Goal: Task Accomplishment & Management: Manage account settings

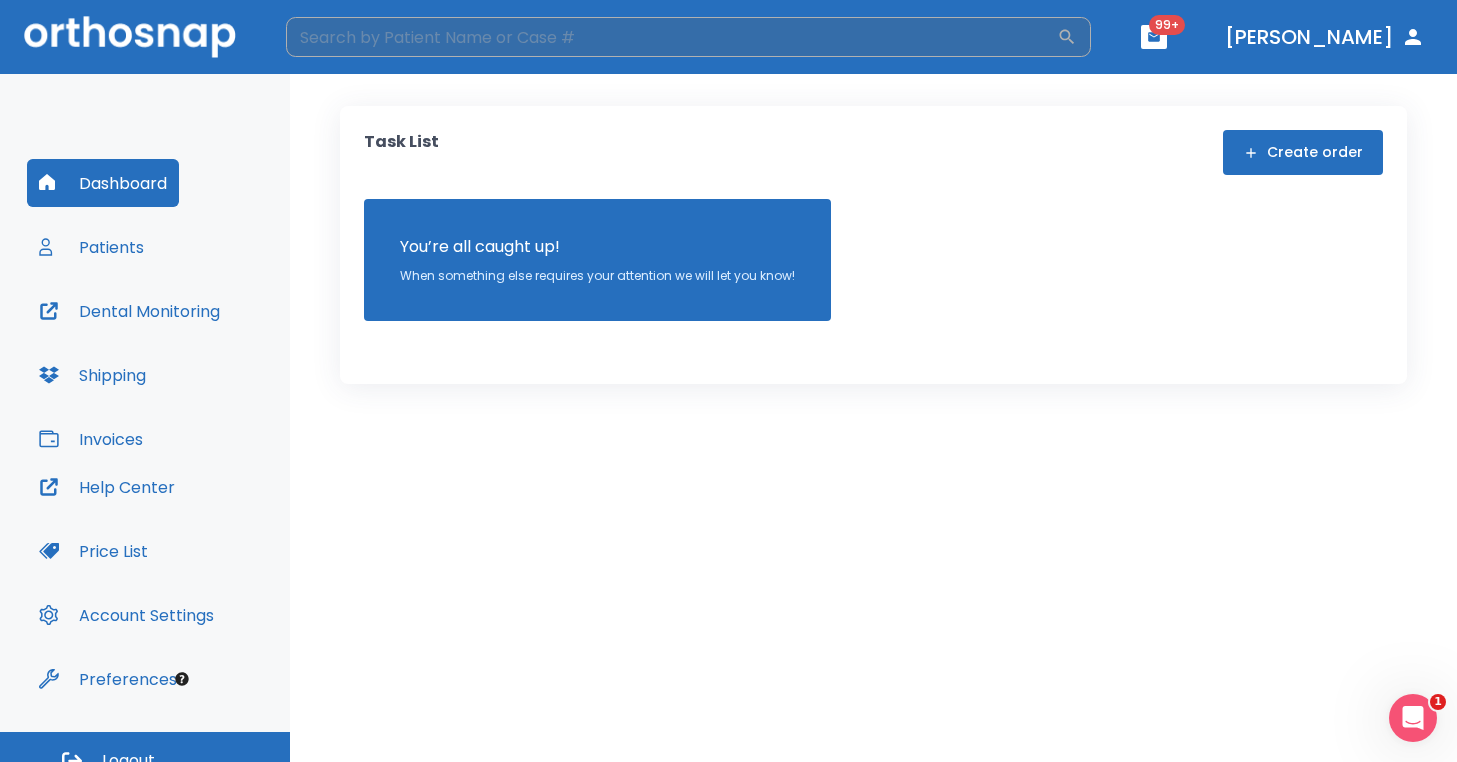
click at [399, 34] on input "search" at bounding box center [671, 37] width 771 height 40
type input "o"
type input "foley"
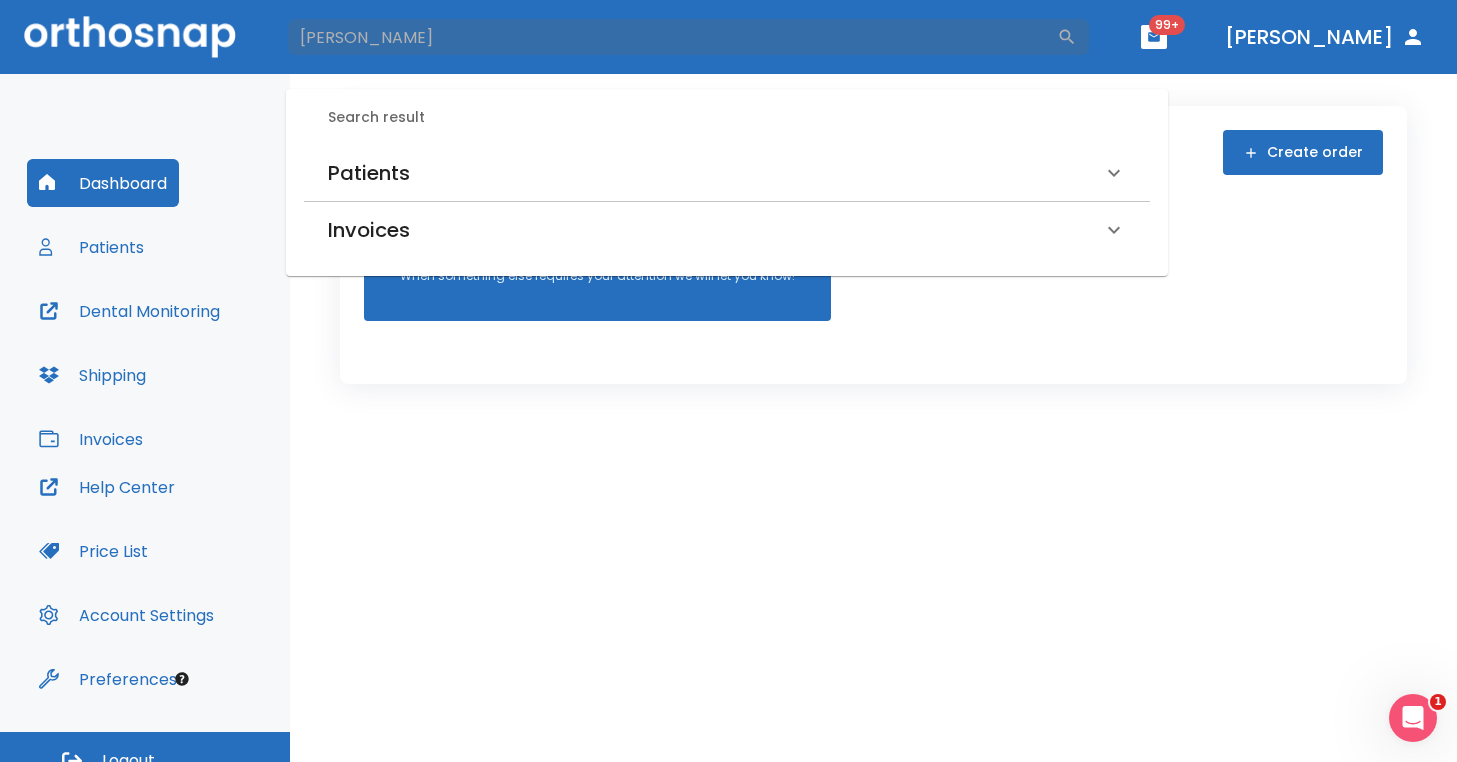
click at [387, 173] on h6 "Patients" at bounding box center [369, 173] width 82 height 32
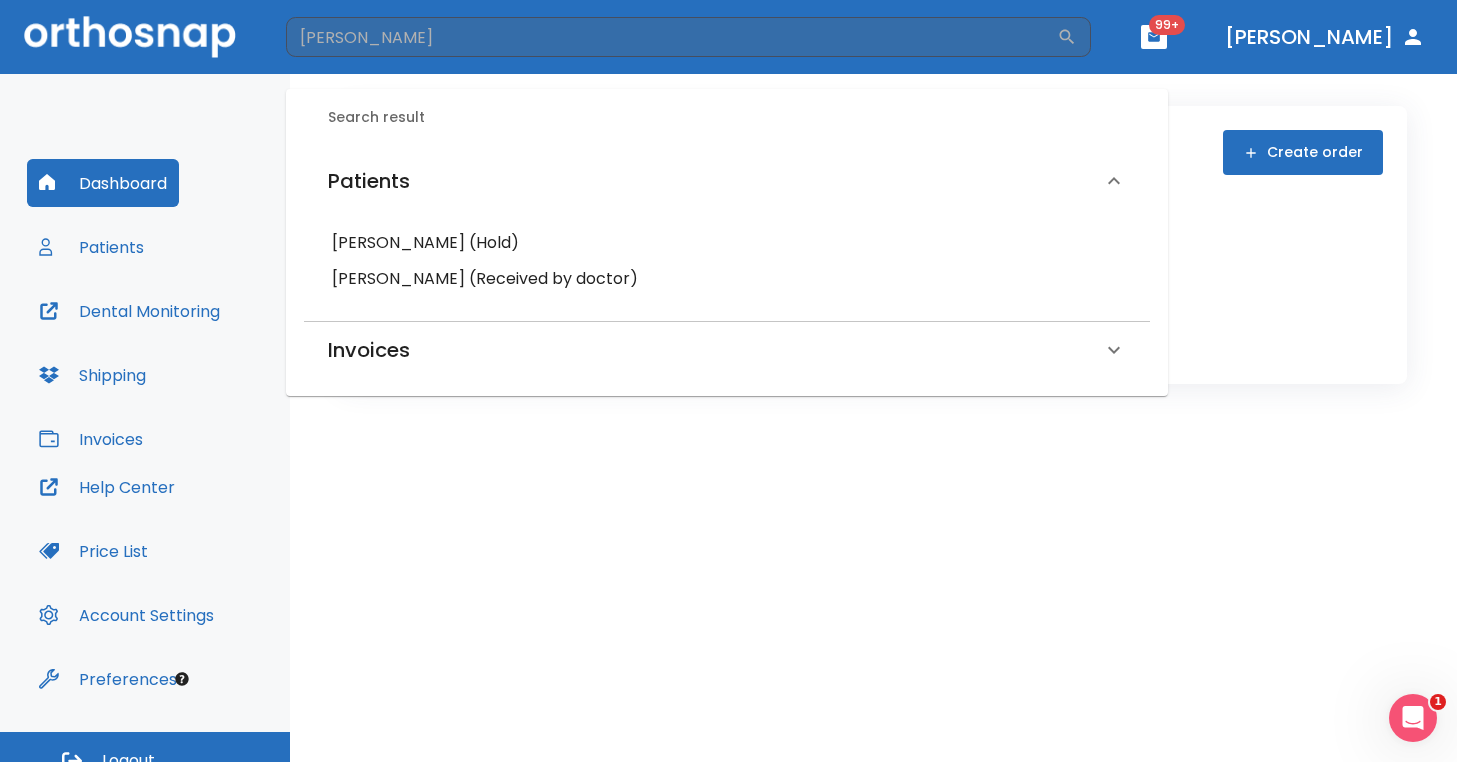
click at [415, 278] on h6 "Oshunti Foley (Received by doctor)" at bounding box center [727, 279] width 790 height 28
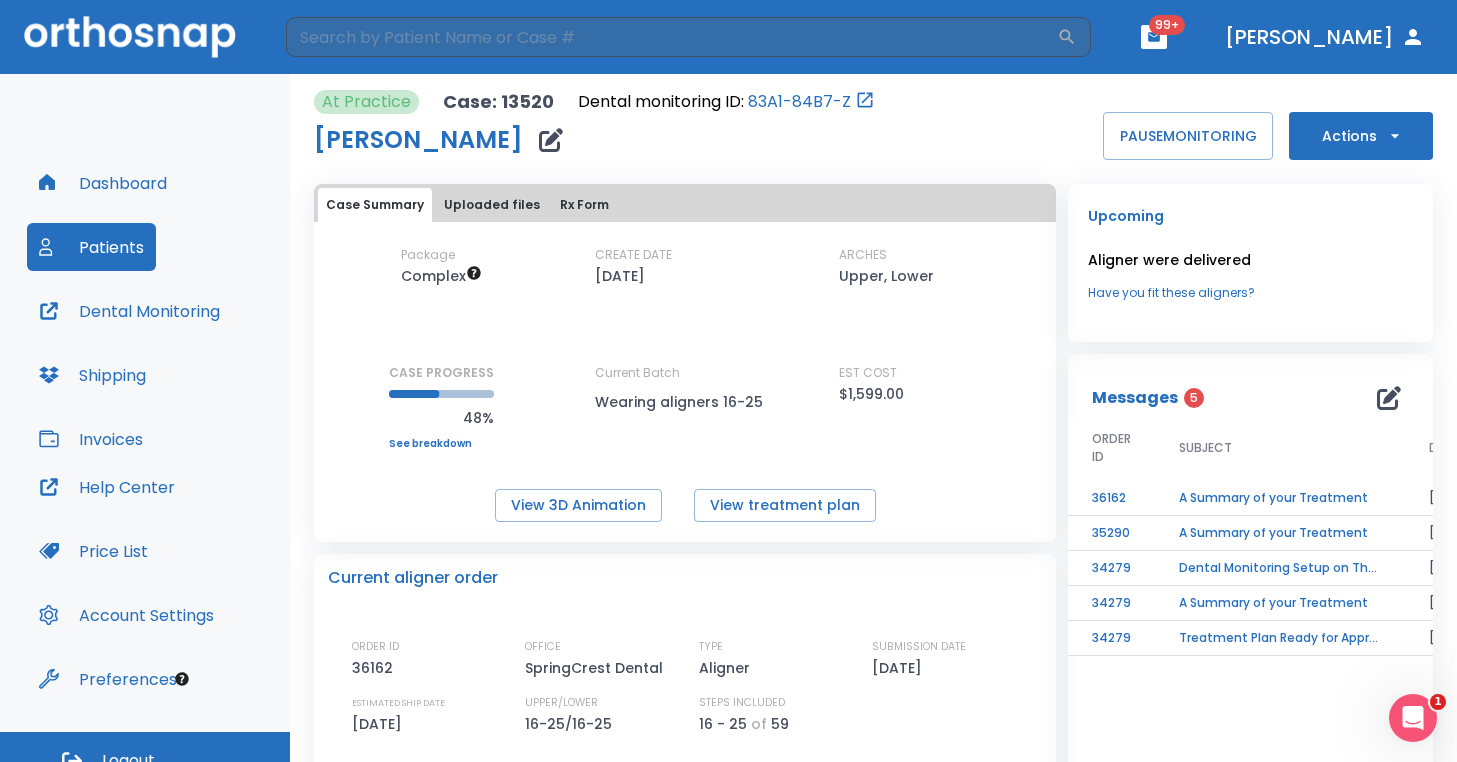
scroll to position [4, 0]
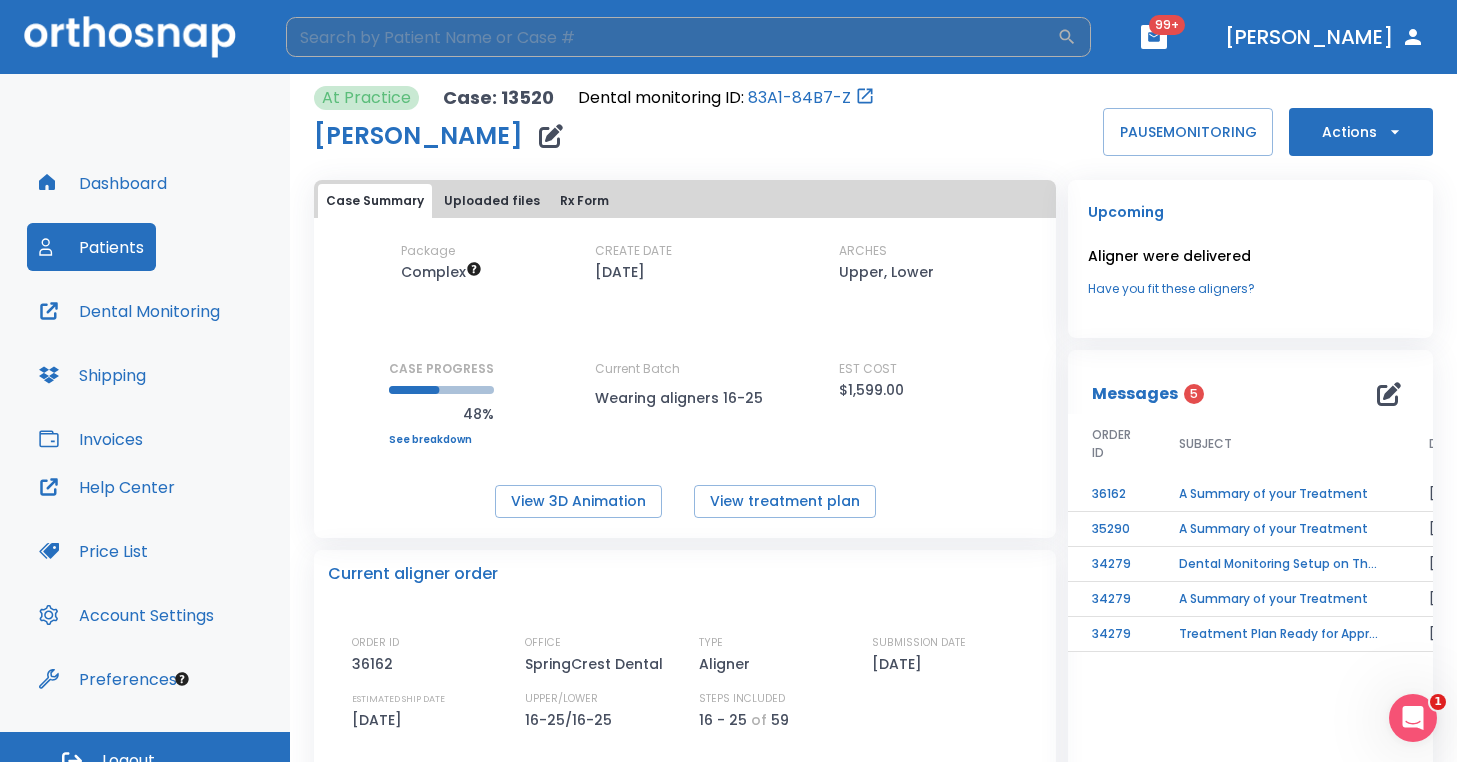
click at [435, 42] on input "search" at bounding box center [671, 37] width 771 height 40
type input "david hamilton"
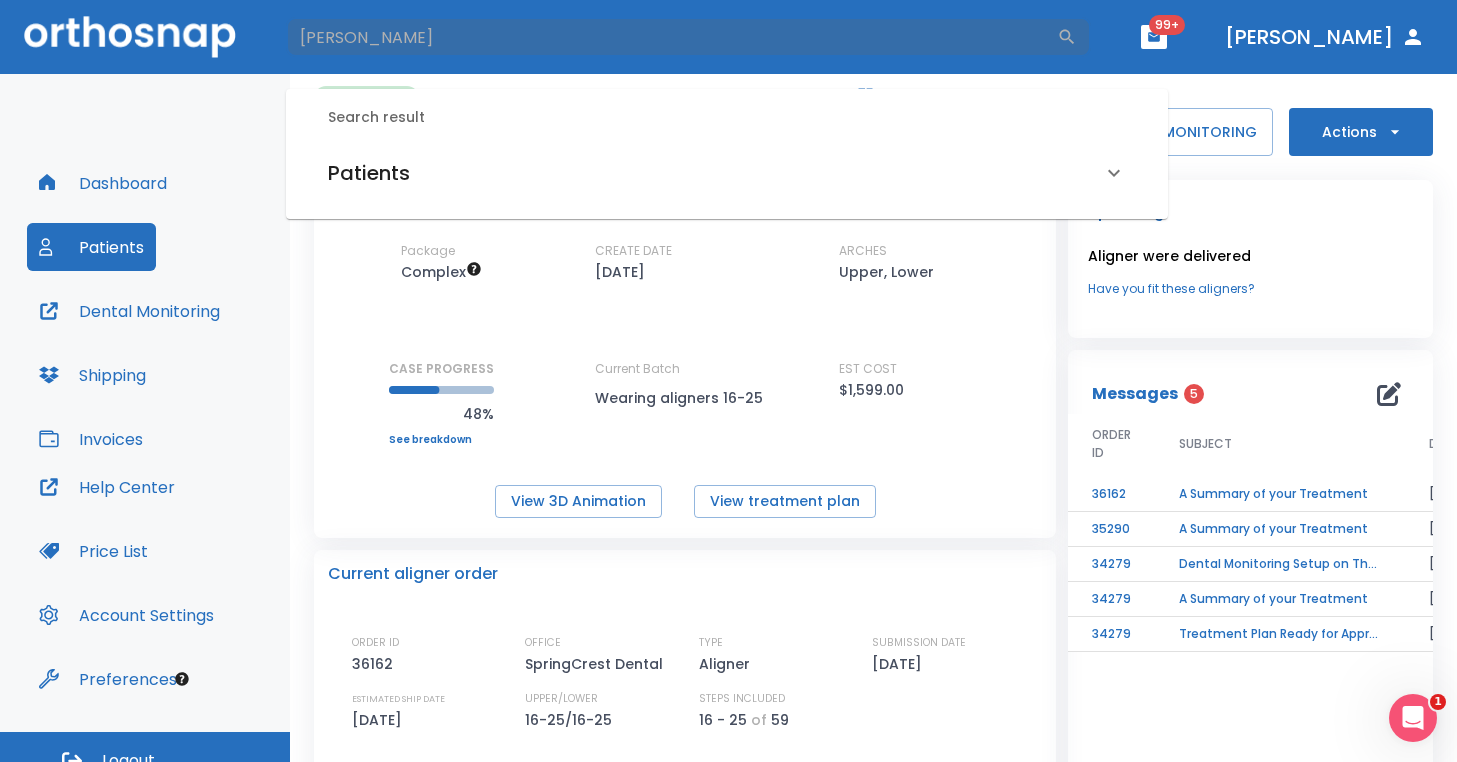
scroll to position [1, 0]
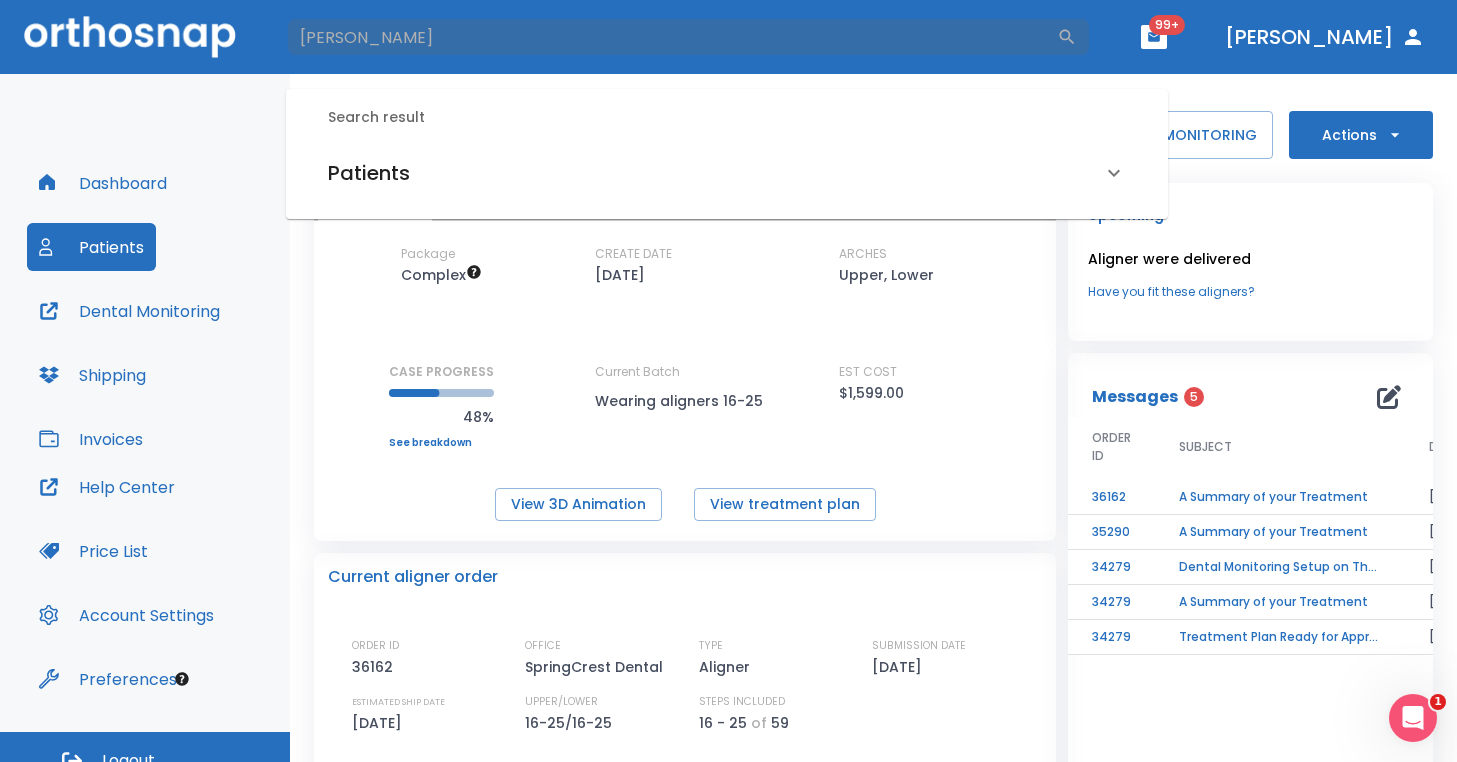
click at [963, 481] on div "Package Complex CREATE DATE 03/05/25 ARCHES Upper, Lower CASE PROGRESS 48% Uppe…" at bounding box center [685, 383] width 742 height 276
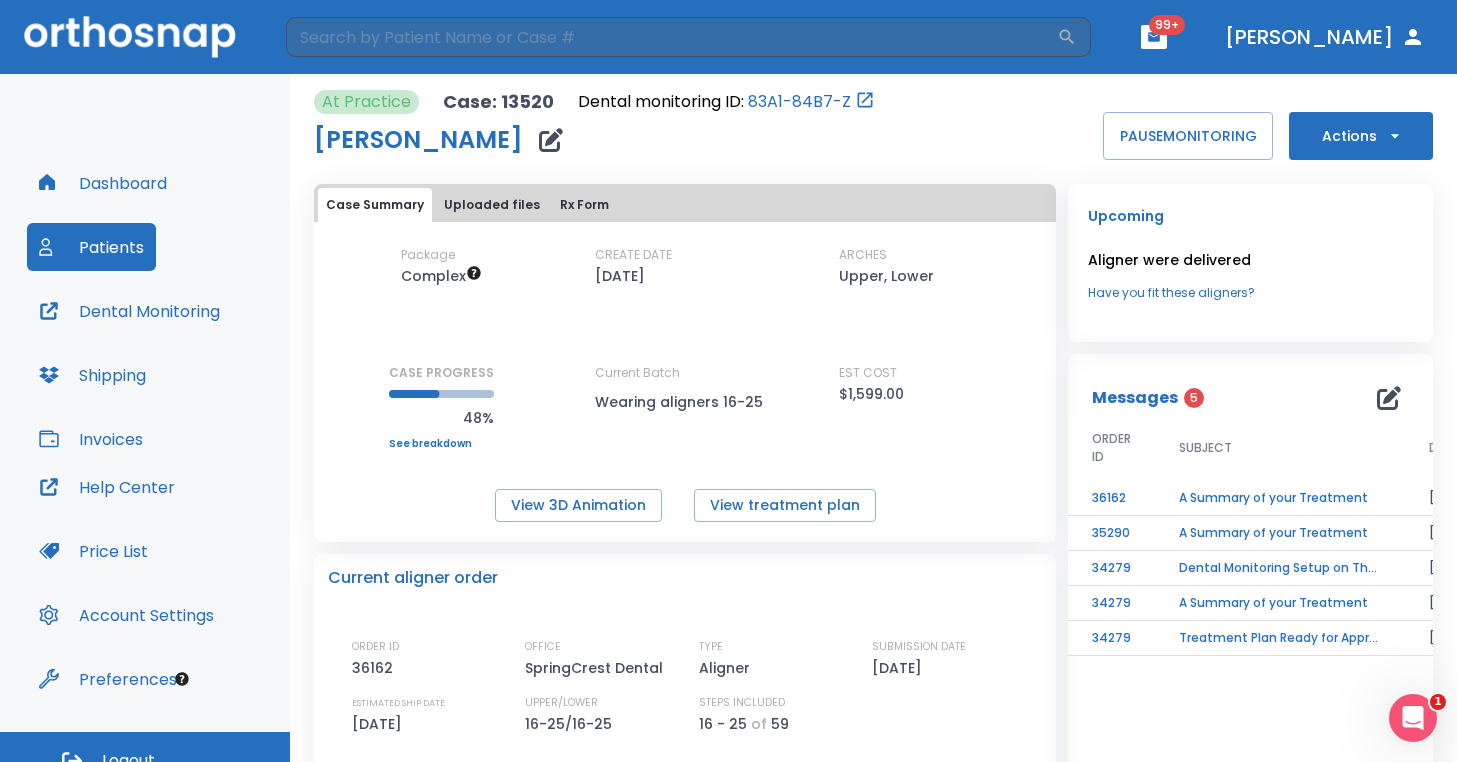
scroll to position [5, 0]
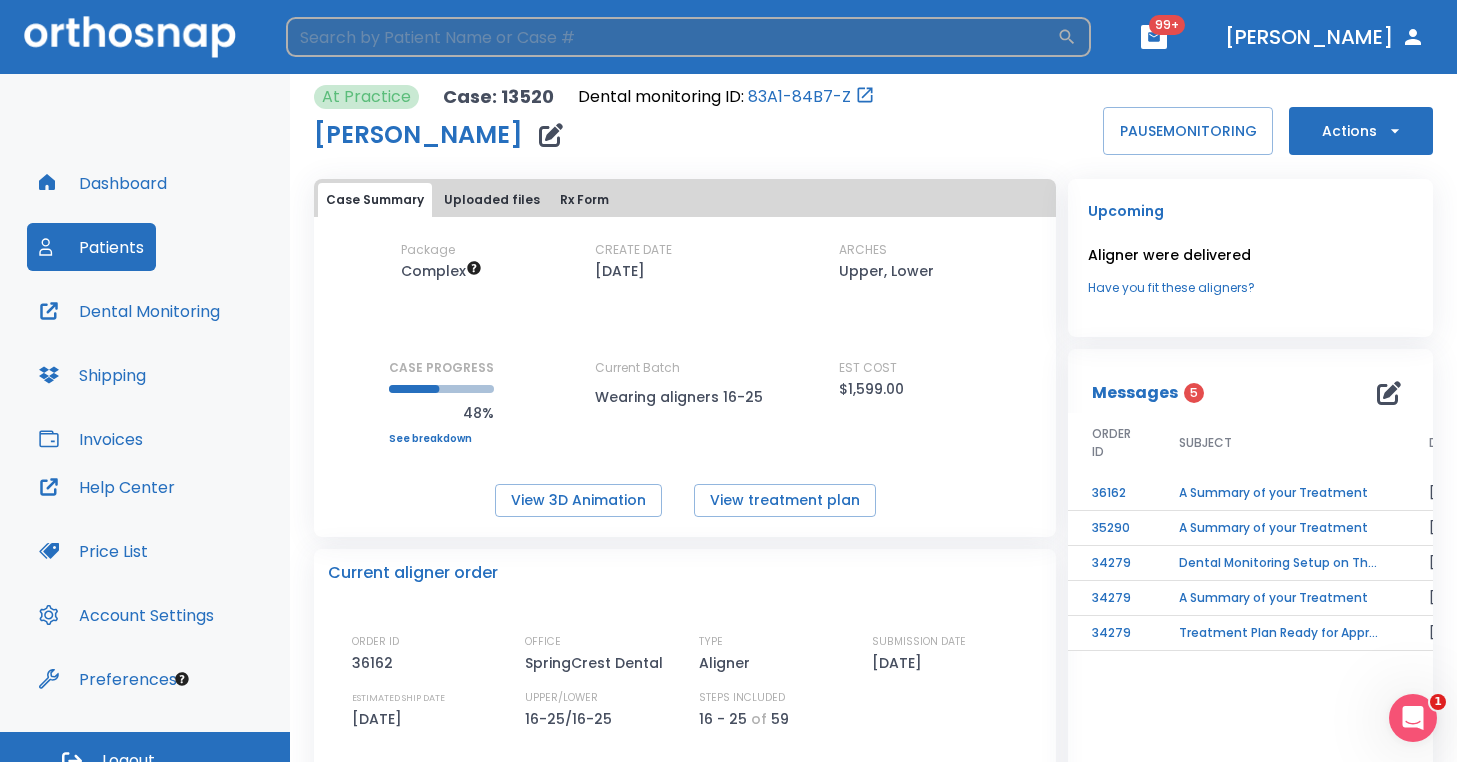
click at [480, 31] on input "search" at bounding box center [671, 37] width 771 height 40
click at [432, 52] on input "search" at bounding box center [671, 37] width 771 height 40
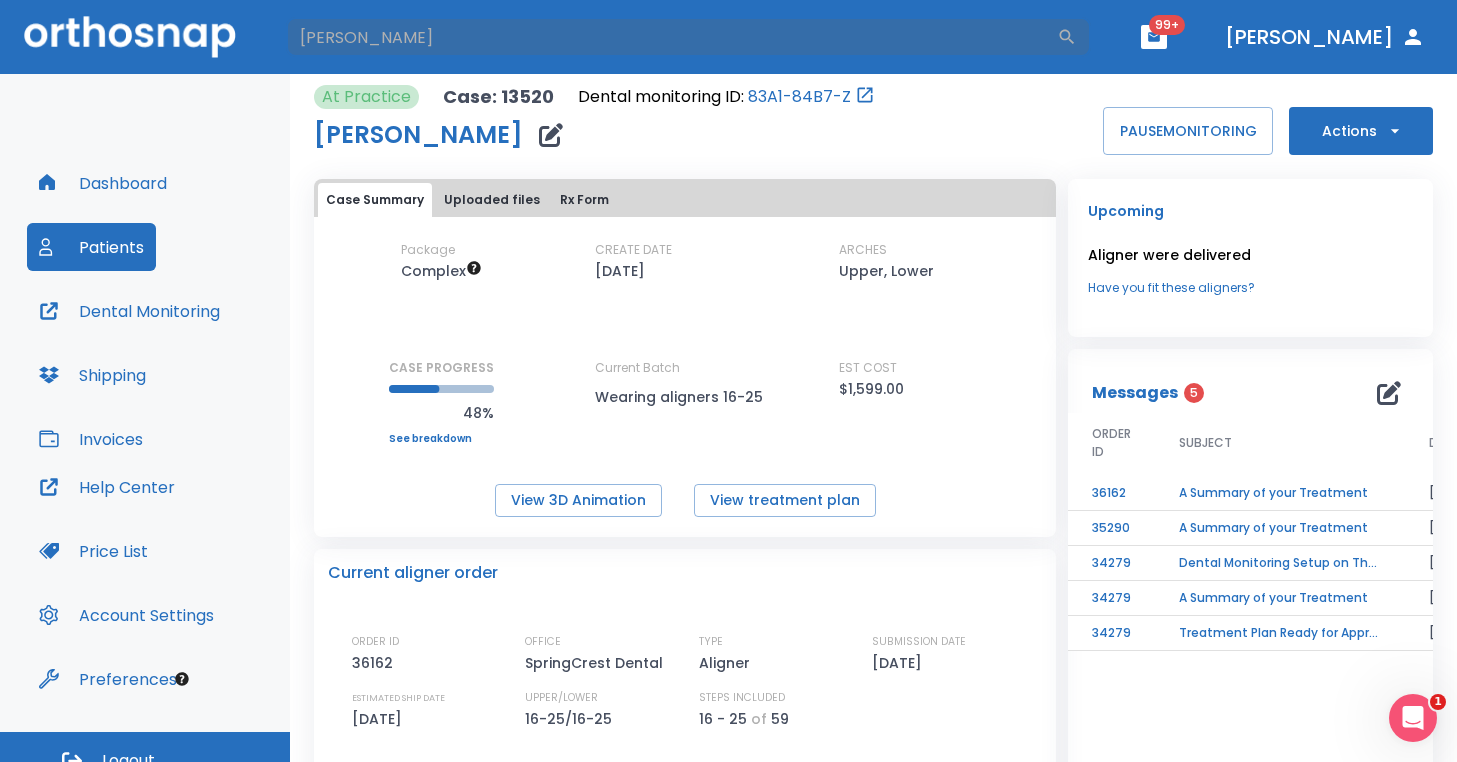
type input "david hamilton"
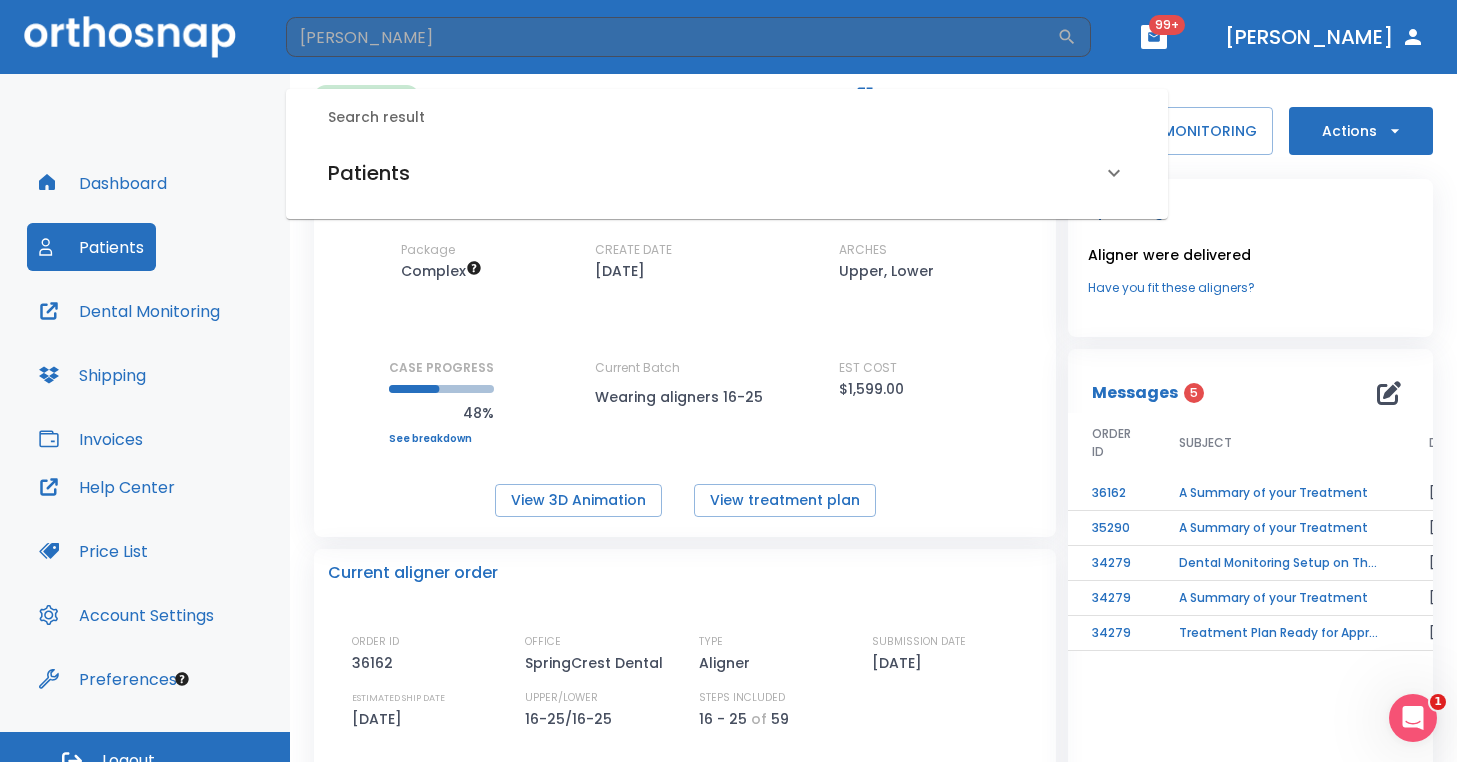
click at [388, 160] on h6 "Patients" at bounding box center [369, 173] width 82 height 32
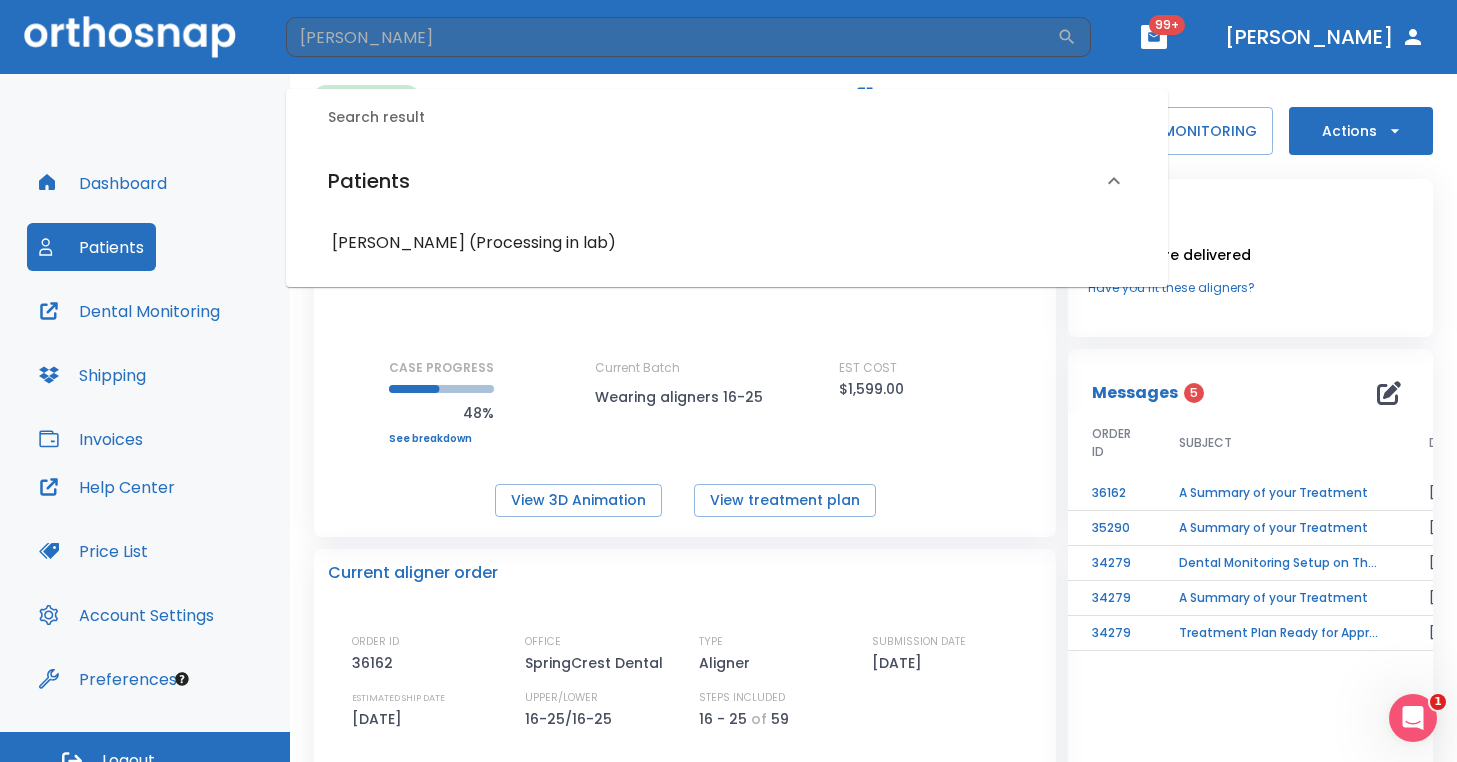
click at [407, 247] on h6 "David Hamilton (Processing in lab)" at bounding box center [727, 243] width 790 height 28
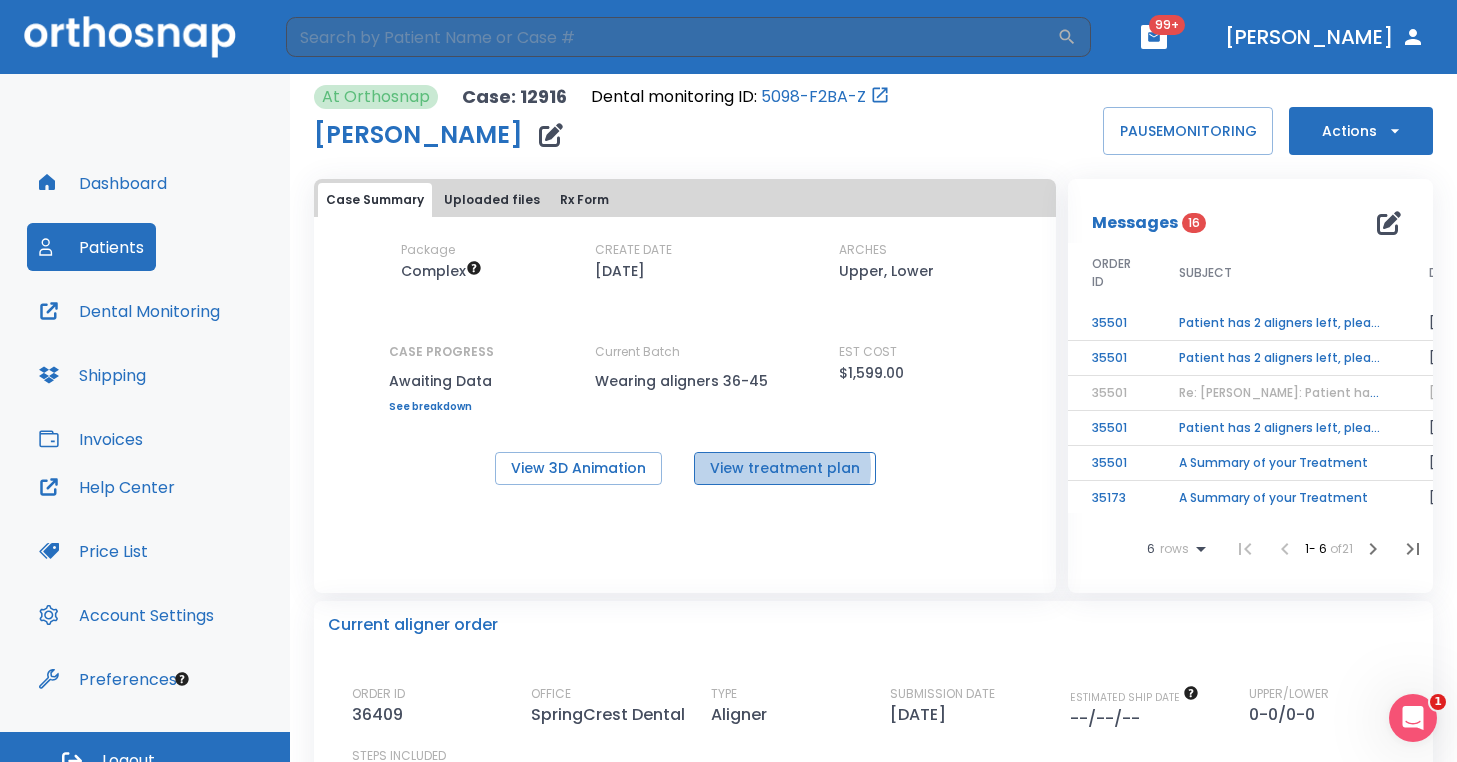
click at [776, 468] on button "View treatment plan" at bounding box center [785, 468] width 182 height 33
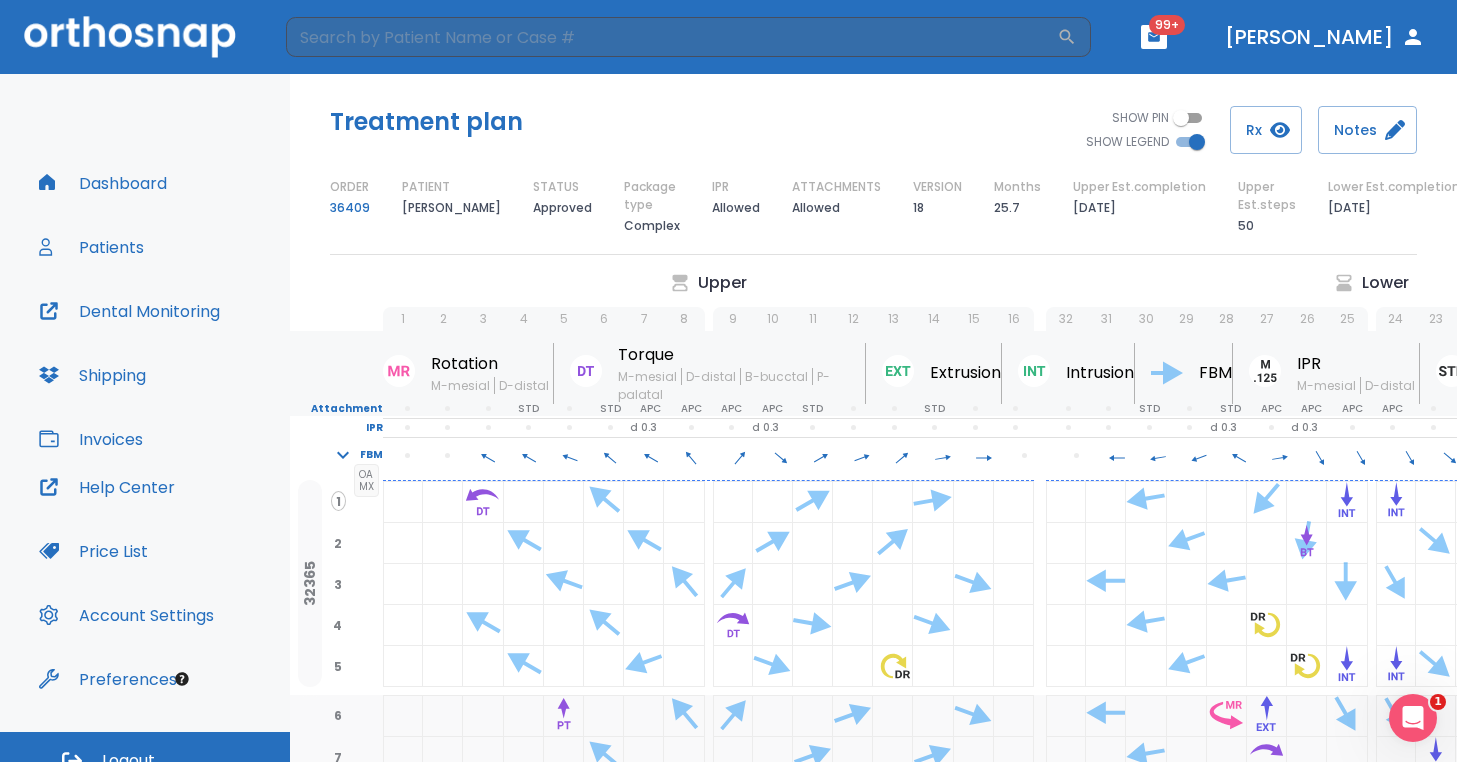
scroll to position [0, 63]
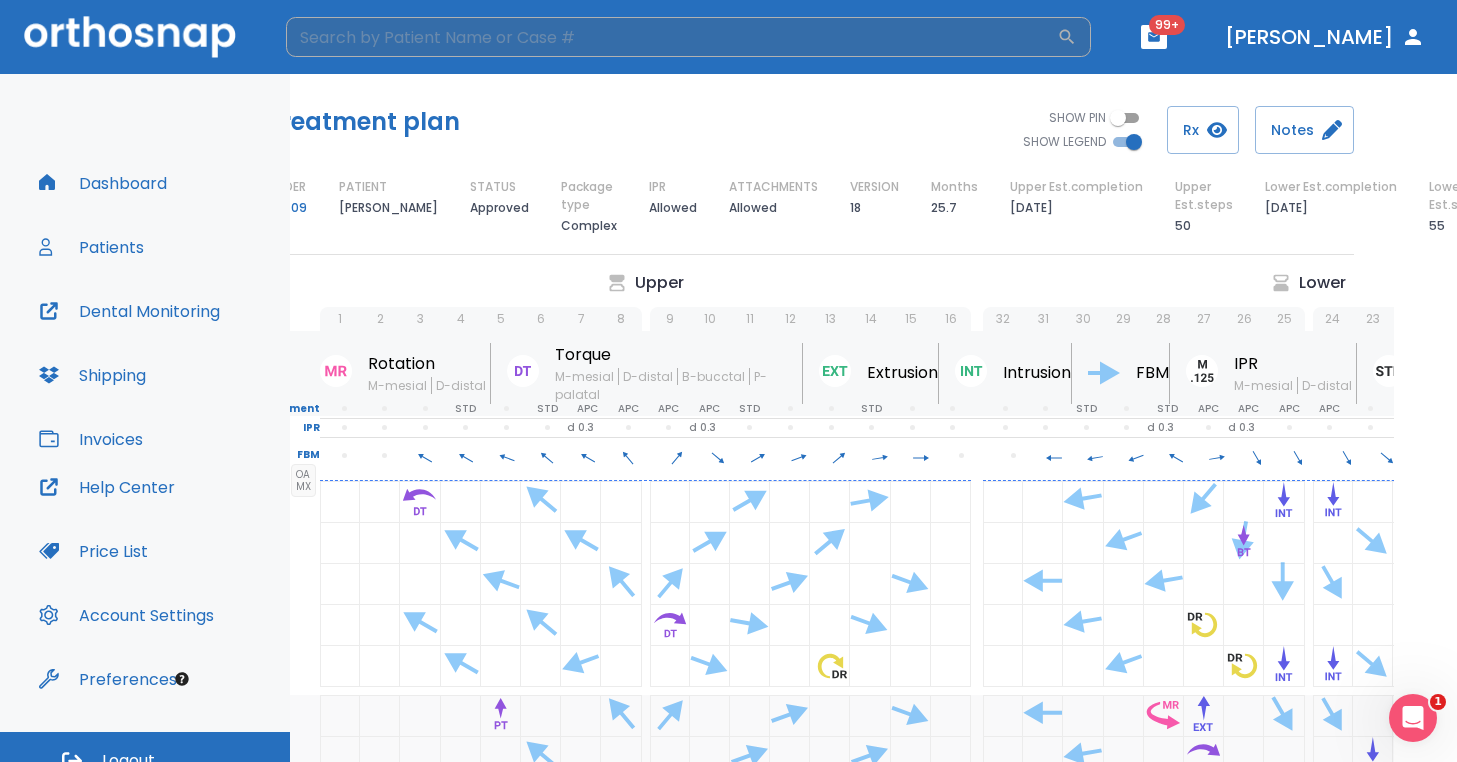
click at [485, 33] on input "search" at bounding box center [671, 37] width 771 height 40
type input "matthew"
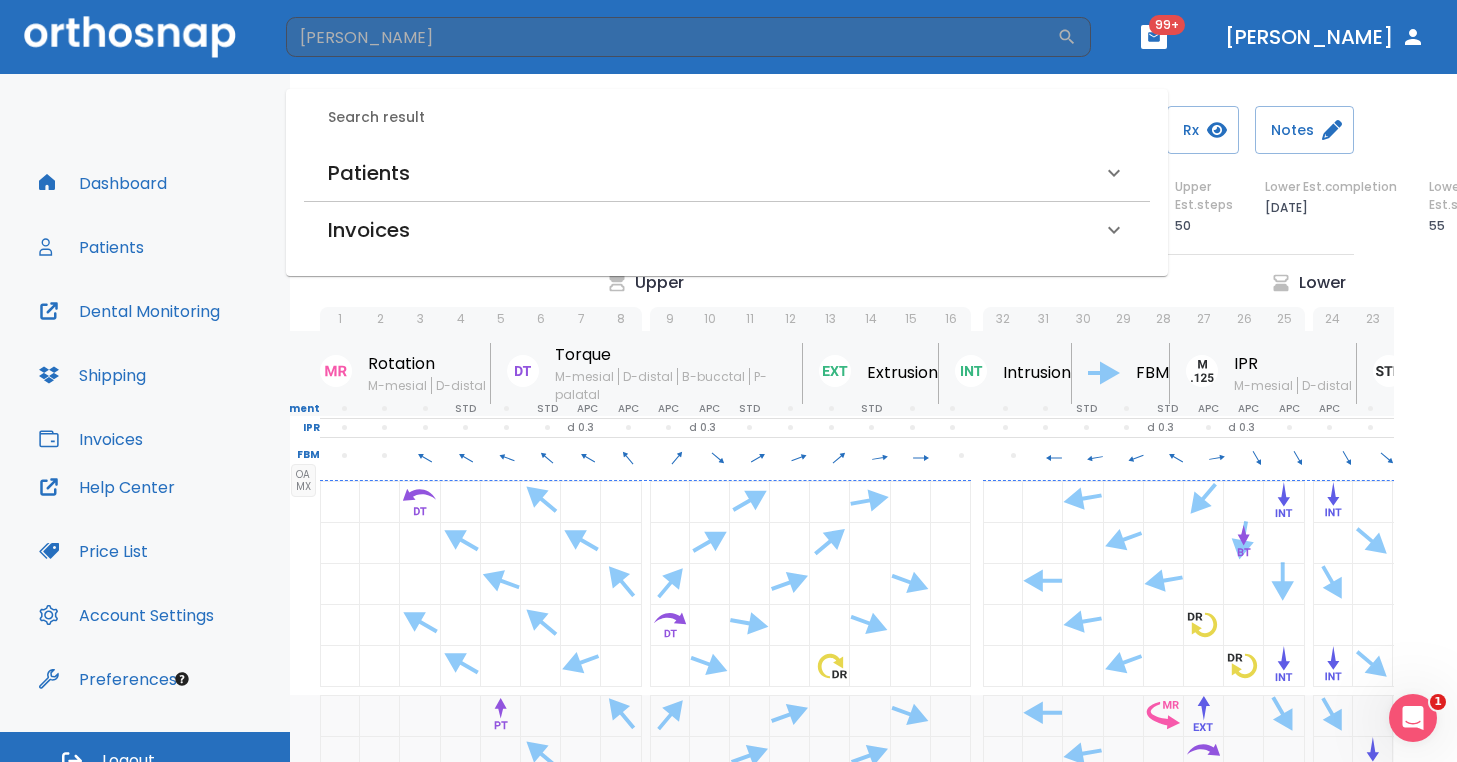
click at [384, 169] on h6 "Patients" at bounding box center [369, 173] width 82 height 32
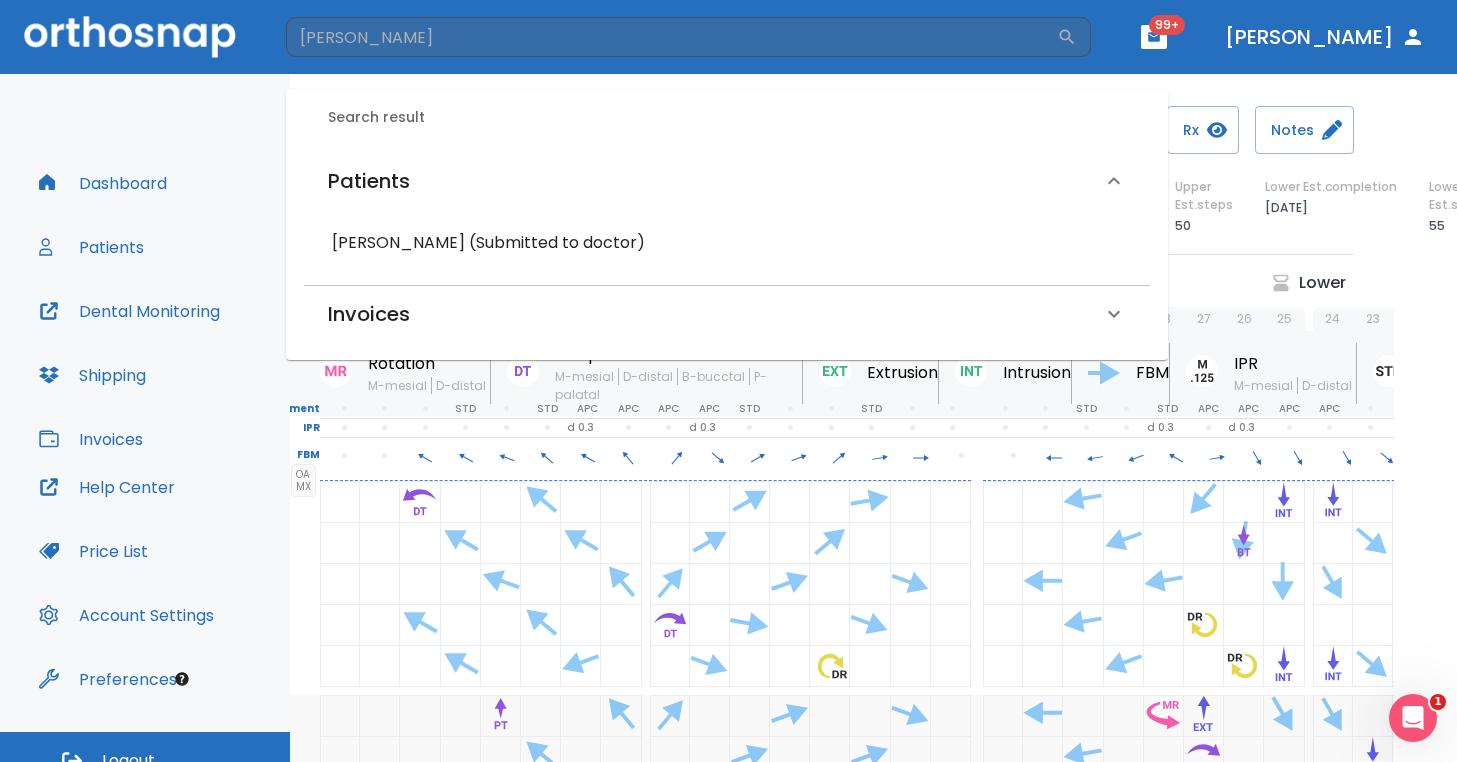
click at [402, 231] on h6 "Matthew Haught (Submitted to doctor)" at bounding box center [727, 243] width 790 height 28
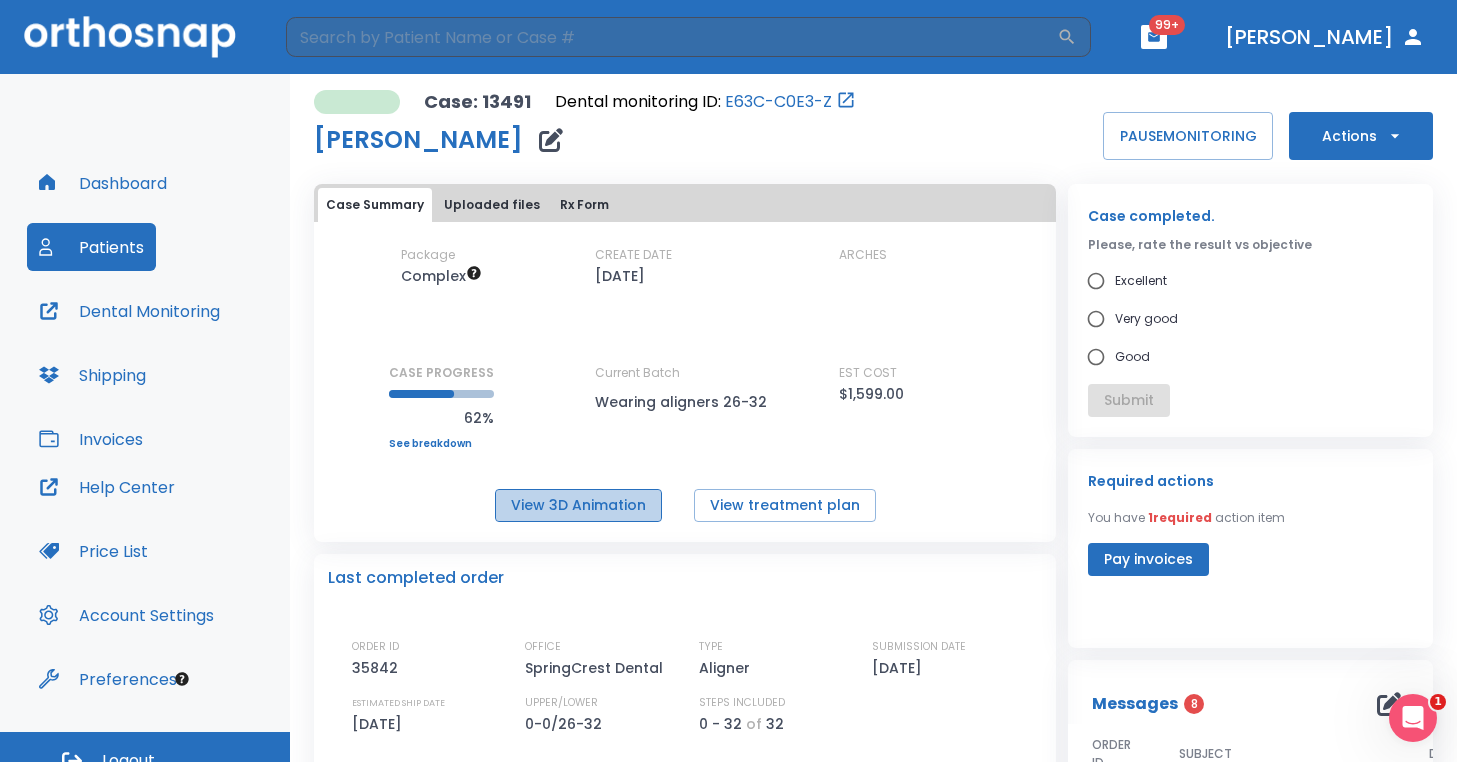
click at [641, 506] on button "View 3D Animation" at bounding box center [578, 505] width 167 height 33
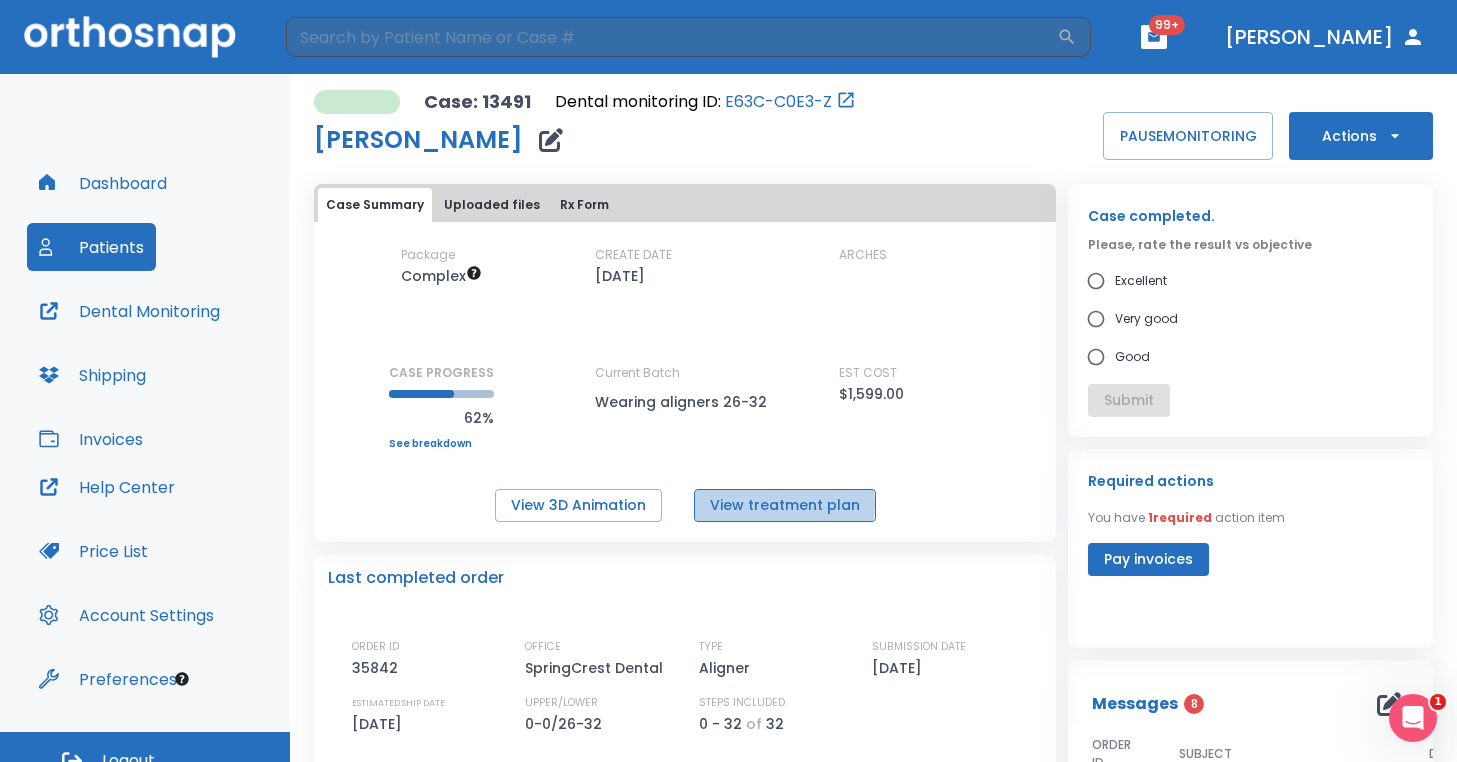
click at [781, 504] on button "View treatment plan" at bounding box center [785, 505] width 182 height 33
click at [759, 512] on button "View treatment plan" at bounding box center [785, 505] width 182 height 33
click at [357, 39] on input "search" at bounding box center [671, 37] width 771 height 40
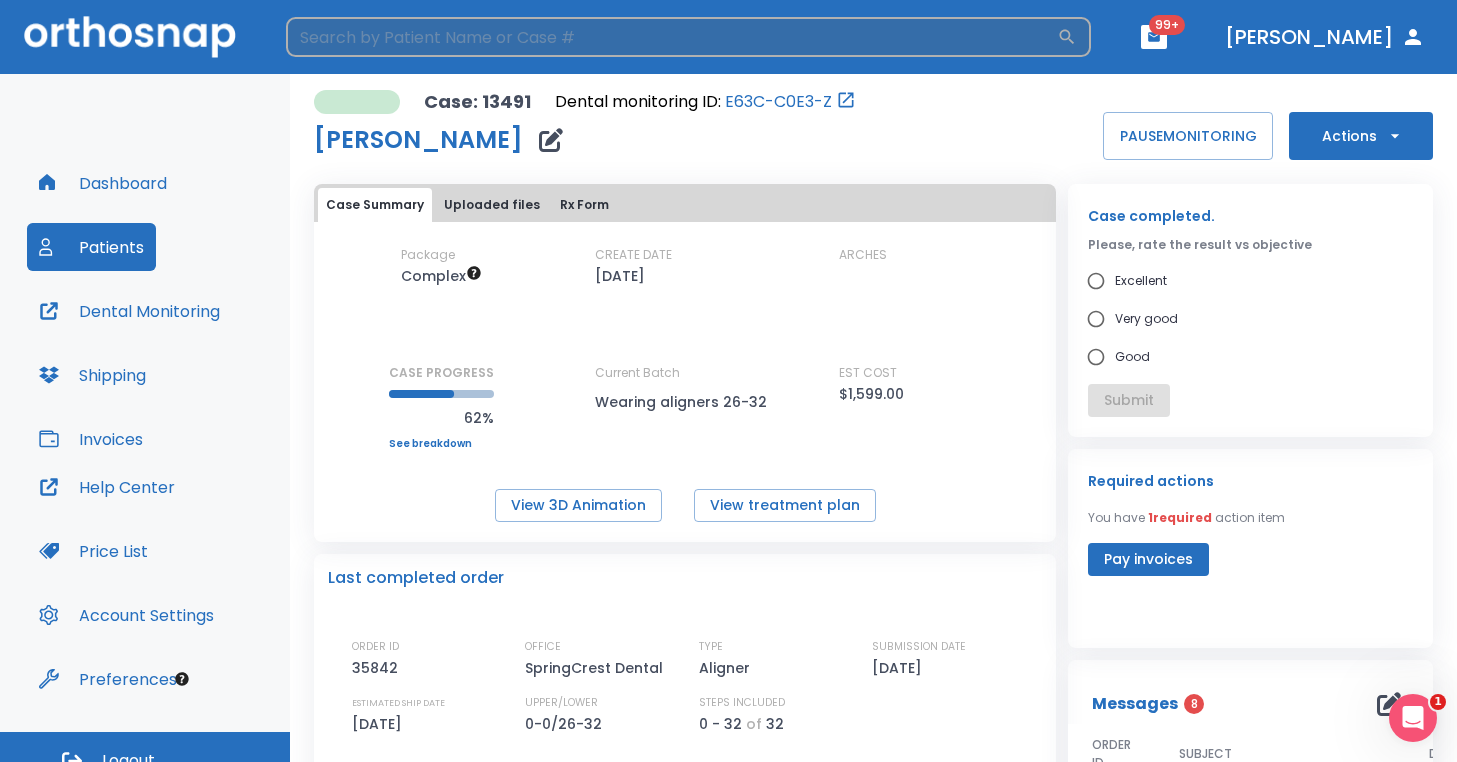
click at [357, 39] on input "search" at bounding box center [671, 37] width 771 height 40
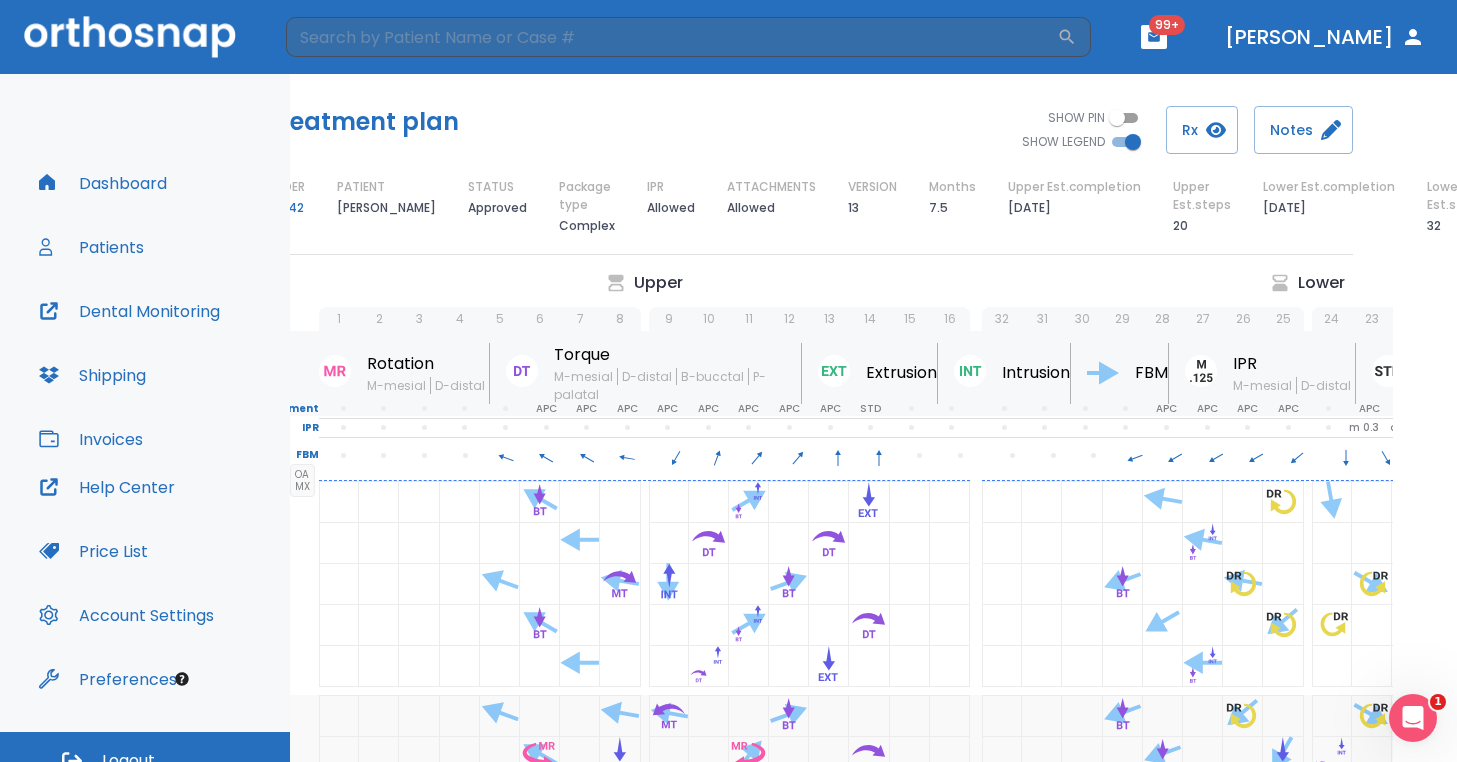
scroll to position [0, 71]
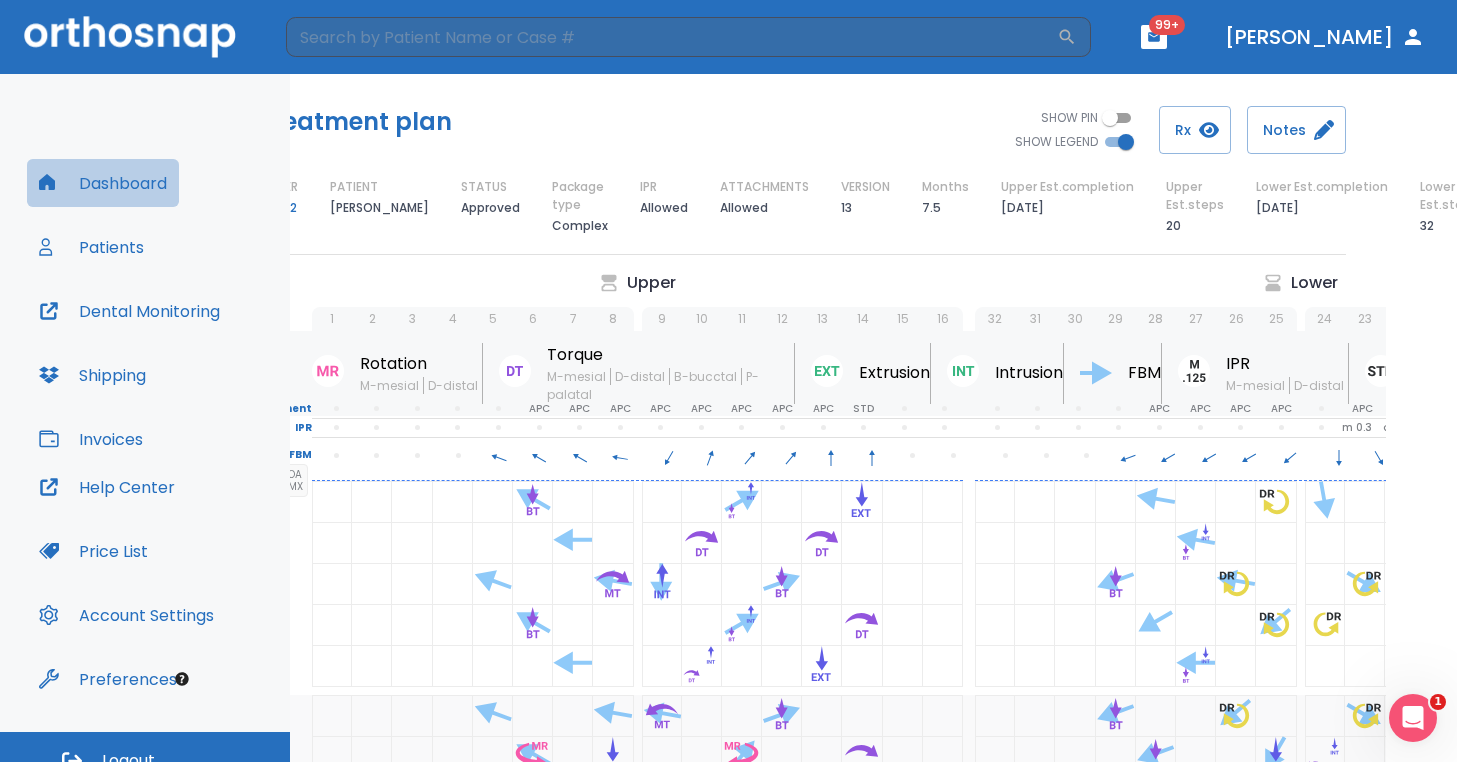
click at [119, 178] on button "Dashboard" at bounding box center [103, 183] width 152 height 48
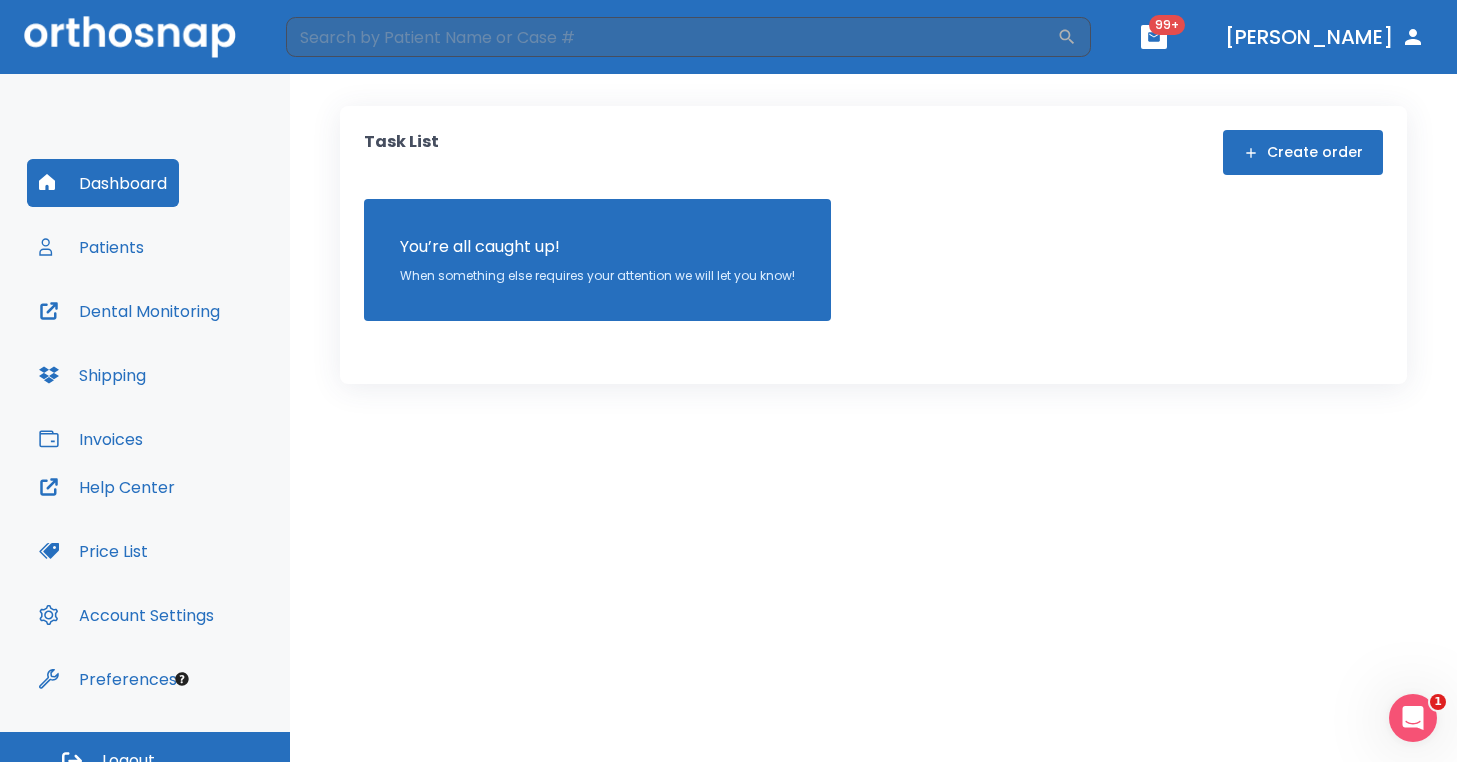
click at [138, 213] on div "Dashboard Patients Dental Monitoring Shipping Invoices" at bounding box center [145, 311] width 236 height 304
click at [138, 234] on button "Patients" at bounding box center [91, 247] width 129 height 48
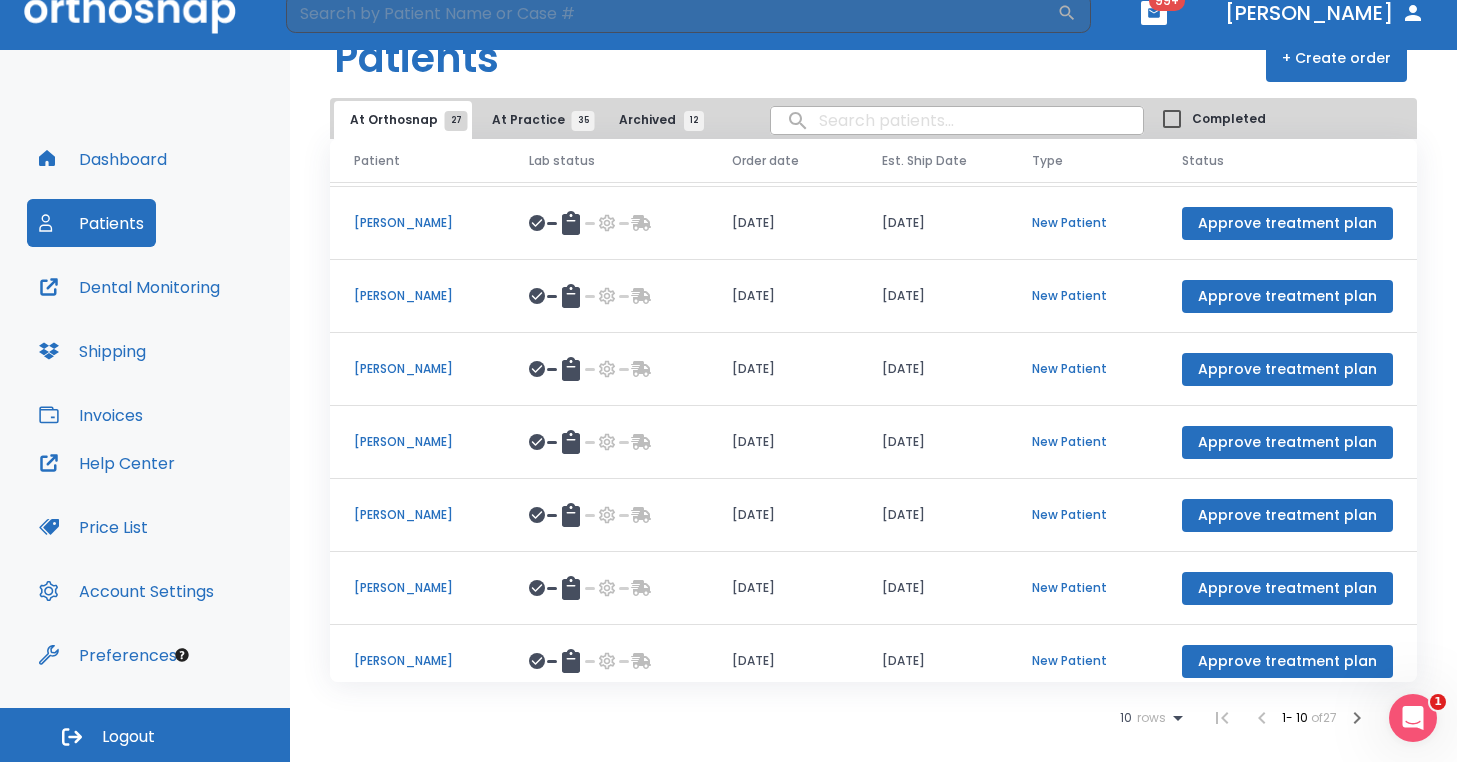
scroll to position [231, 0]
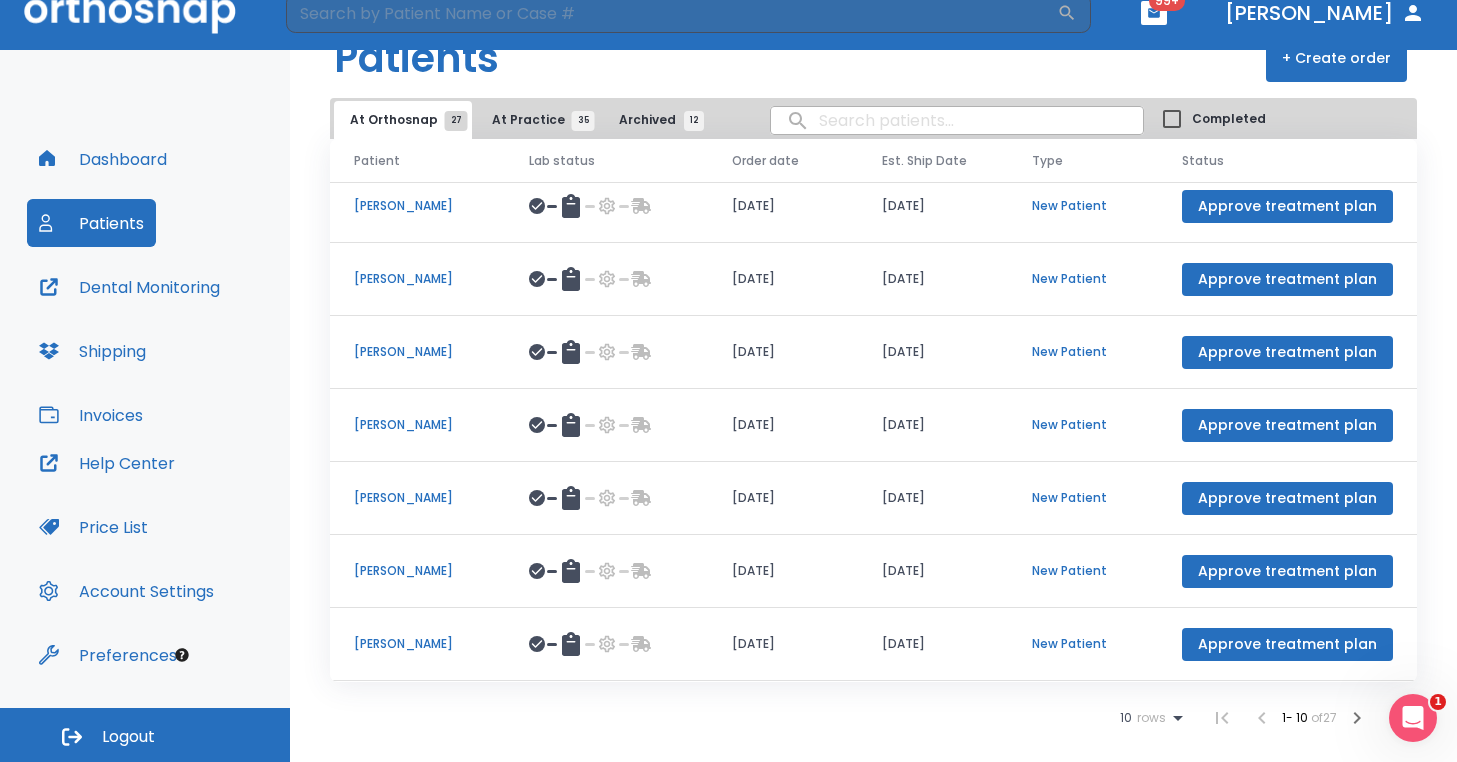
click at [1353, 716] on icon "button" at bounding box center [1357, 718] width 24 height 24
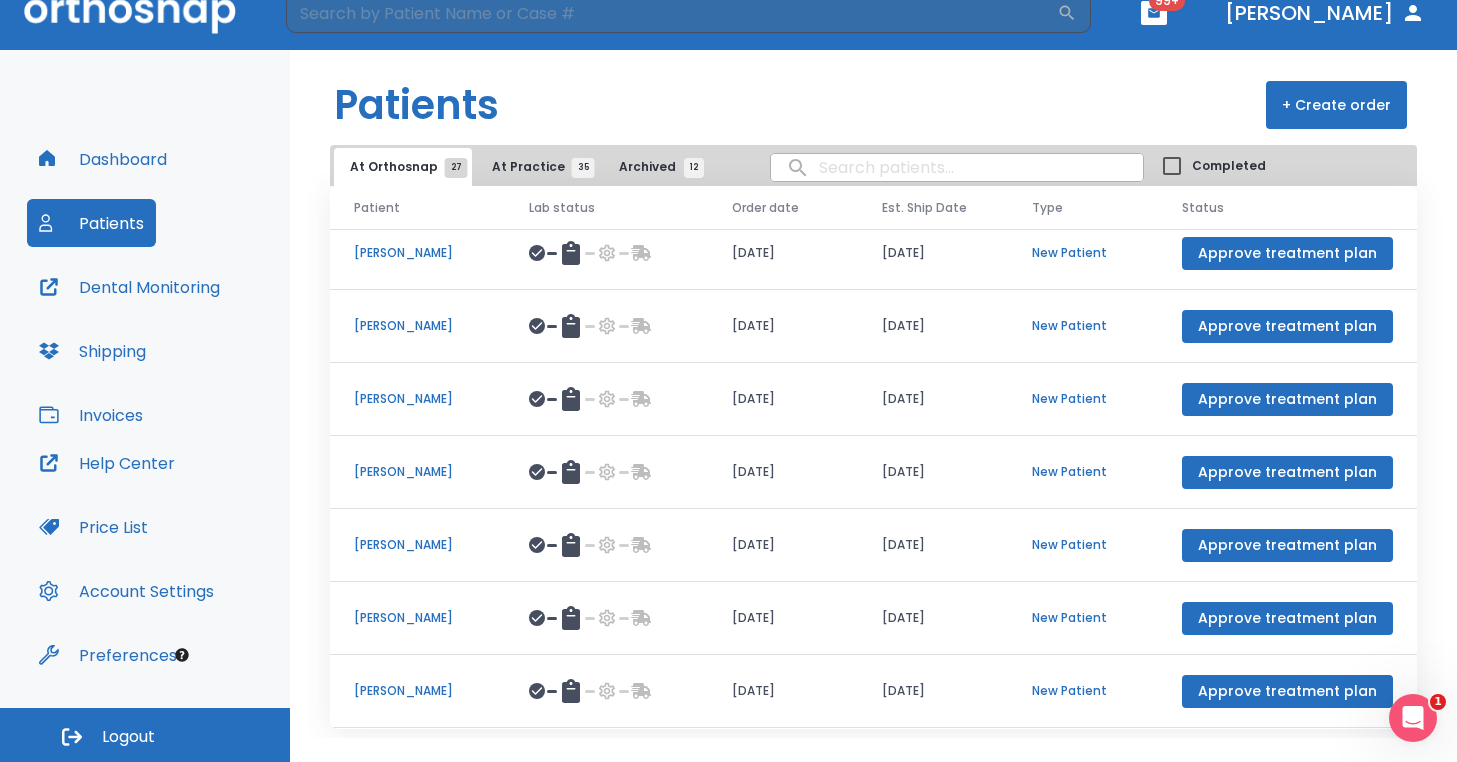
scroll to position [47, 0]
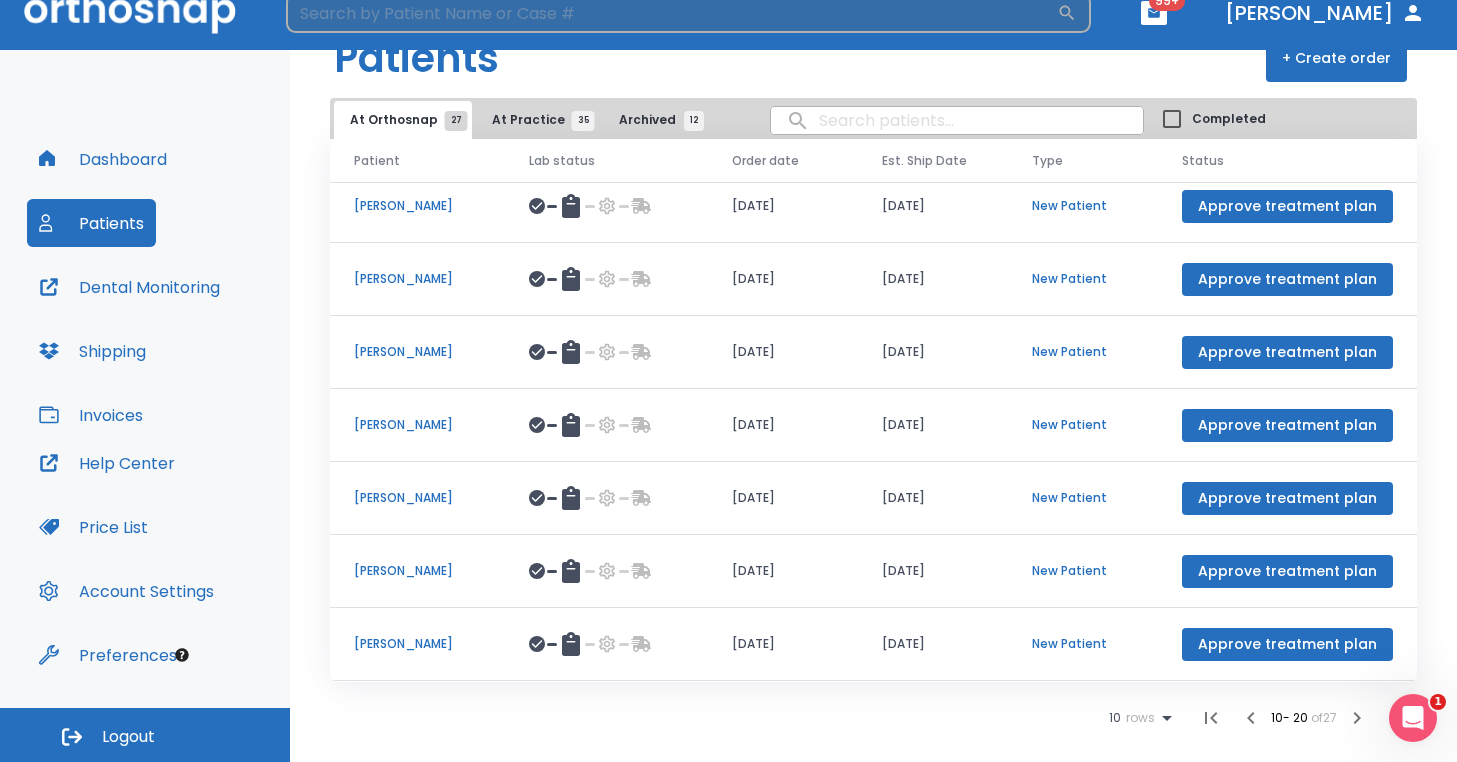
click at [423, 24] on input "search" at bounding box center [671, 13] width 771 height 40
type input "jamerson miller"
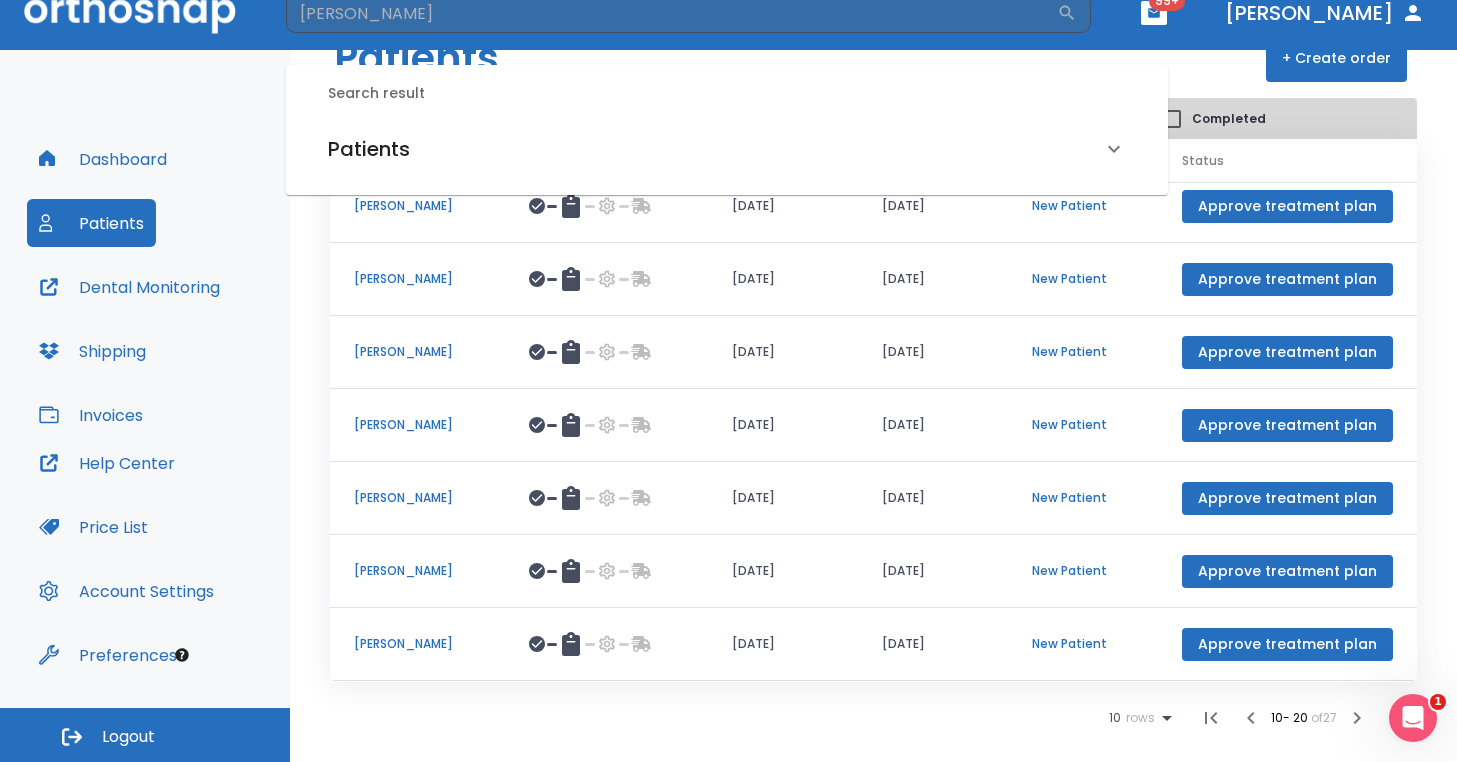
click at [382, 144] on h6 "Patients" at bounding box center [369, 149] width 82 height 32
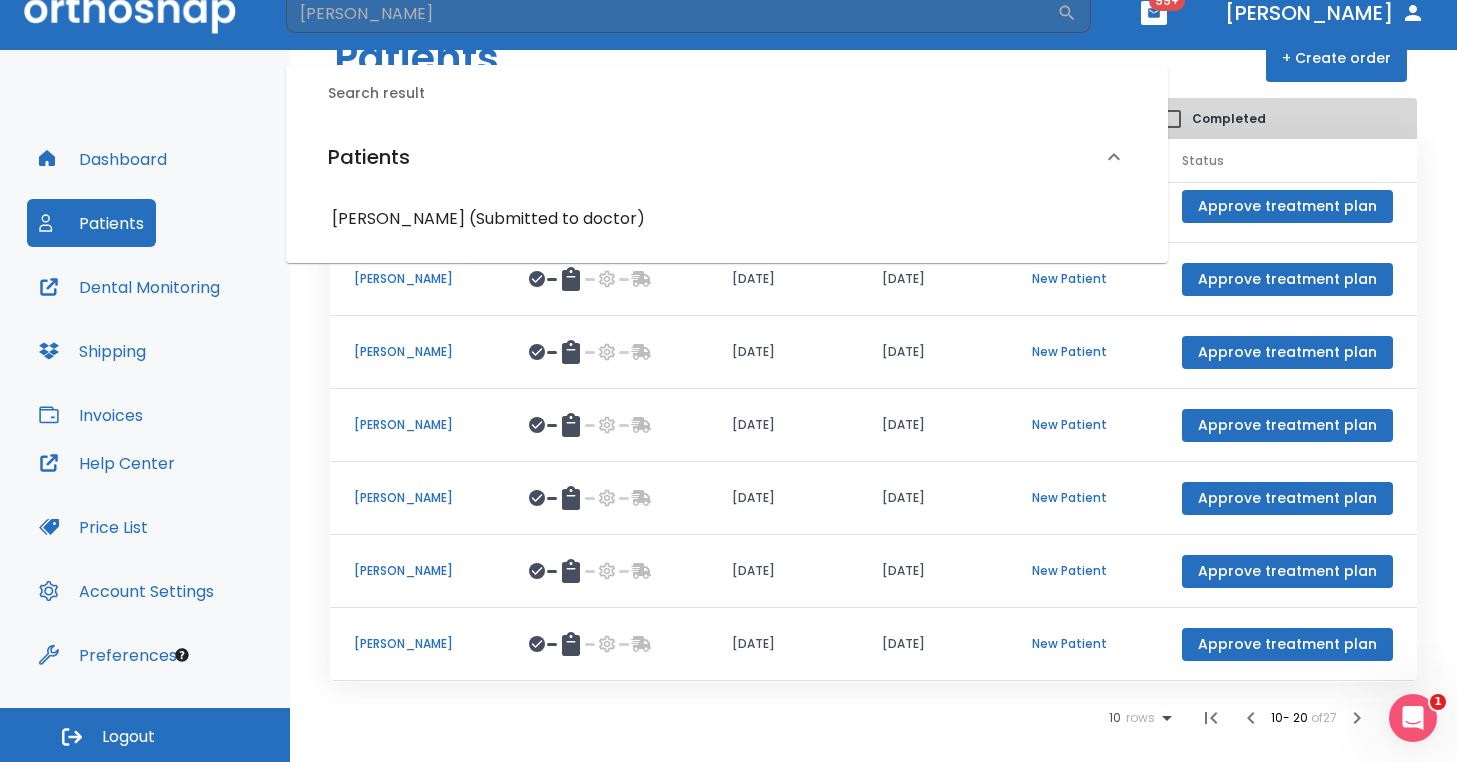
click at [398, 226] on h6 "Jamerson Miller (Submitted to doctor)" at bounding box center [727, 219] width 790 height 28
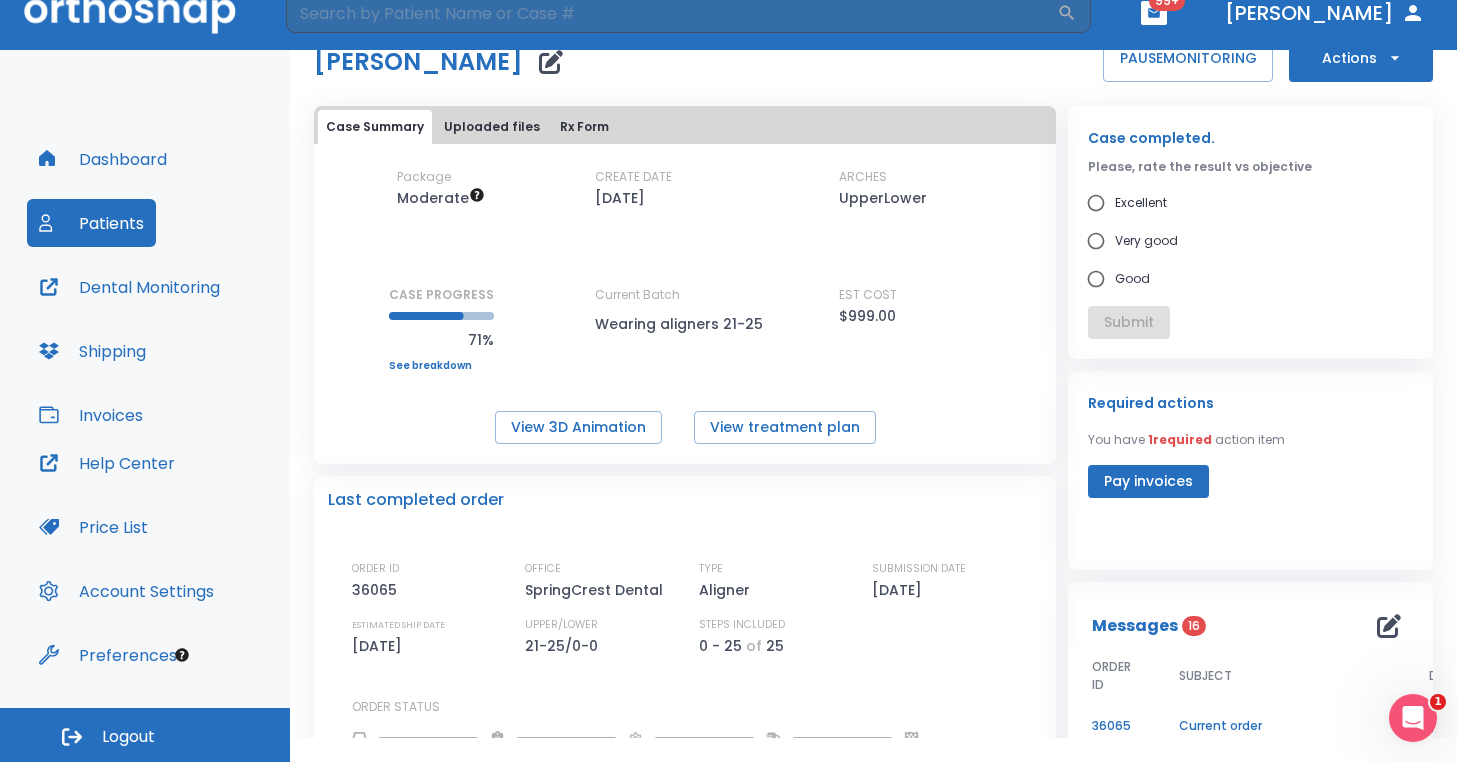
scroll to position [55, 0]
click at [748, 437] on button "View treatment plan" at bounding box center [785, 426] width 182 height 33
click at [541, 21] on input "search" at bounding box center [671, 13] width 771 height 40
type input "brown"
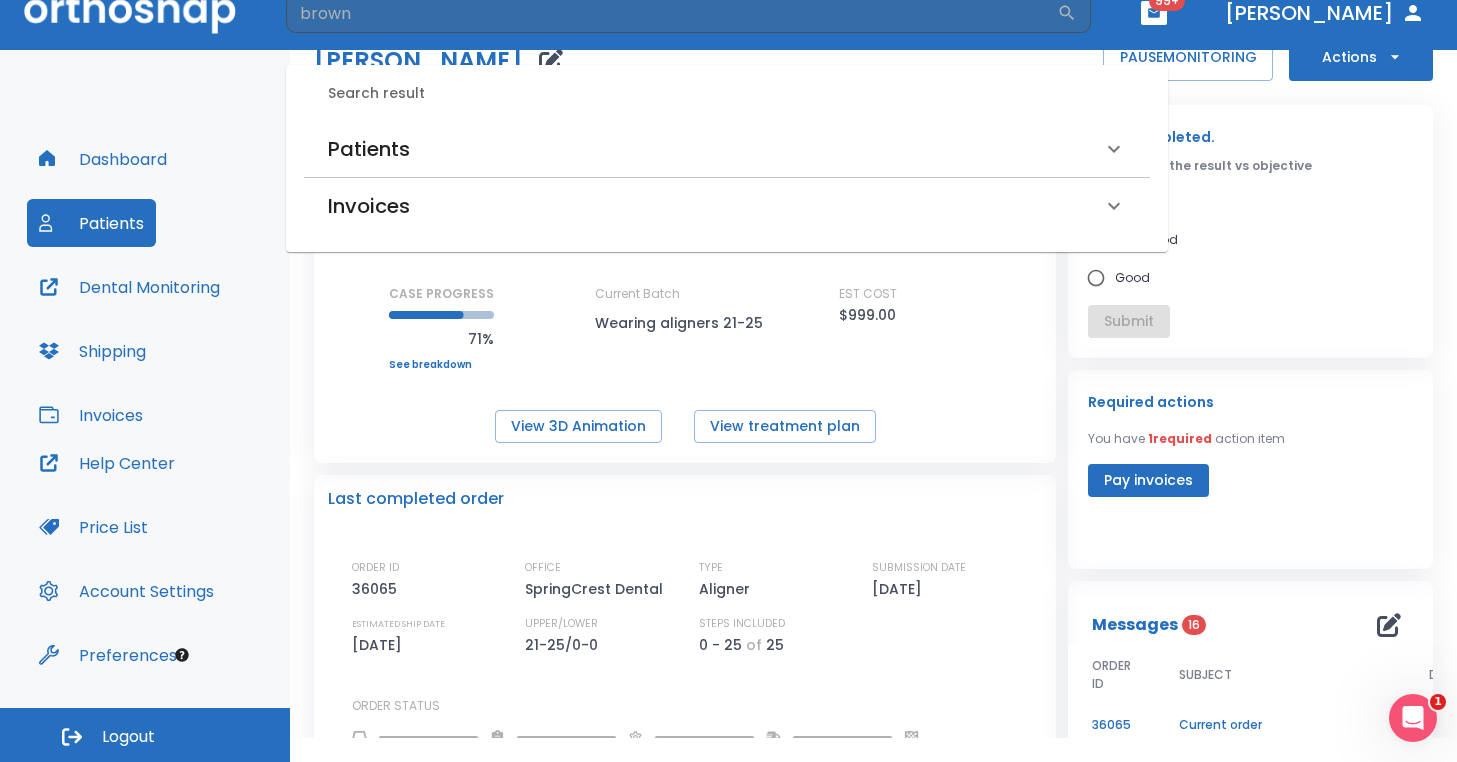
click at [745, 358] on div "Current Batch Wearing aligners 21-25" at bounding box center [685, 328] width 180 height 86
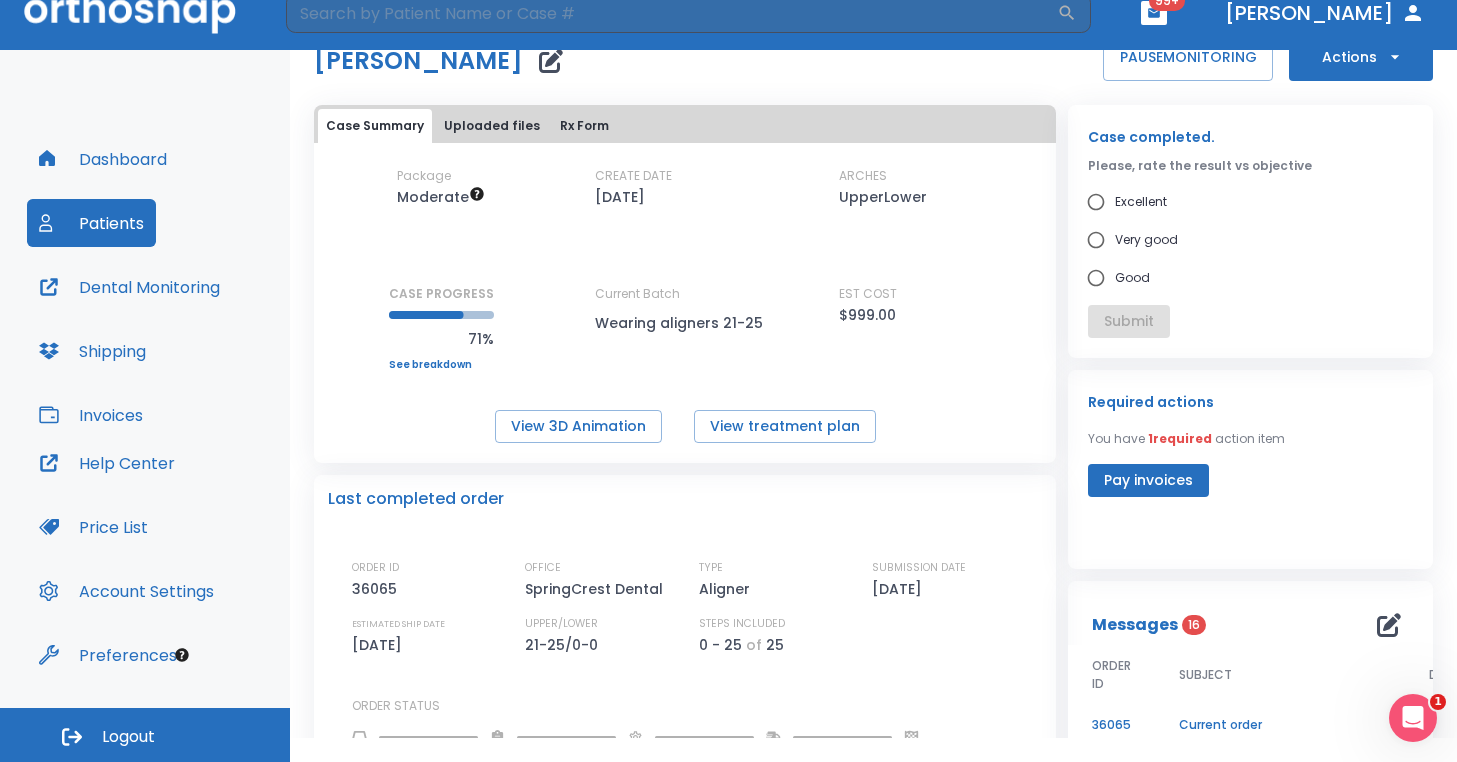
scroll to position [0, 0]
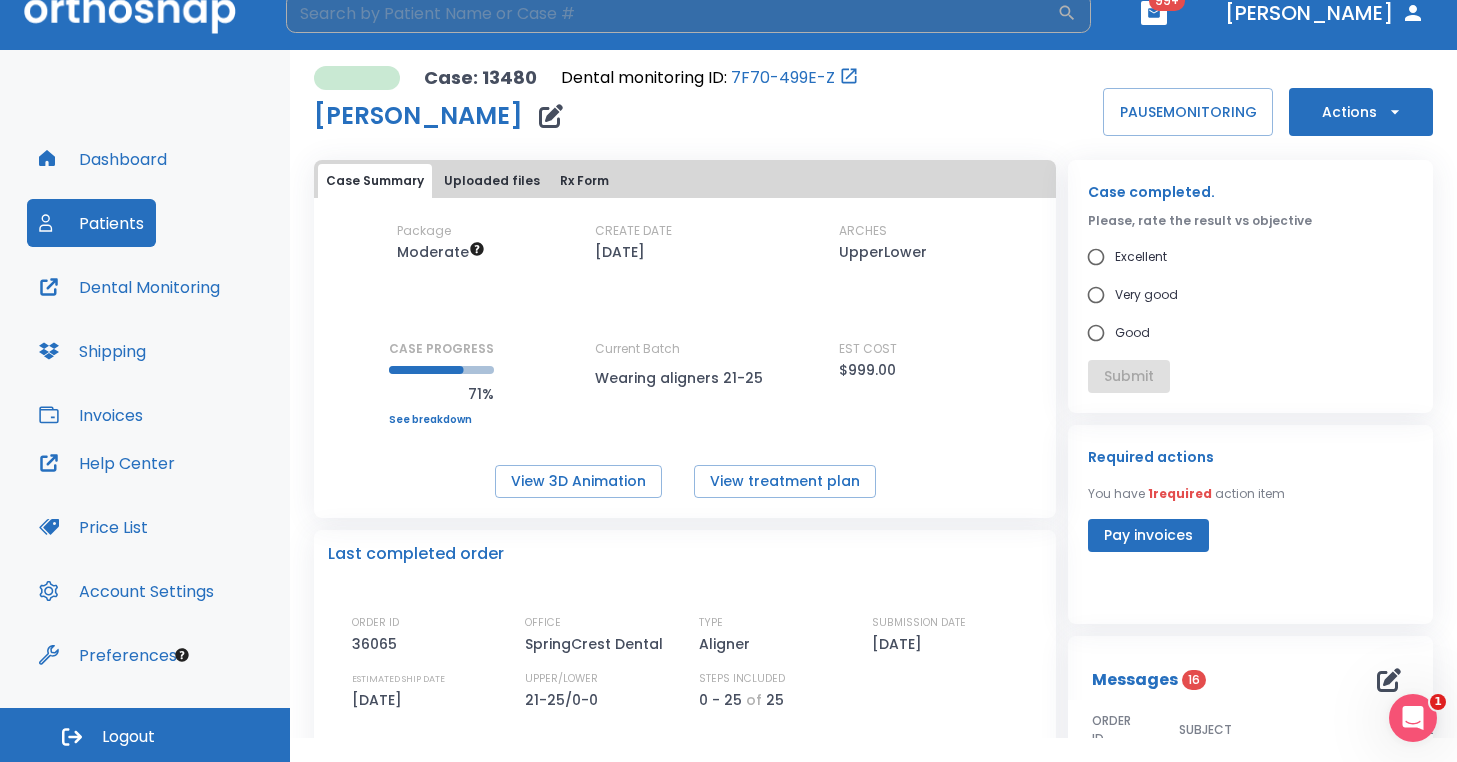
click at [358, 11] on input "search" at bounding box center [671, 13] width 771 height 40
type input "brown"
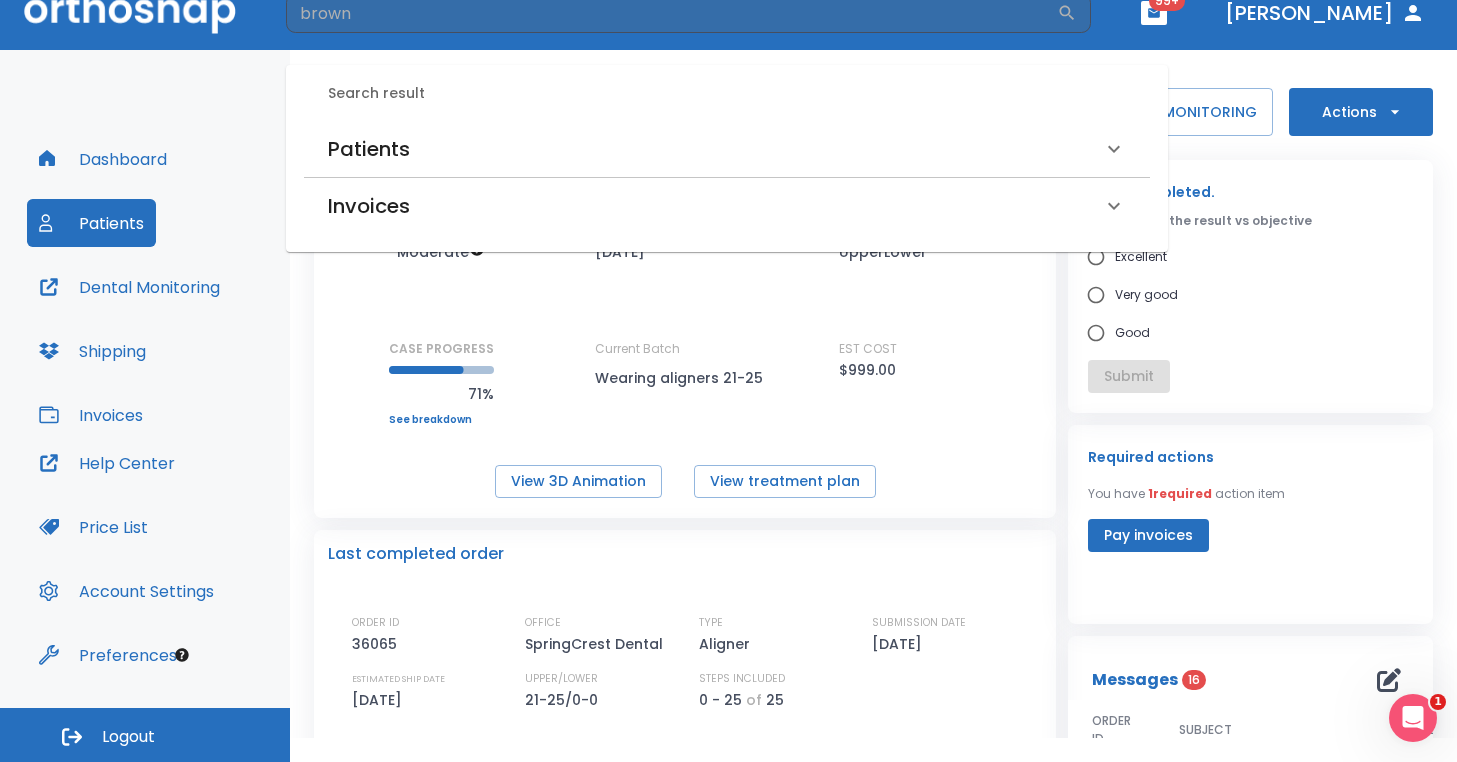
click at [409, 143] on h6 "Patients" at bounding box center [369, 149] width 82 height 32
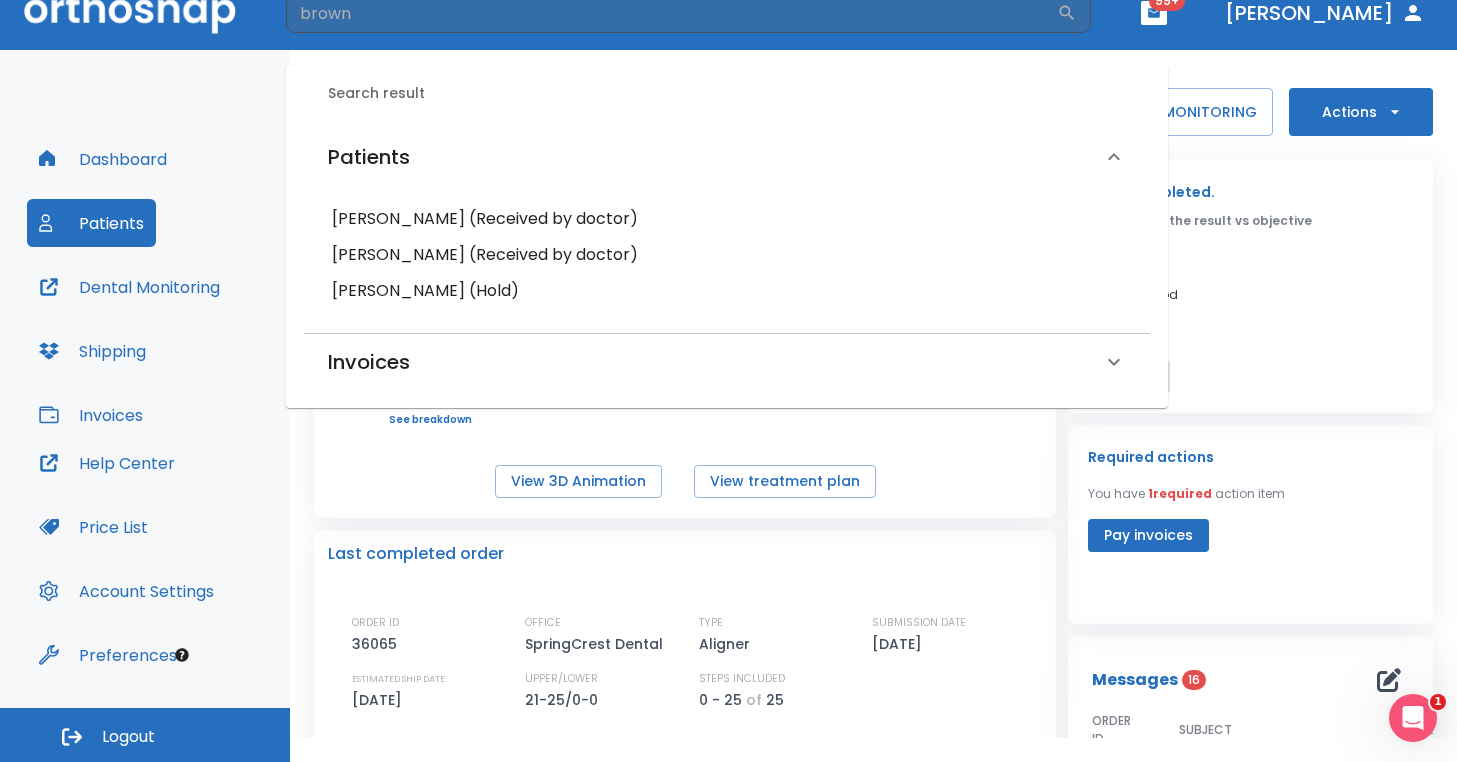
click at [422, 221] on h6 "Constervenia Brown (Received by doctor)" at bounding box center [727, 219] width 790 height 28
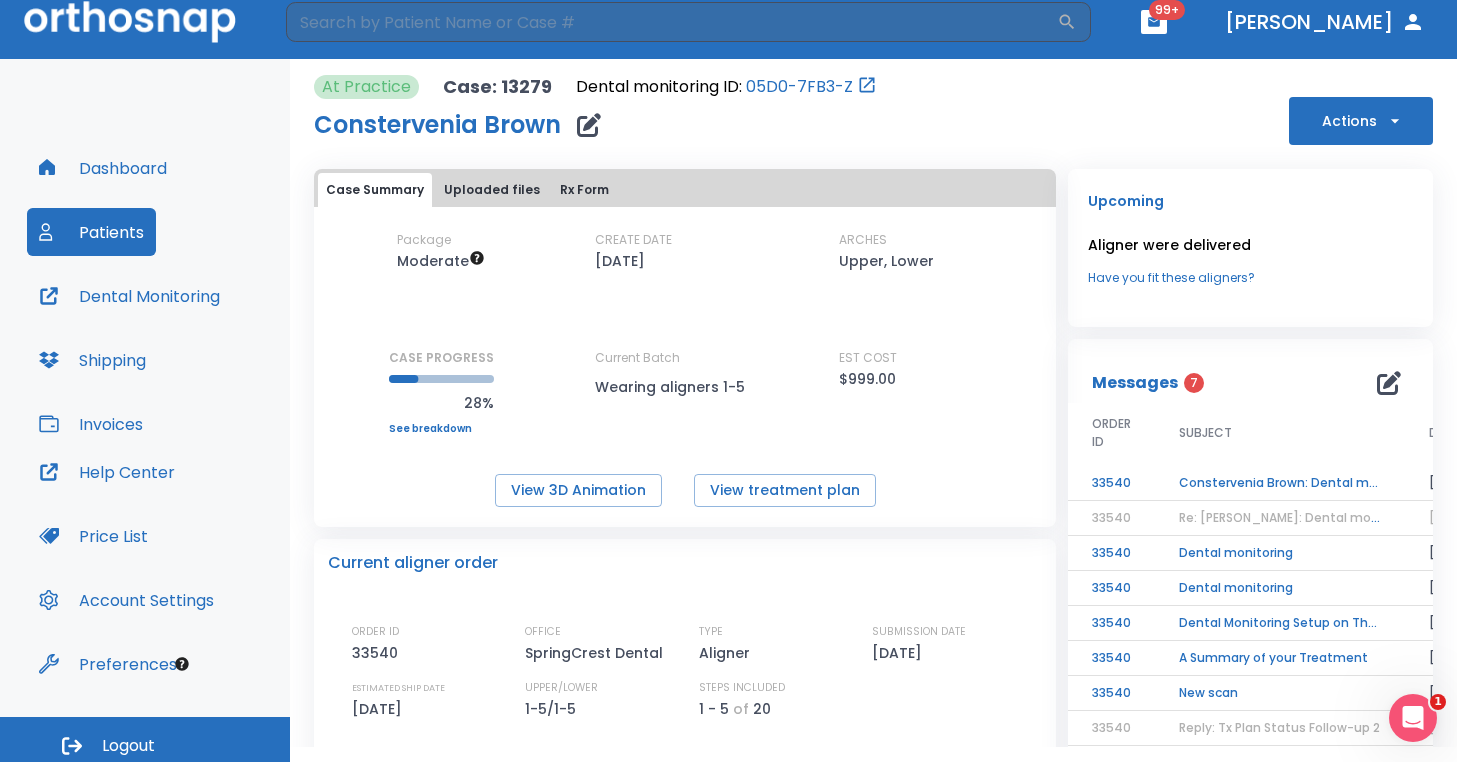
scroll to position [12, 0]
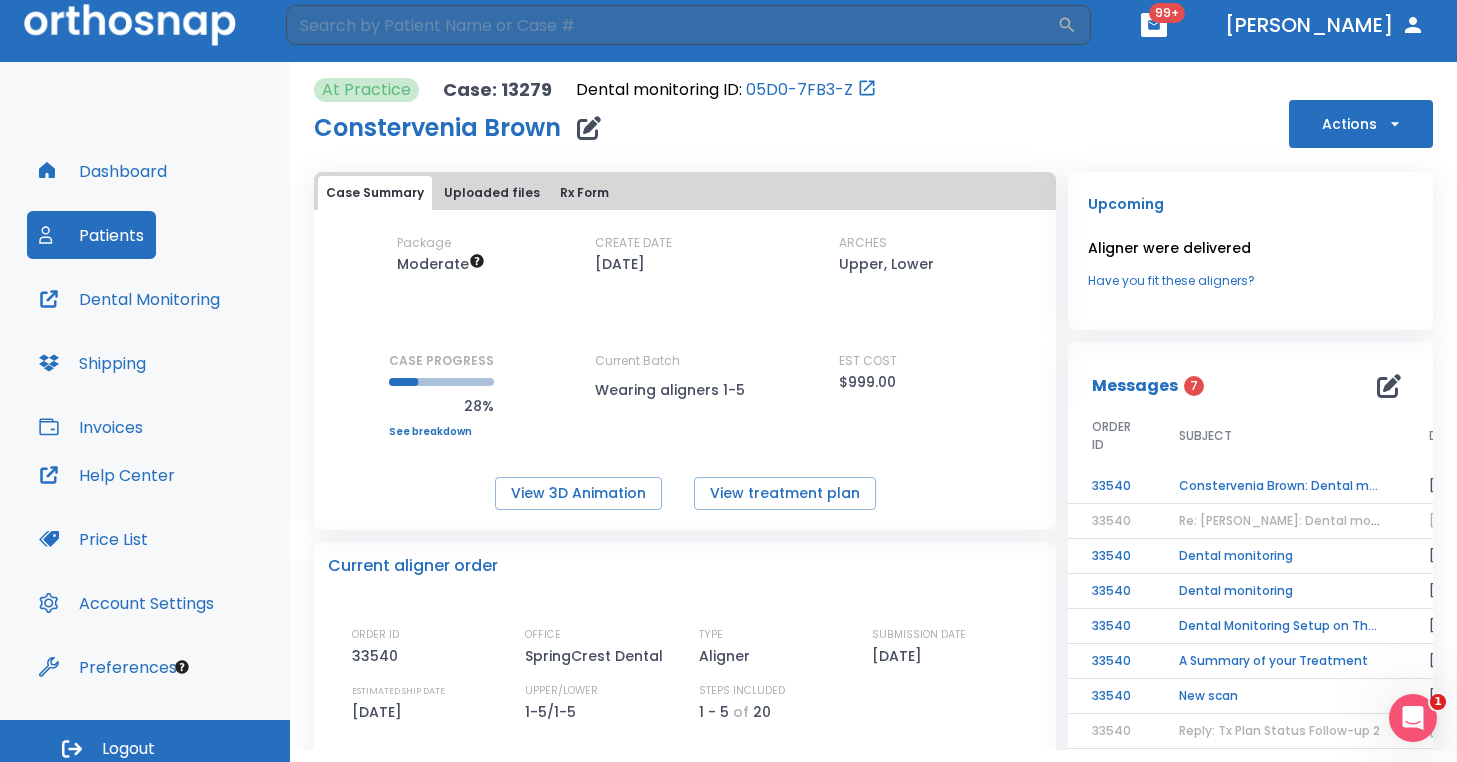
click at [1386, 132] on icon "button" at bounding box center [1395, 124] width 20 height 20
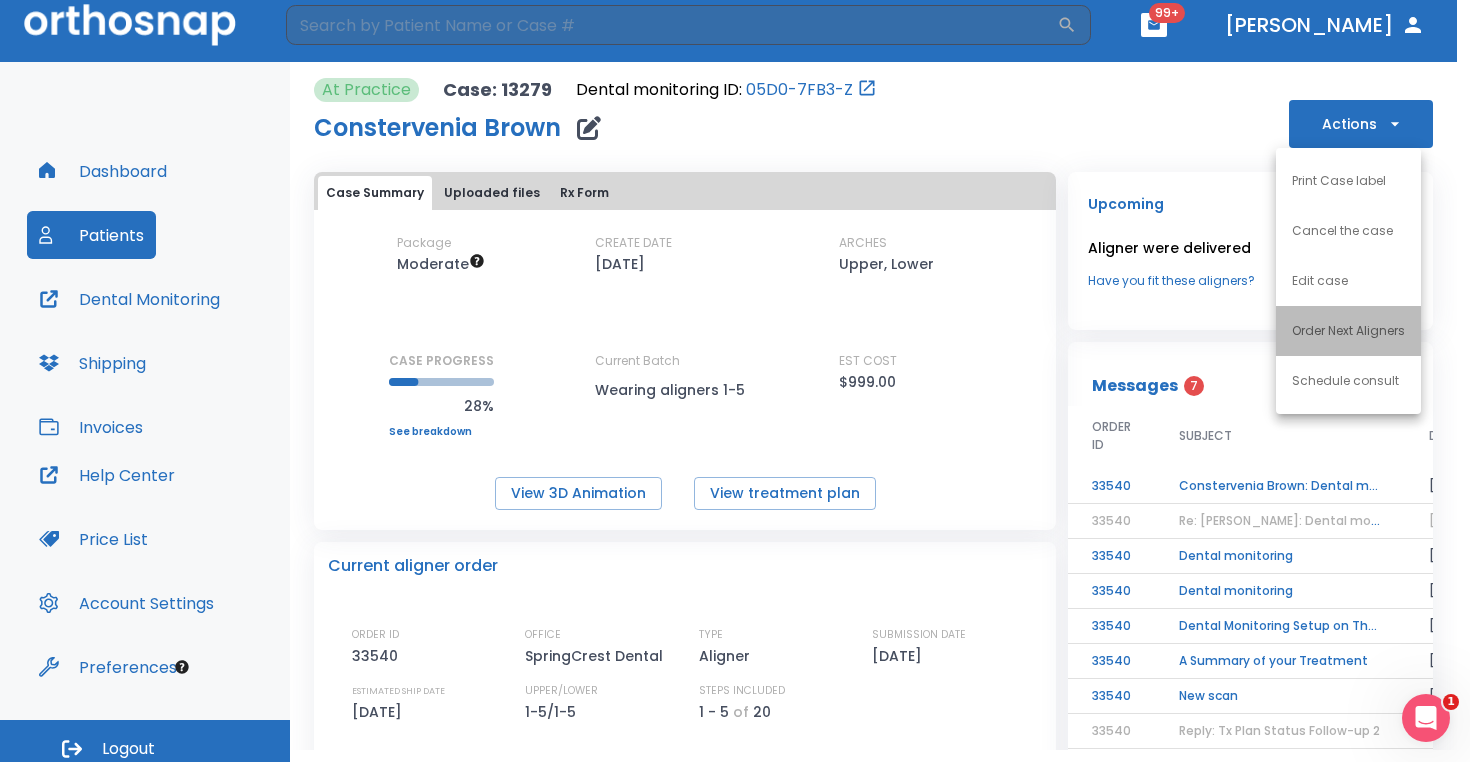
click at [1365, 330] on p "Order Next Aligners" at bounding box center [1348, 331] width 113 height 18
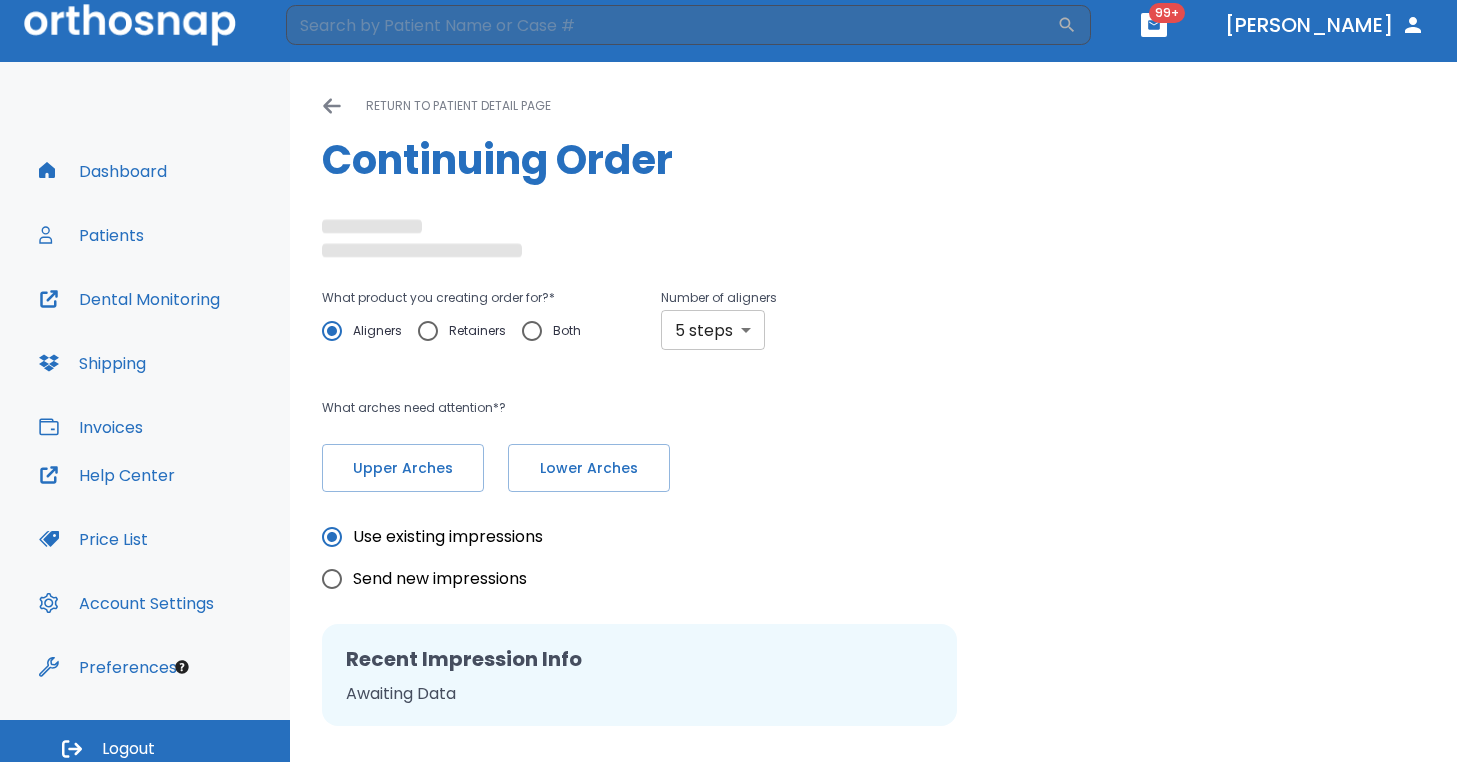
click at [724, 326] on body "​ 99+ Dr. Hayer Dashboard Patients Dental Monitoring Shipping Invoices Help Cen…" at bounding box center [728, 369] width 1457 height 762
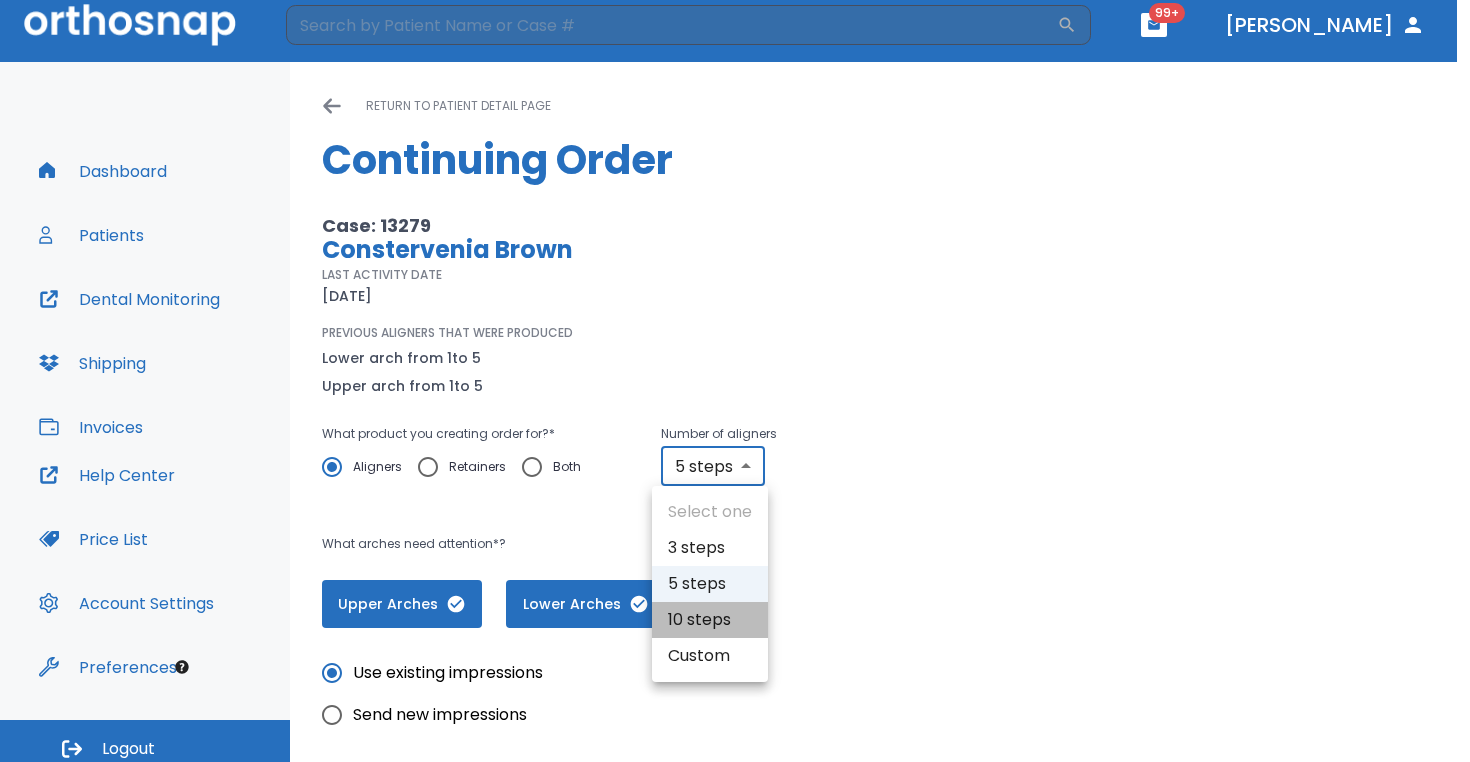
click at [729, 623] on li "10 steps" at bounding box center [710, 620] width 116 height 36
type input "10"
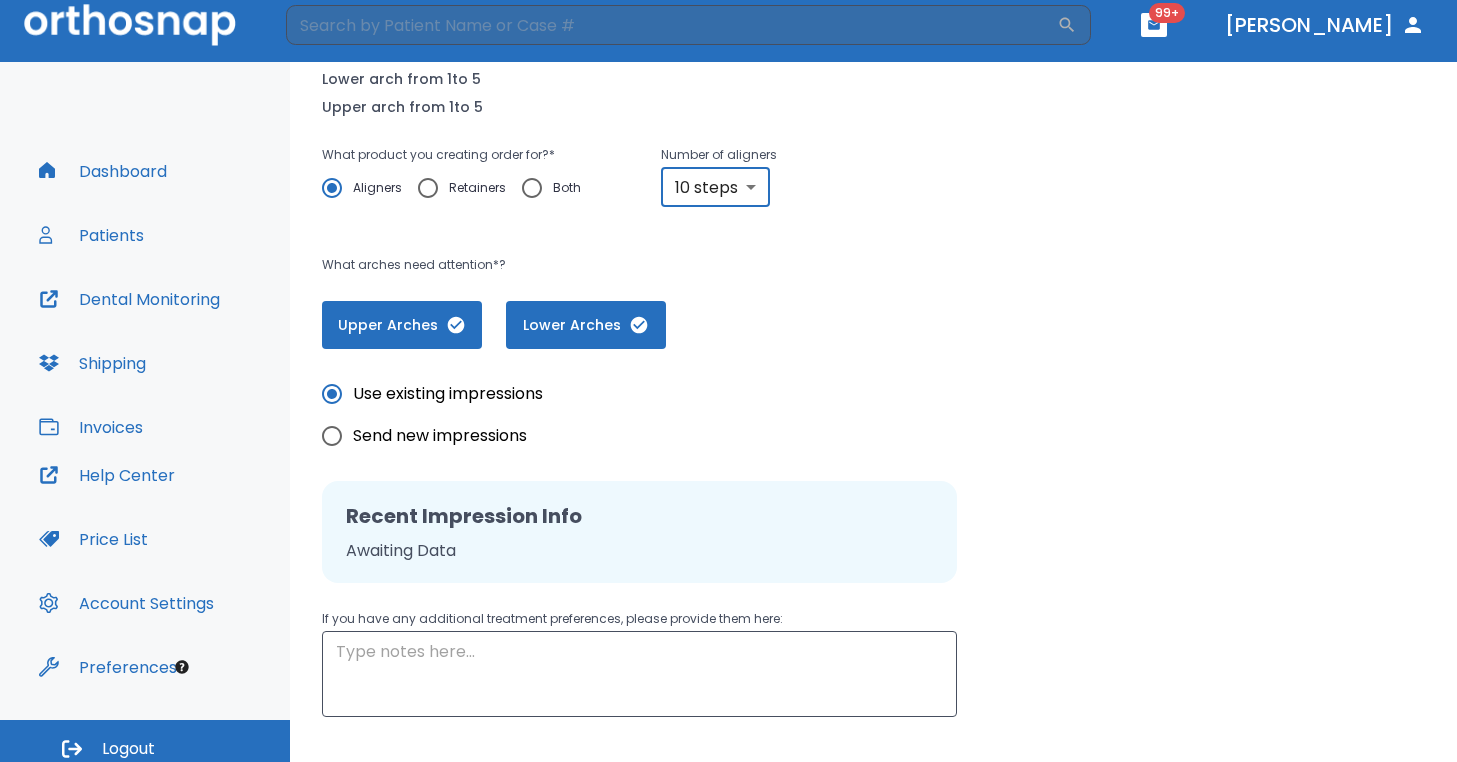
scroll to position [406, 0]
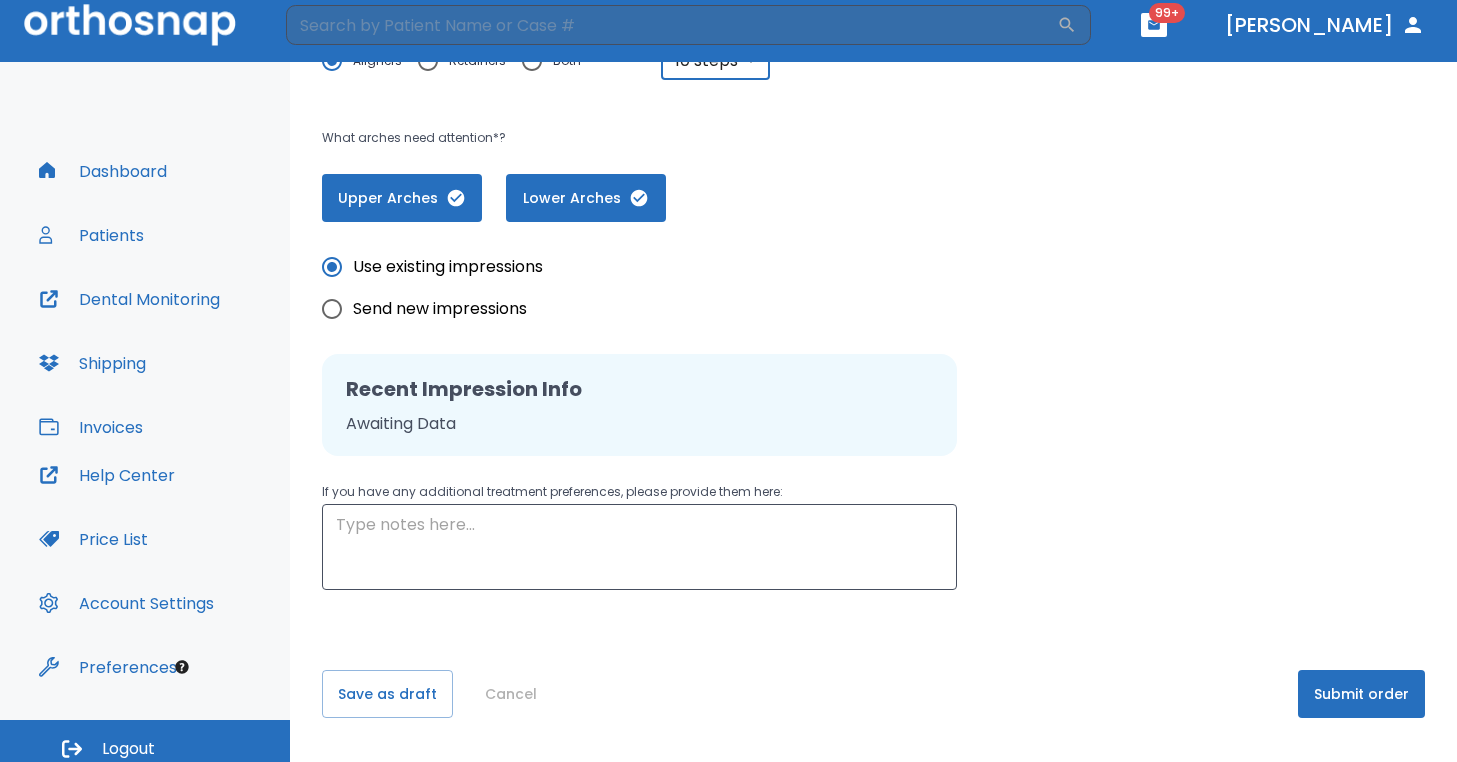
click at [1324, 706] on button "Submit order" at bounding box center [1361, 694] width 127 height 48
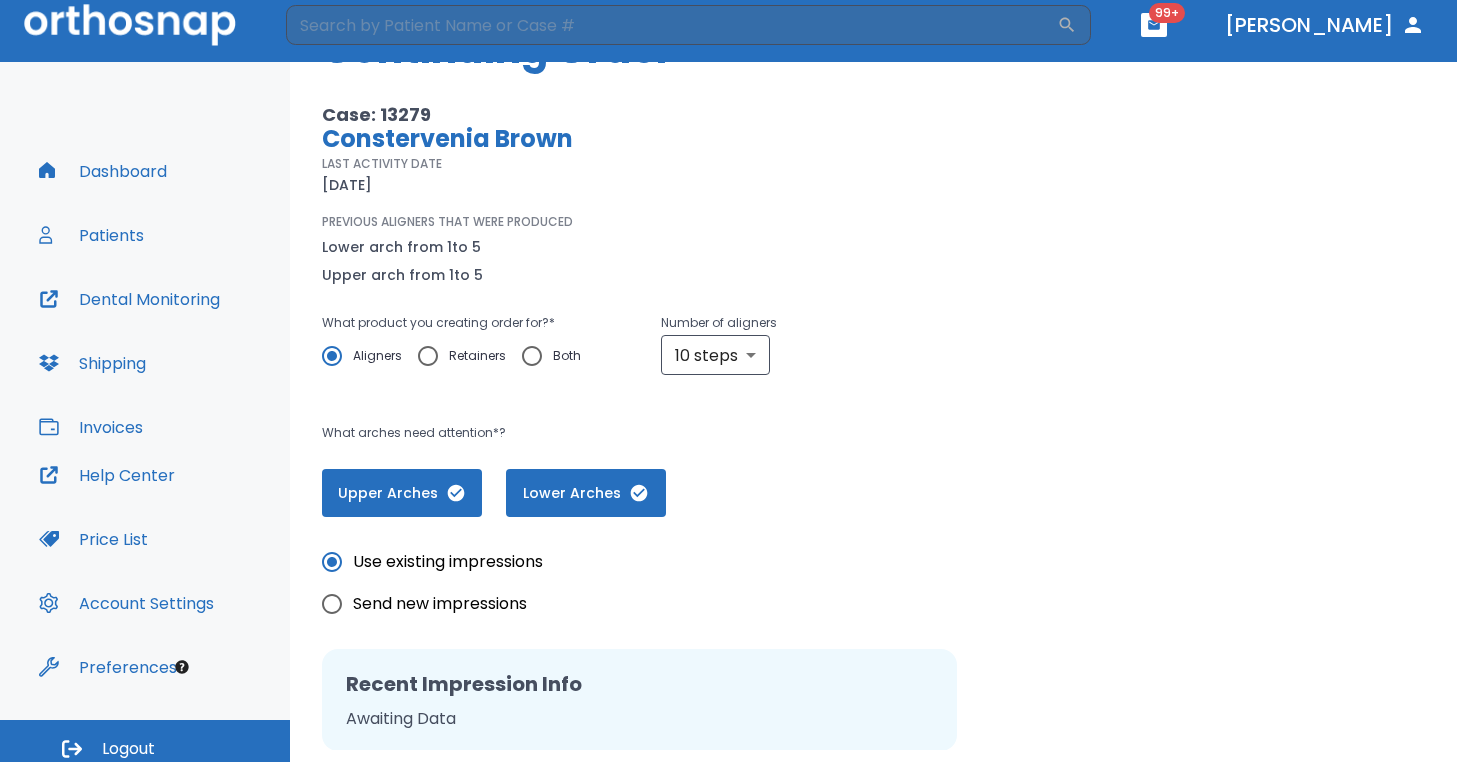
scroll to position [0, 0]
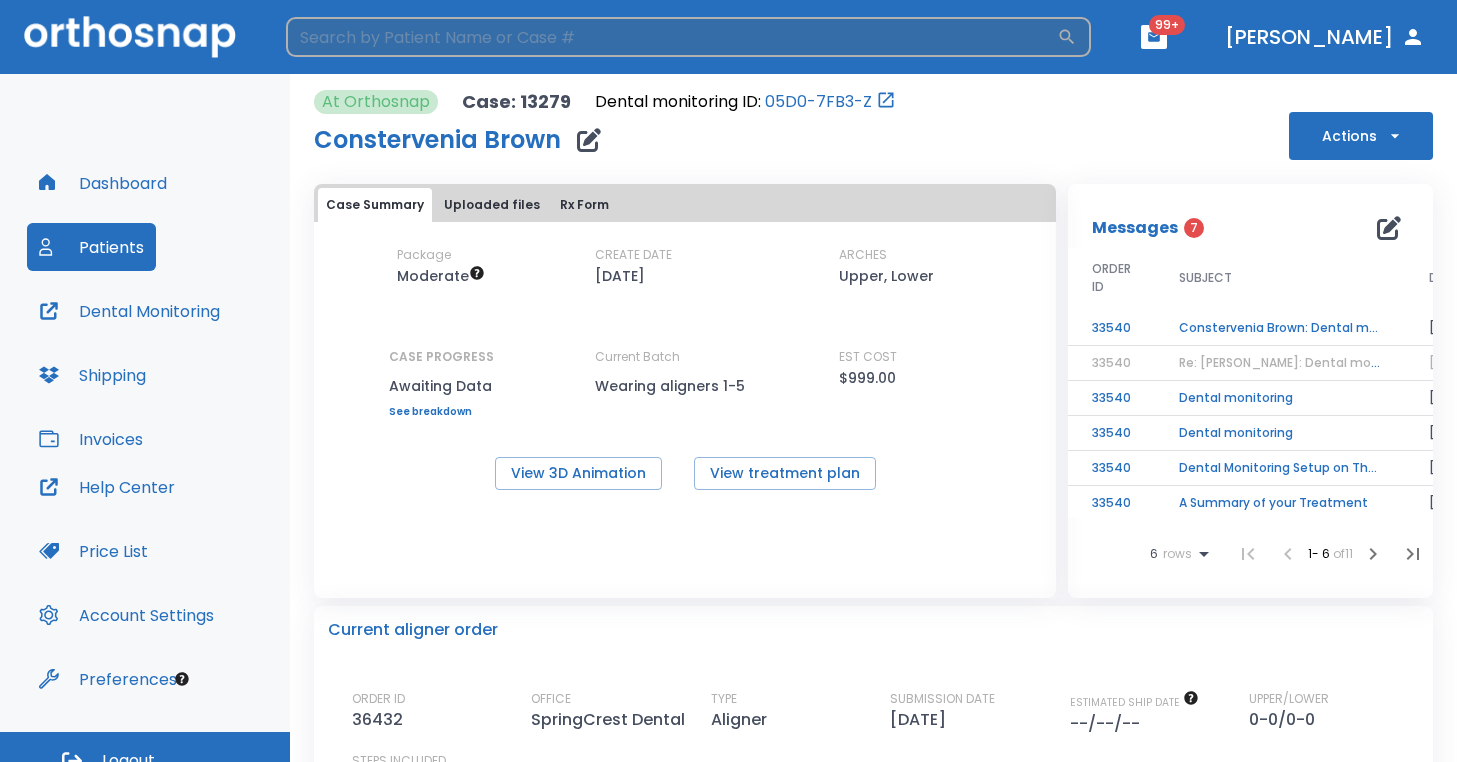
click at [576, 40] on input "search" at bounding box center [671, 37] width 771 height 40
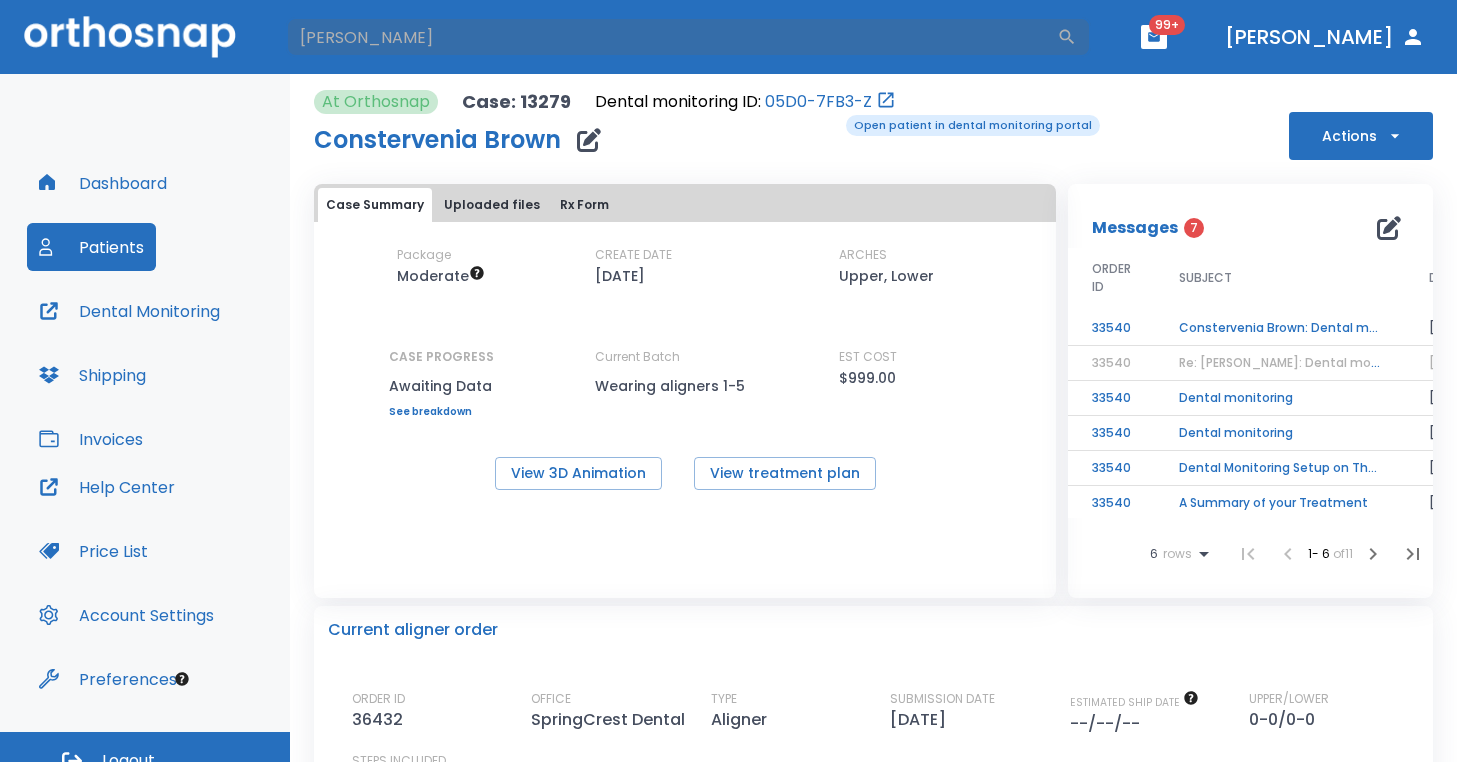
type input "cory"
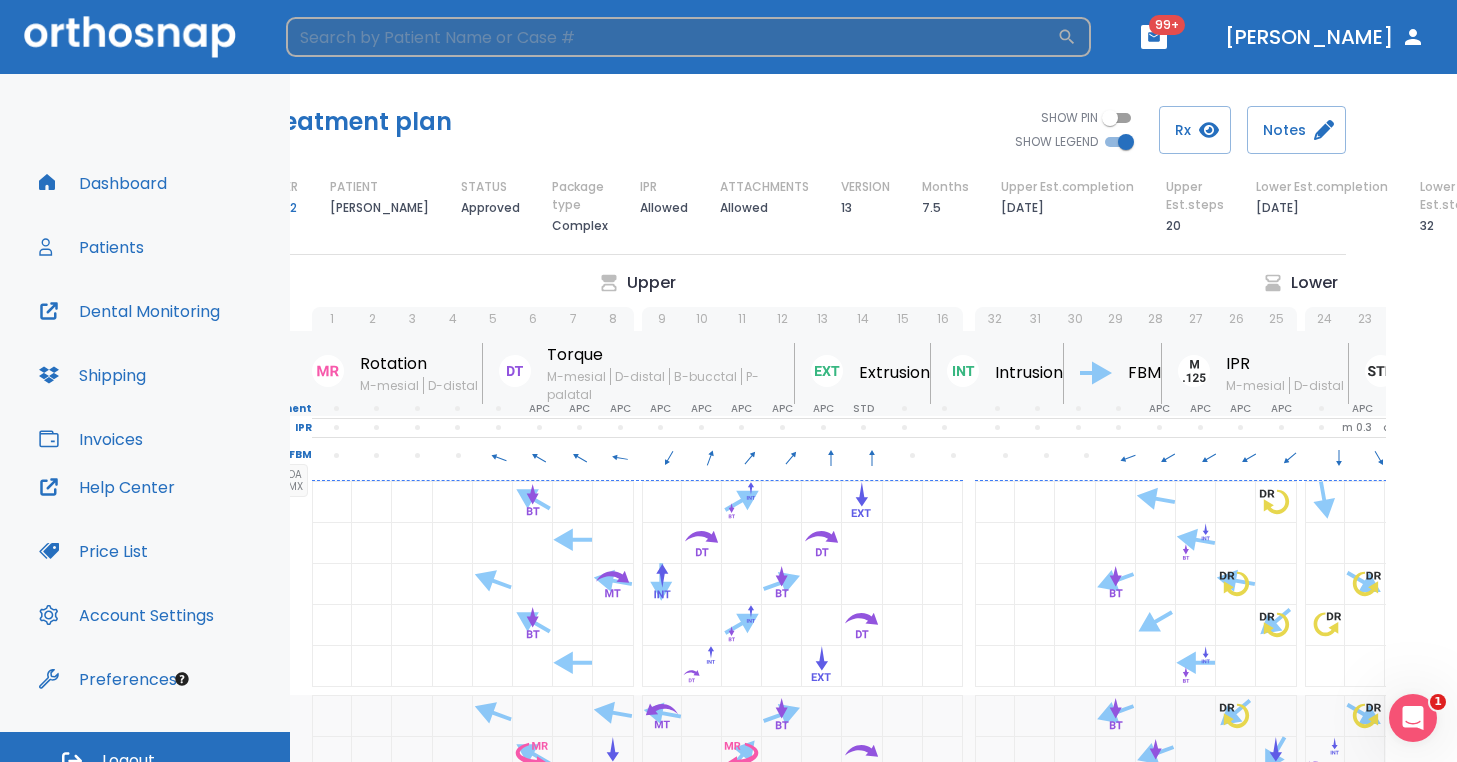
click at [363, 44] on input "search" at bounding box center [671, 37] width 771 height 40
type input "mallory"
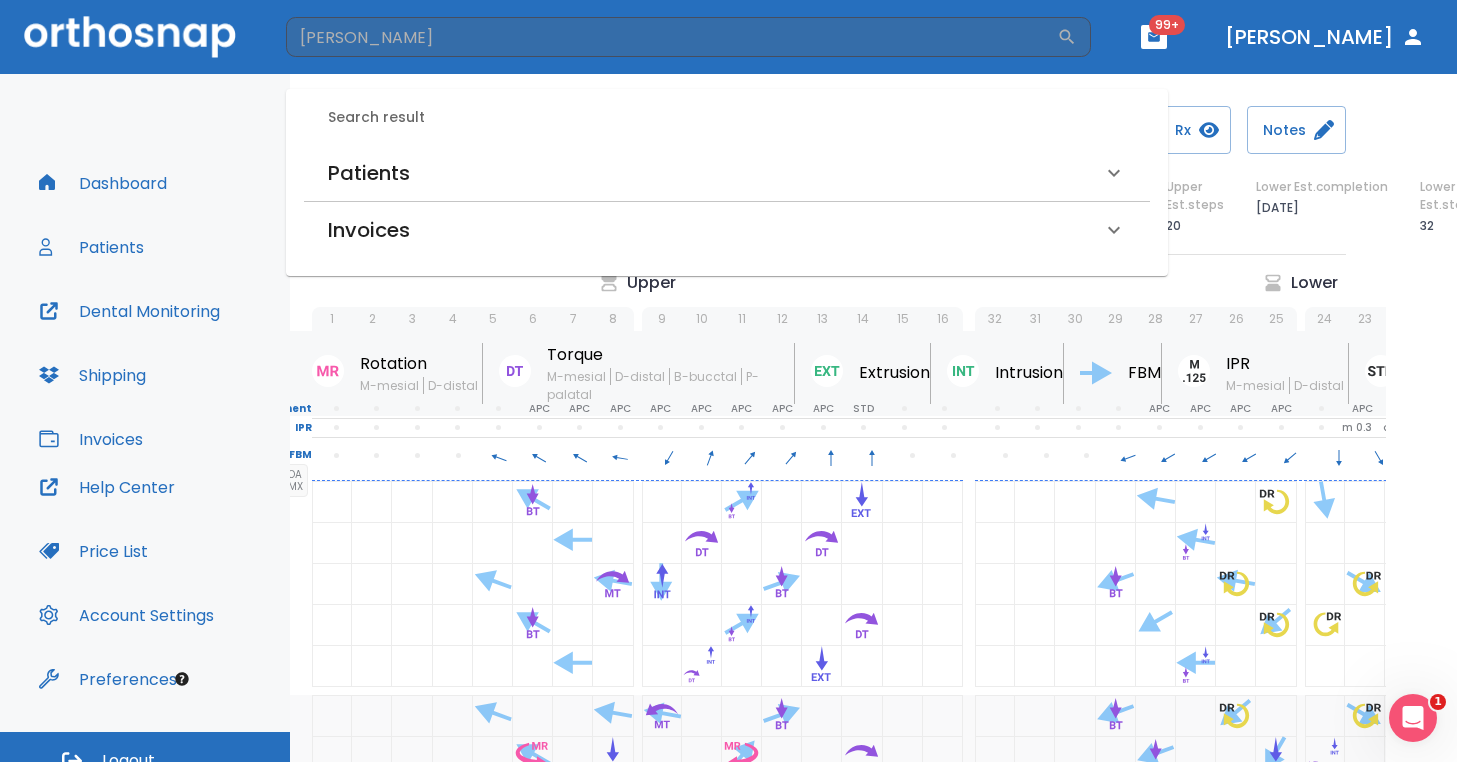
click at [350, 174] on h6 "Patients" at bounding box center [369, 173] width 82 height 32
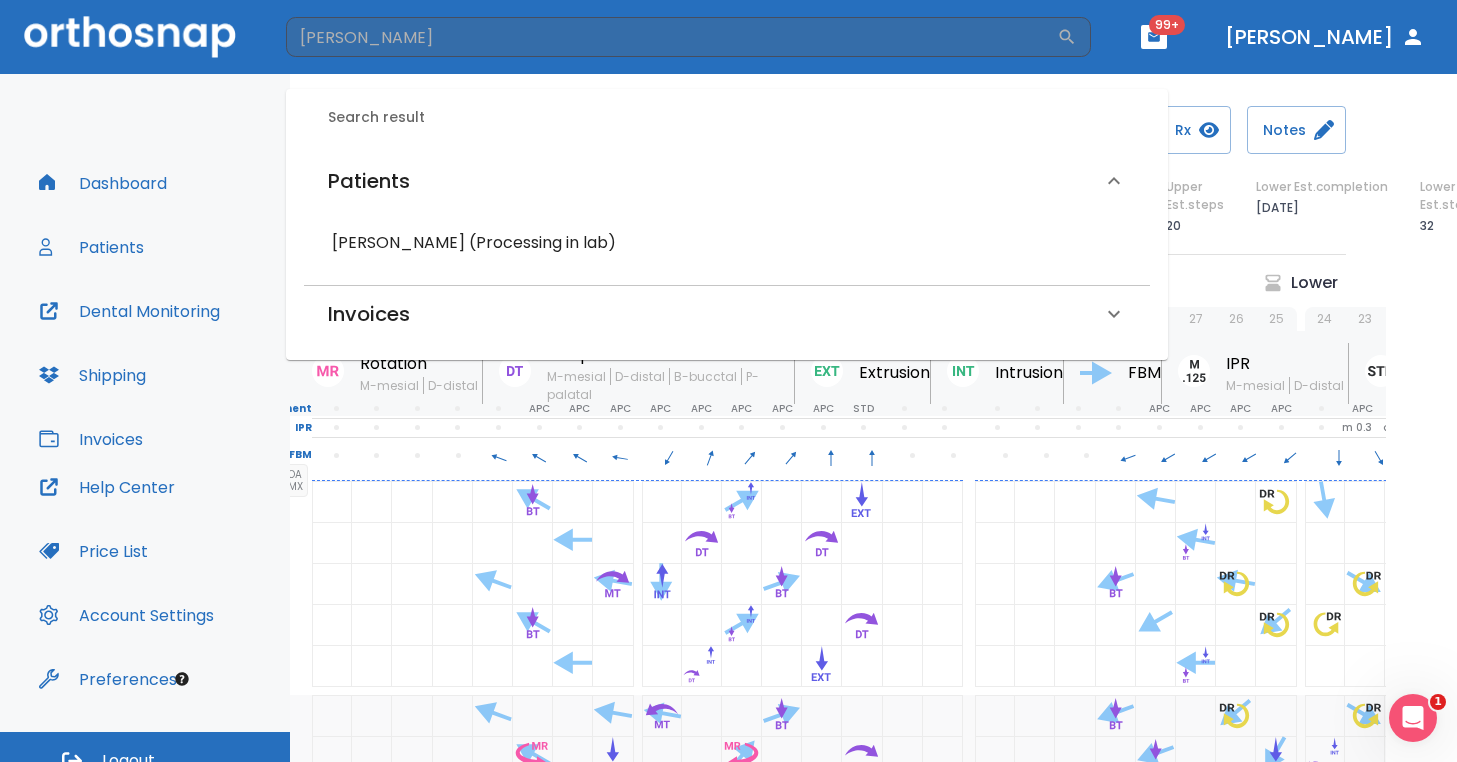
click at [388, 234] on h6 "Mallory Whitfield (Processing in lab)" at bounding box center [727, 243] width 790 height 28
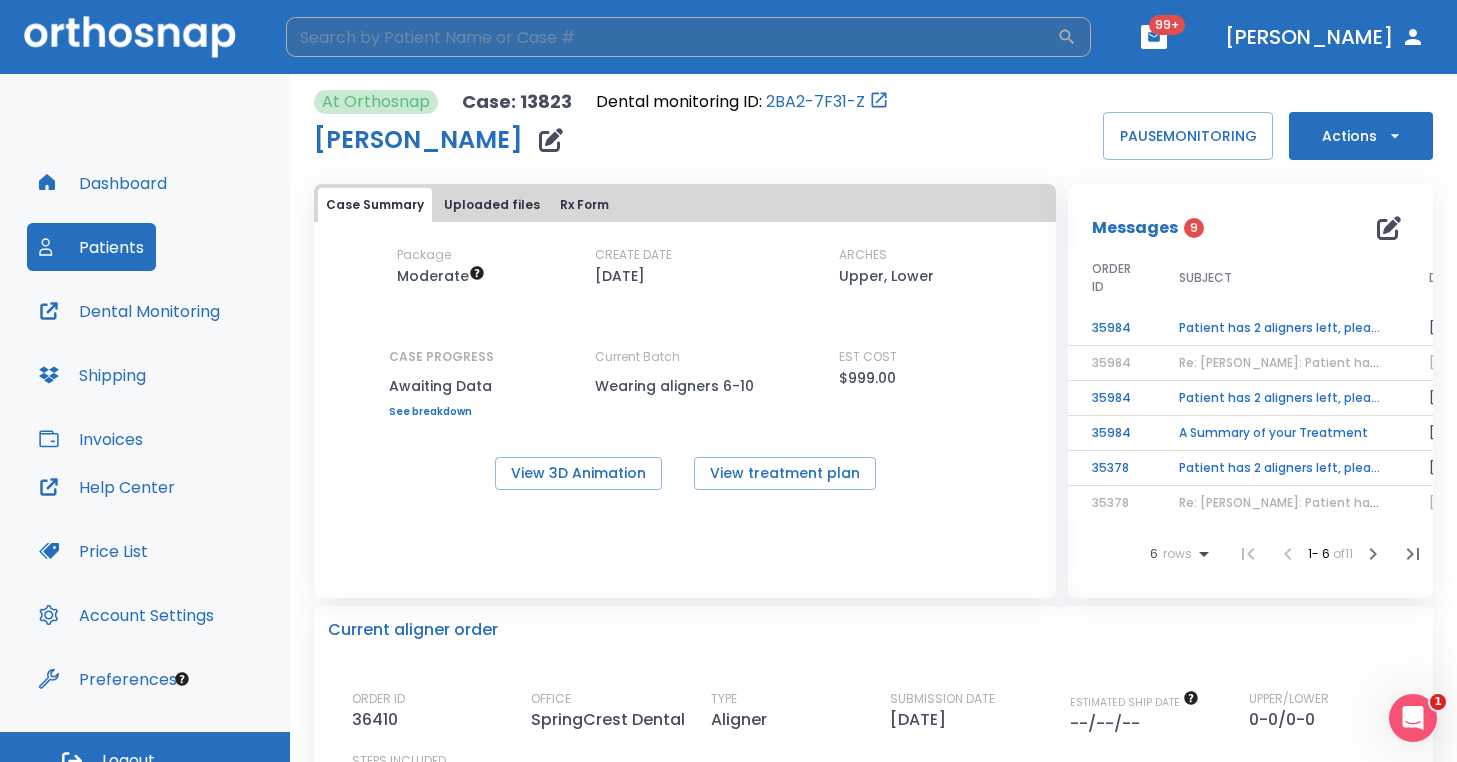
click at [444, 31] on input "search" at bounding box center [671, 37] width 771 height 40
type input "oleta roy"
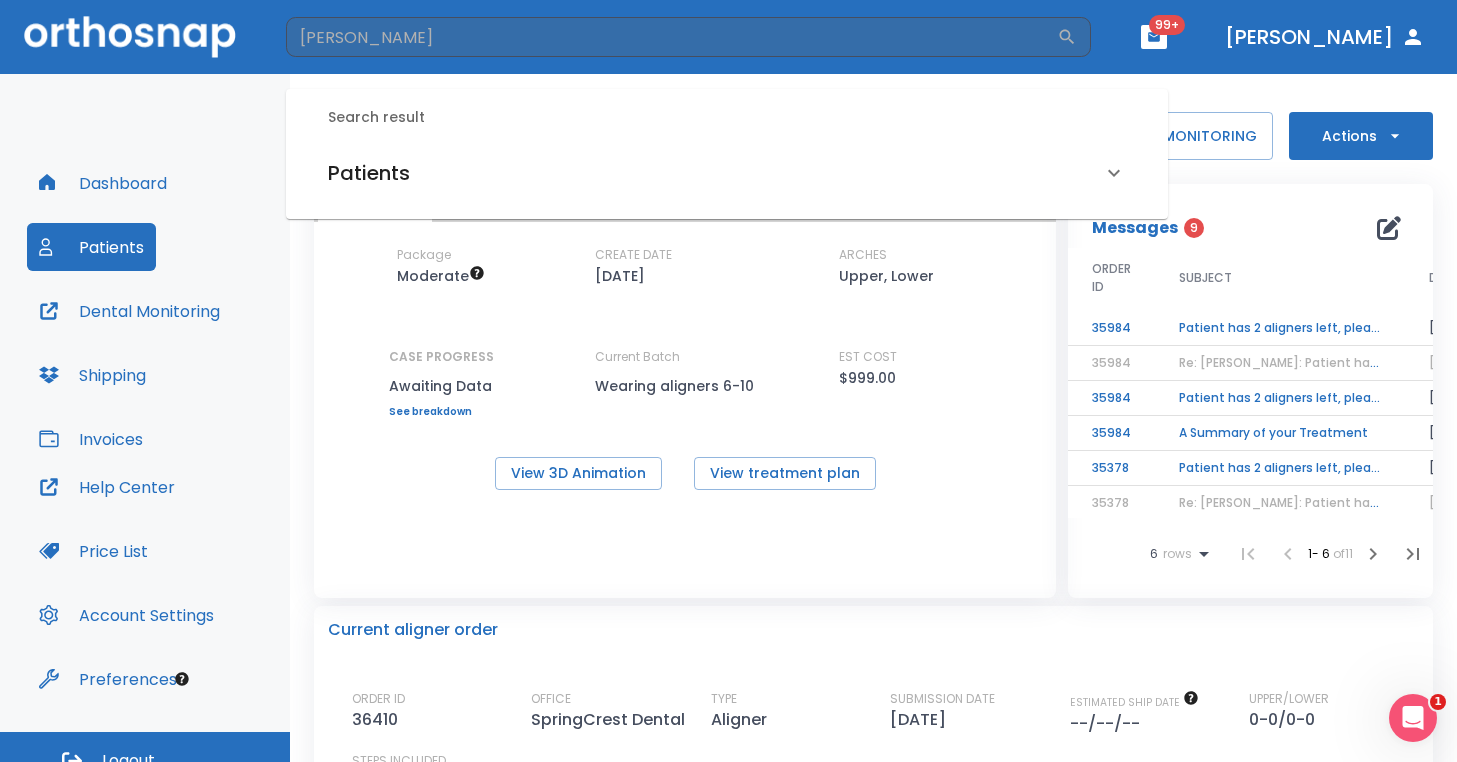
click at [389, 181] on h6 "Patients" at bounding box center [369, 173] width 82 height 32
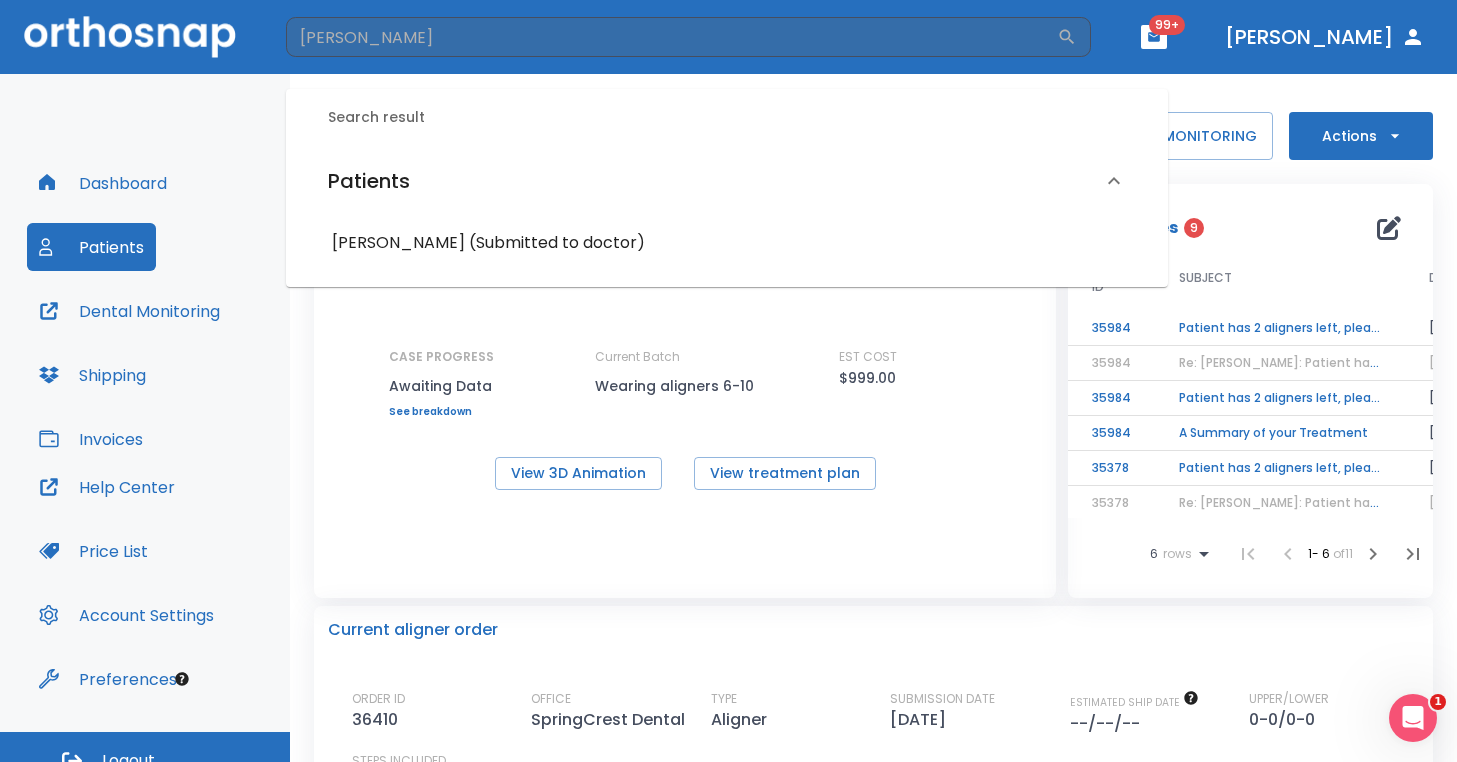
click at [413, 239] on h6 "Oleta Roy (Submitted to doctor)" at bounding box center [727, 243] width 790 height 28
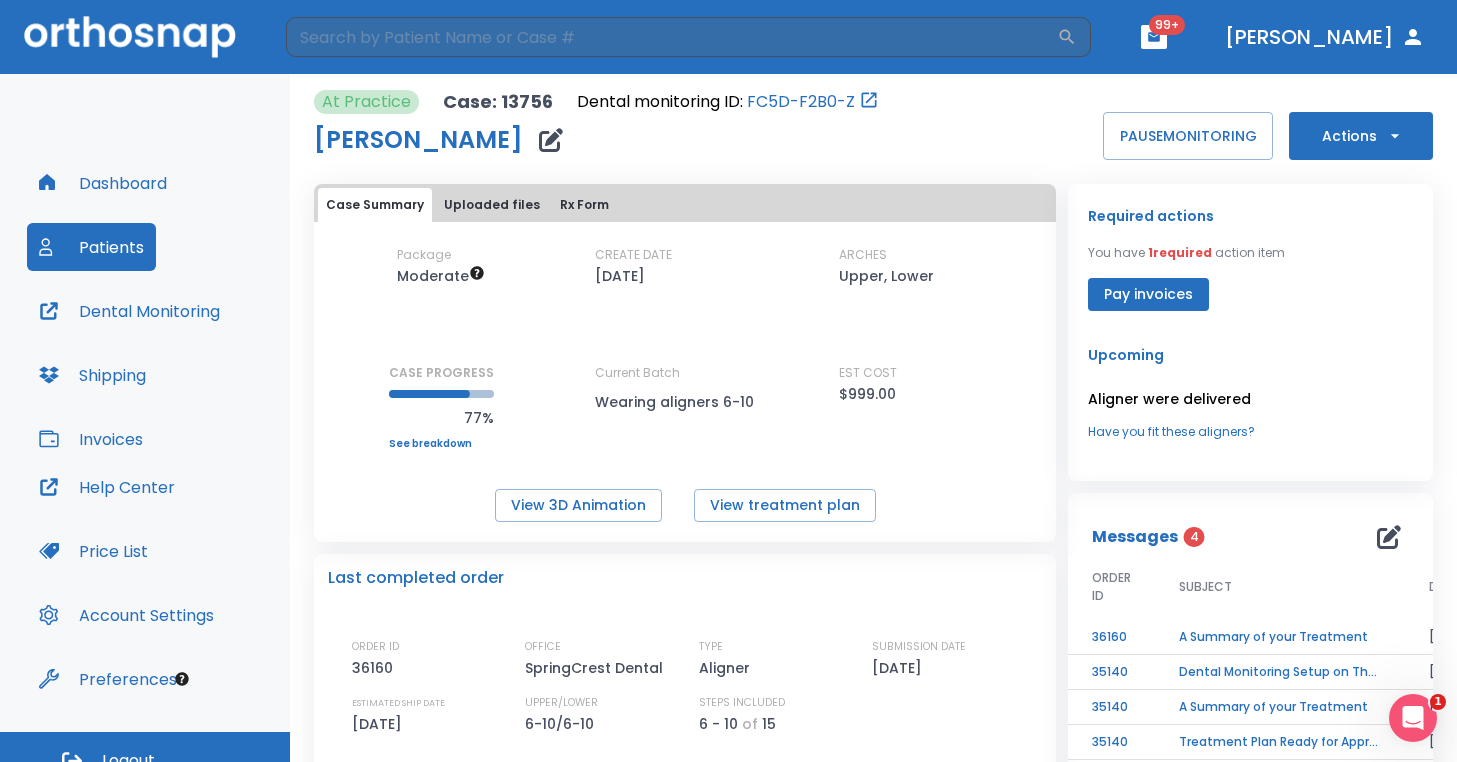
click at [593, 128] on div "Oleta Roy" at bounding box center [596, 140] width 565 height 40
click at [433, 7] on header "​ 99+ Dr. Hayer" at bounding box center [728, 37] width 1457 height 74
click at [434, 45] on input "search" at bounding box center [671, 37] width 771 height 40
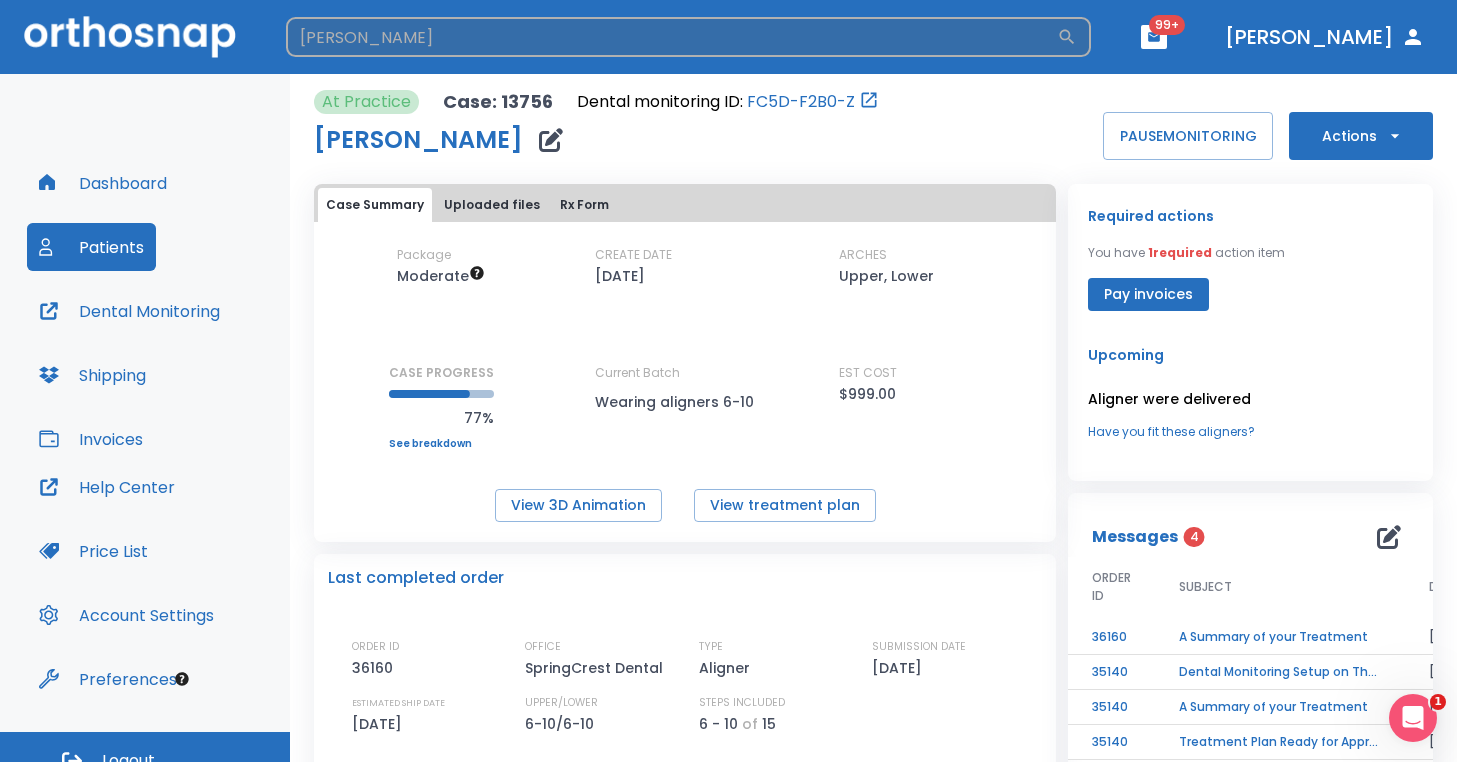
type input "corey trimble"
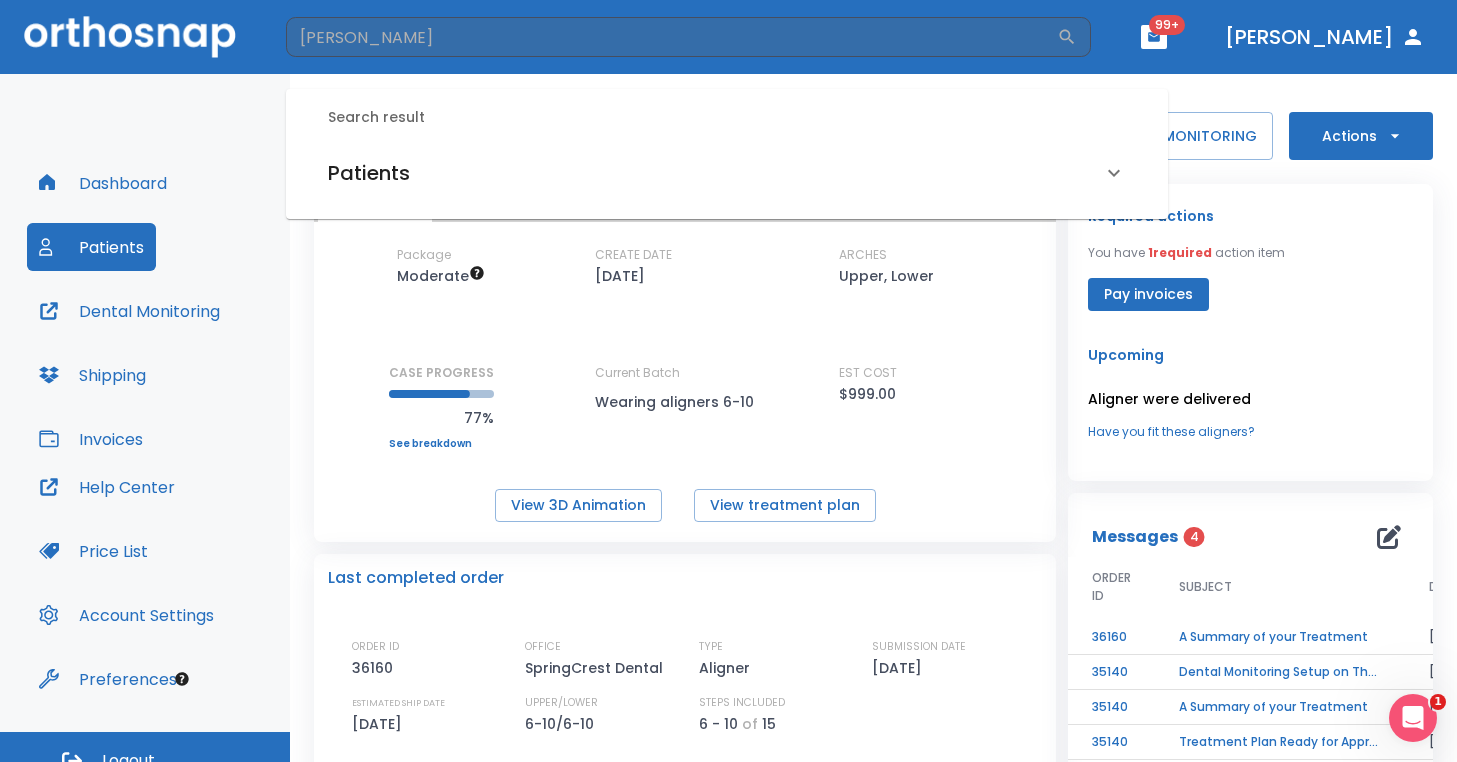
click at [381, 188] on h6 "Patients" at bounding box center [369, 173] width 82 height 32
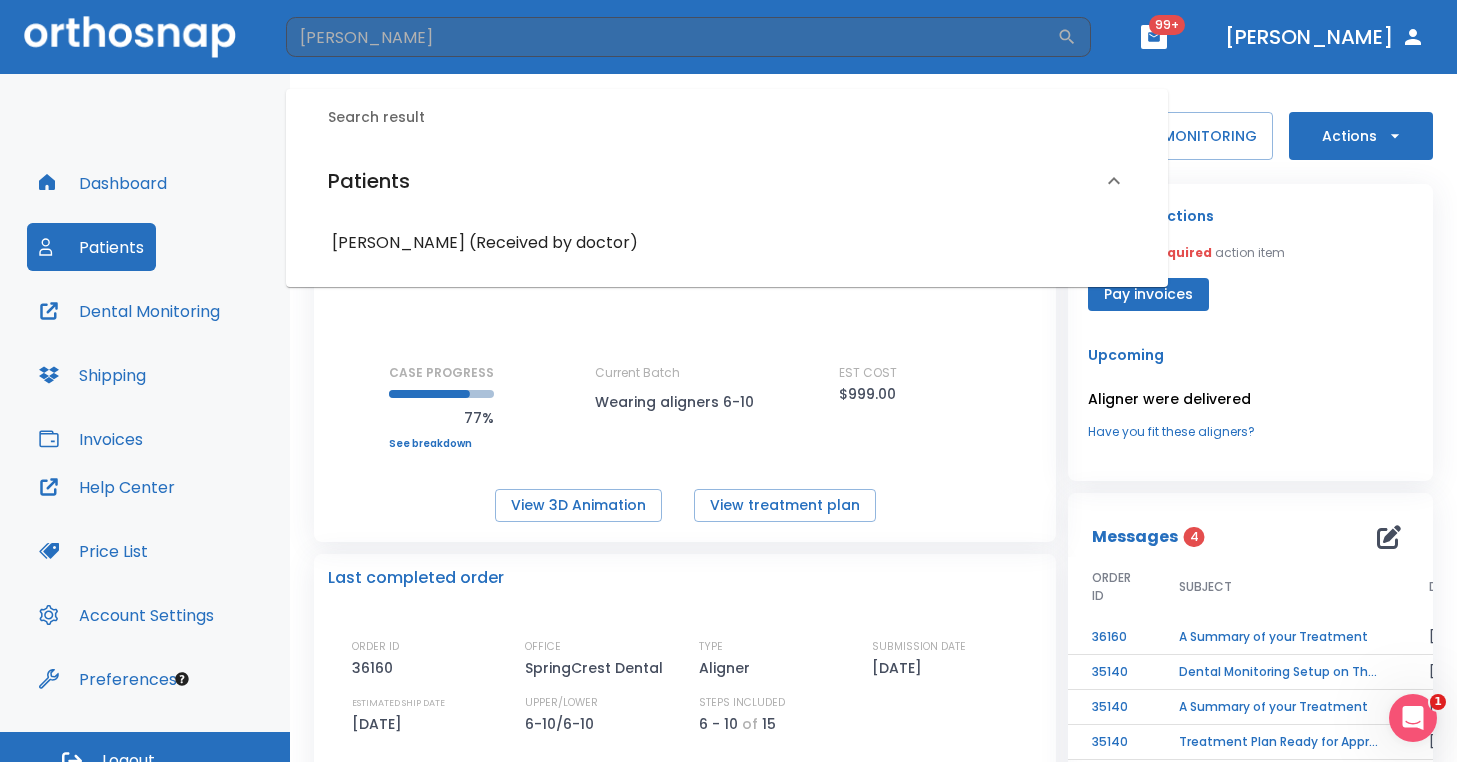
click at [408, 247] on h6 "Corey Trimble (Received by doctor)" at bounding box center [727, 243] width 790 height 28
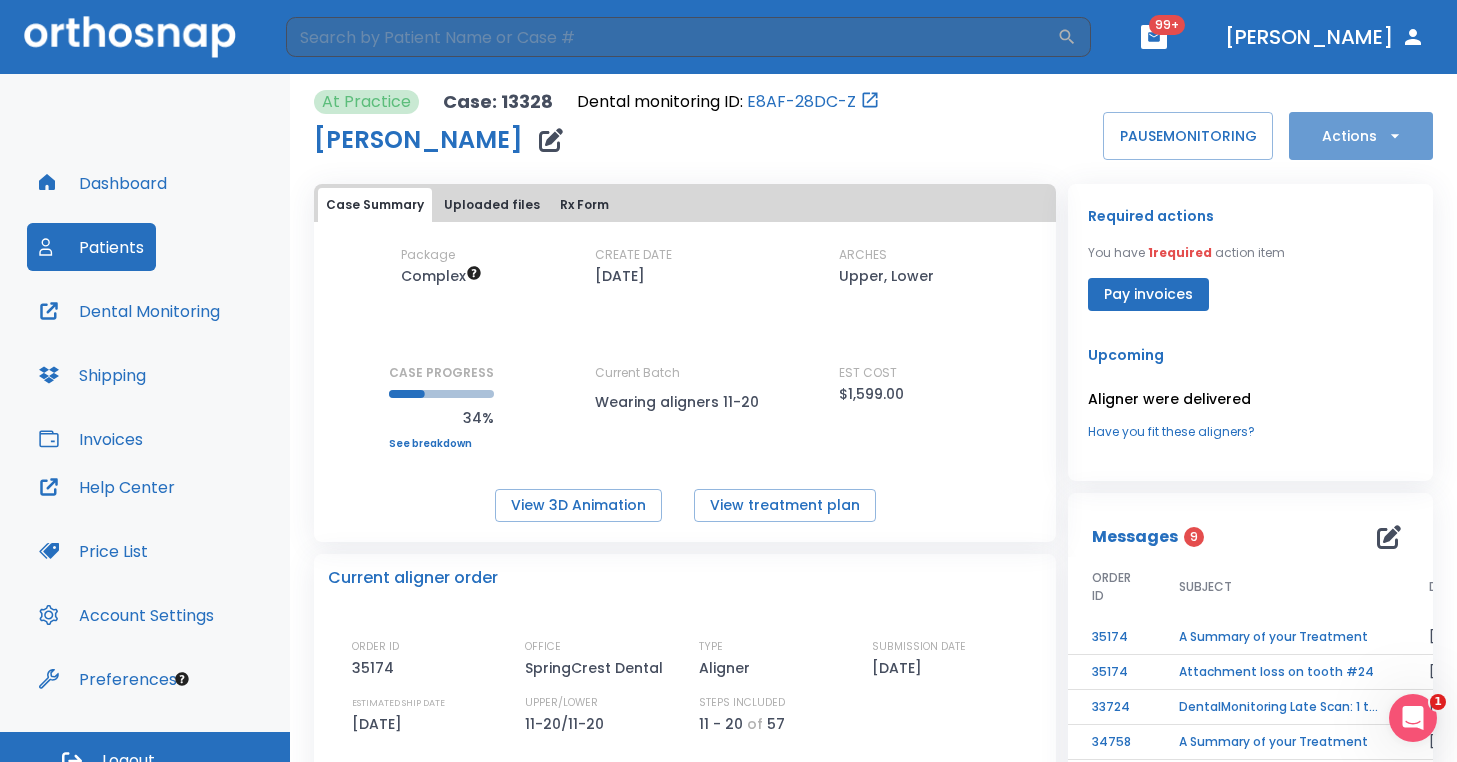
click at [1385, 138] on icon "button" at bounding box center [1395, 136] width 20 height 20
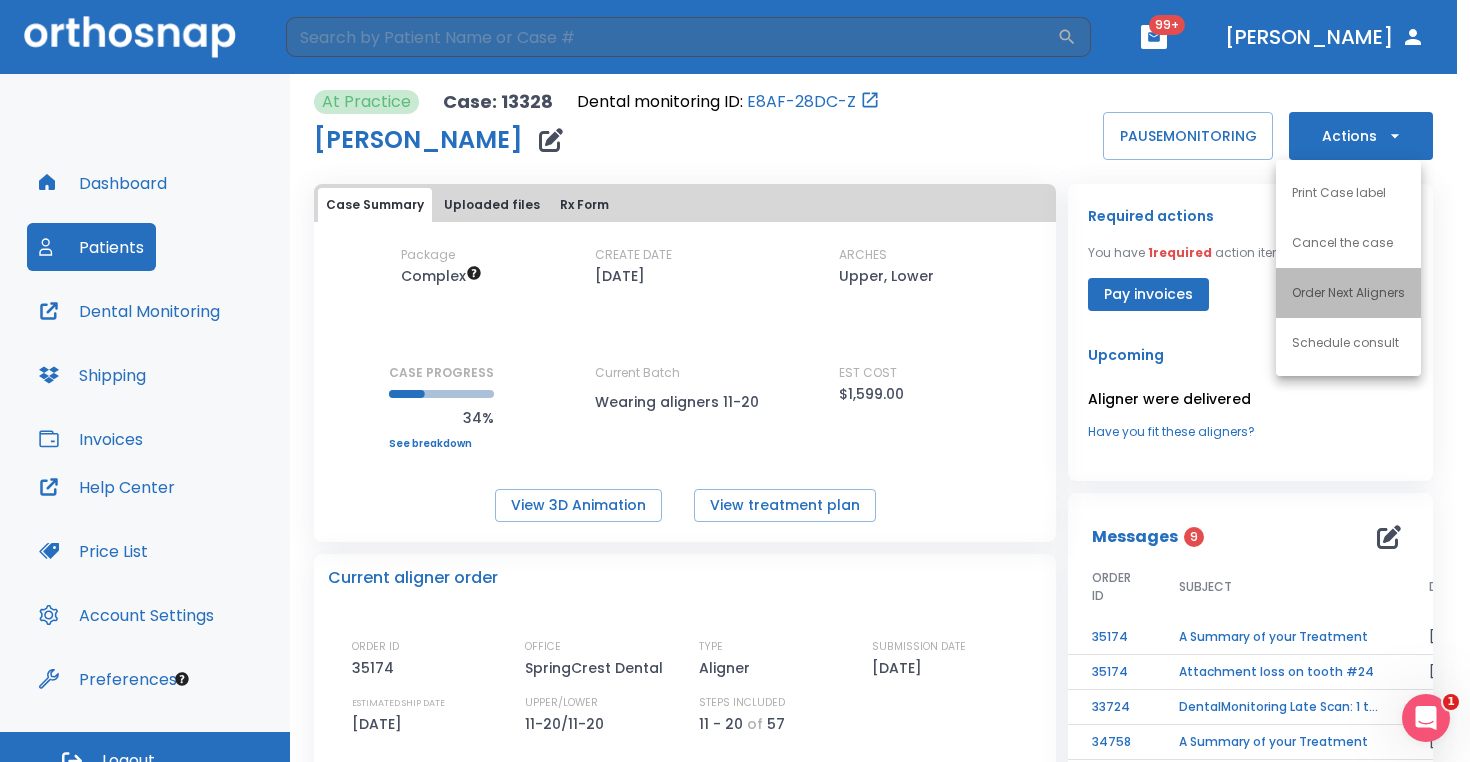
click at [1358, 300] on p "Order Next Aligners" at bounding box center [1348, 293] width 113 height 18
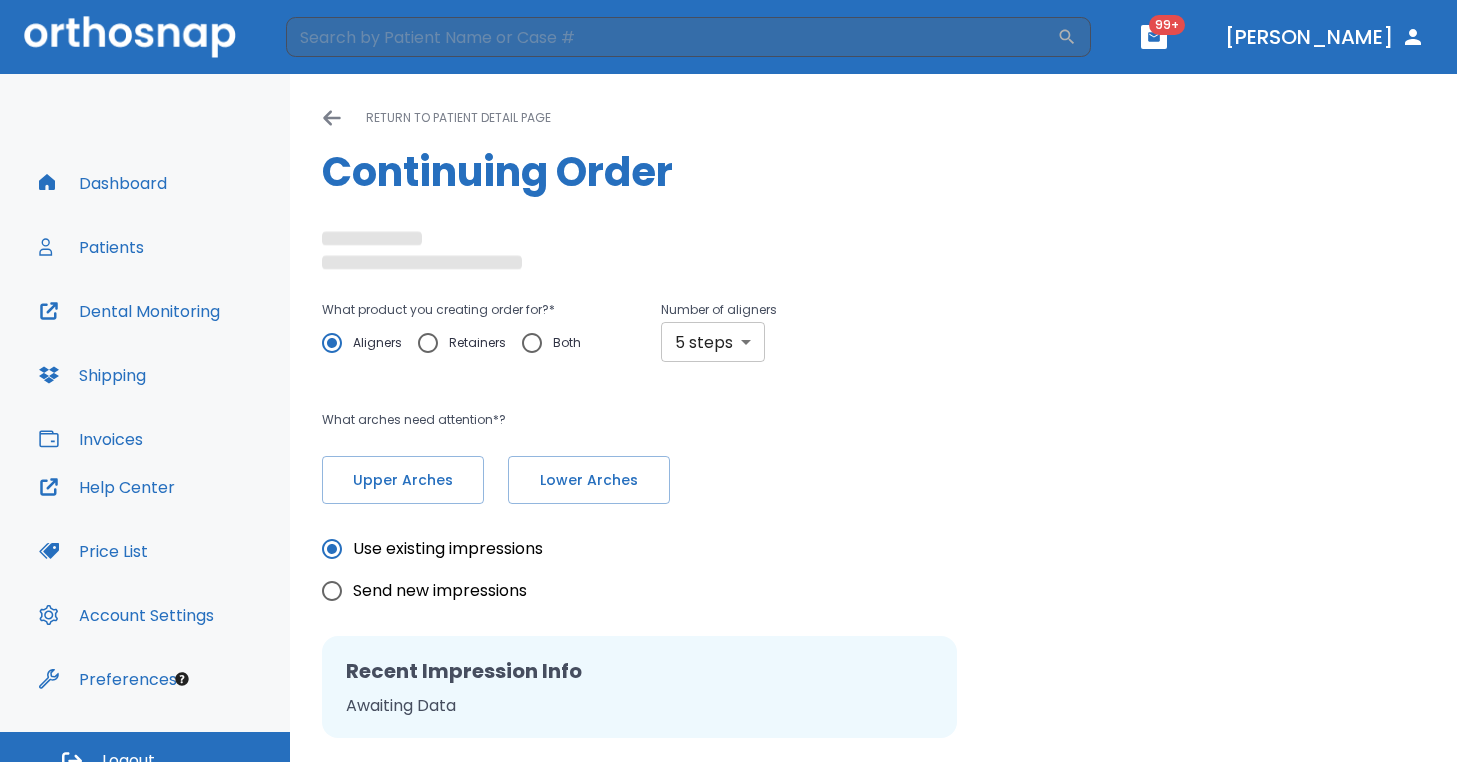
click at [726, 352] on body "​ 99+ Dr. Hayer Dashboard Patients Dental Monitoring Shipping Invoices Help Cen…" at bounding box center [728, 381] width 1457 height 762
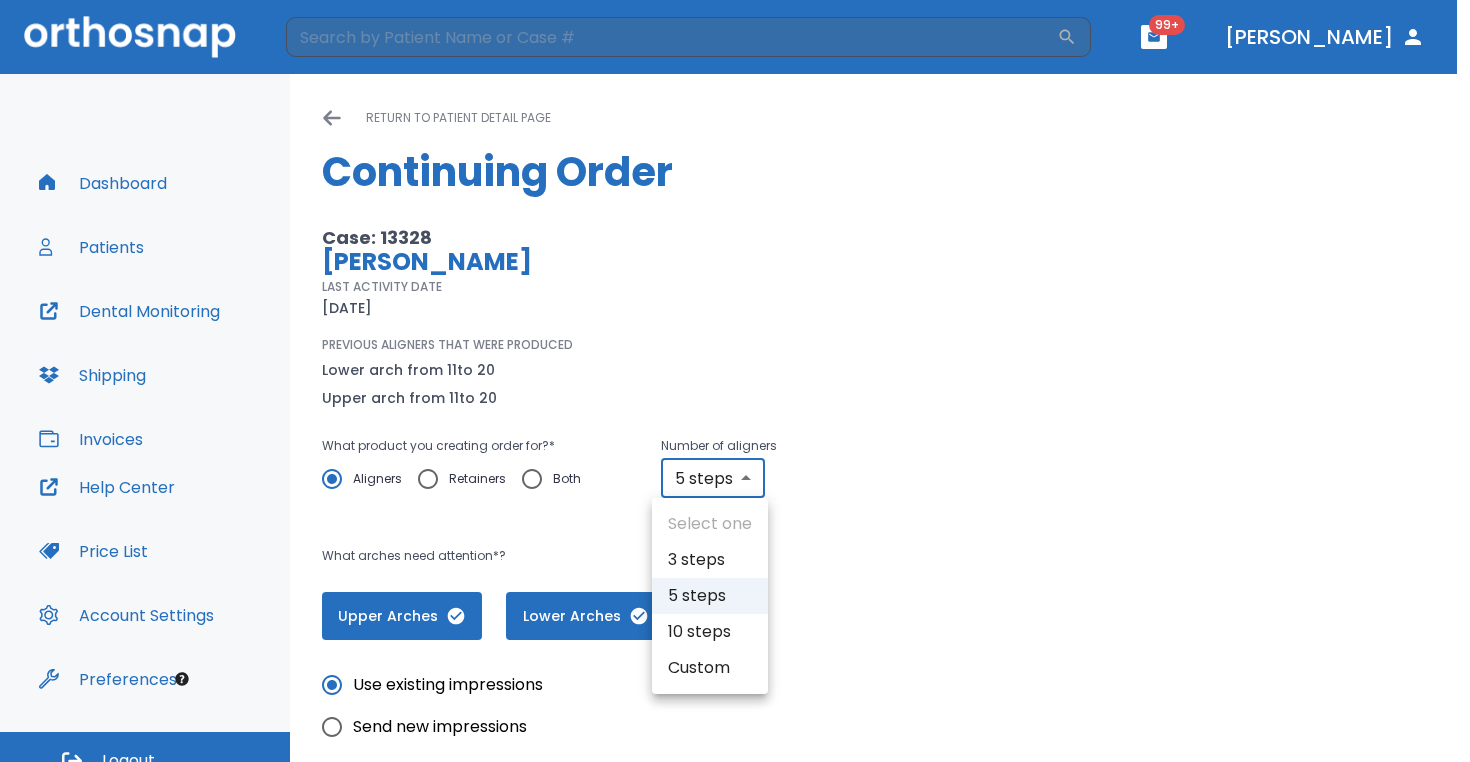
click at [724, 497] on div at bounding box center [735, 381] width 1470 height 762
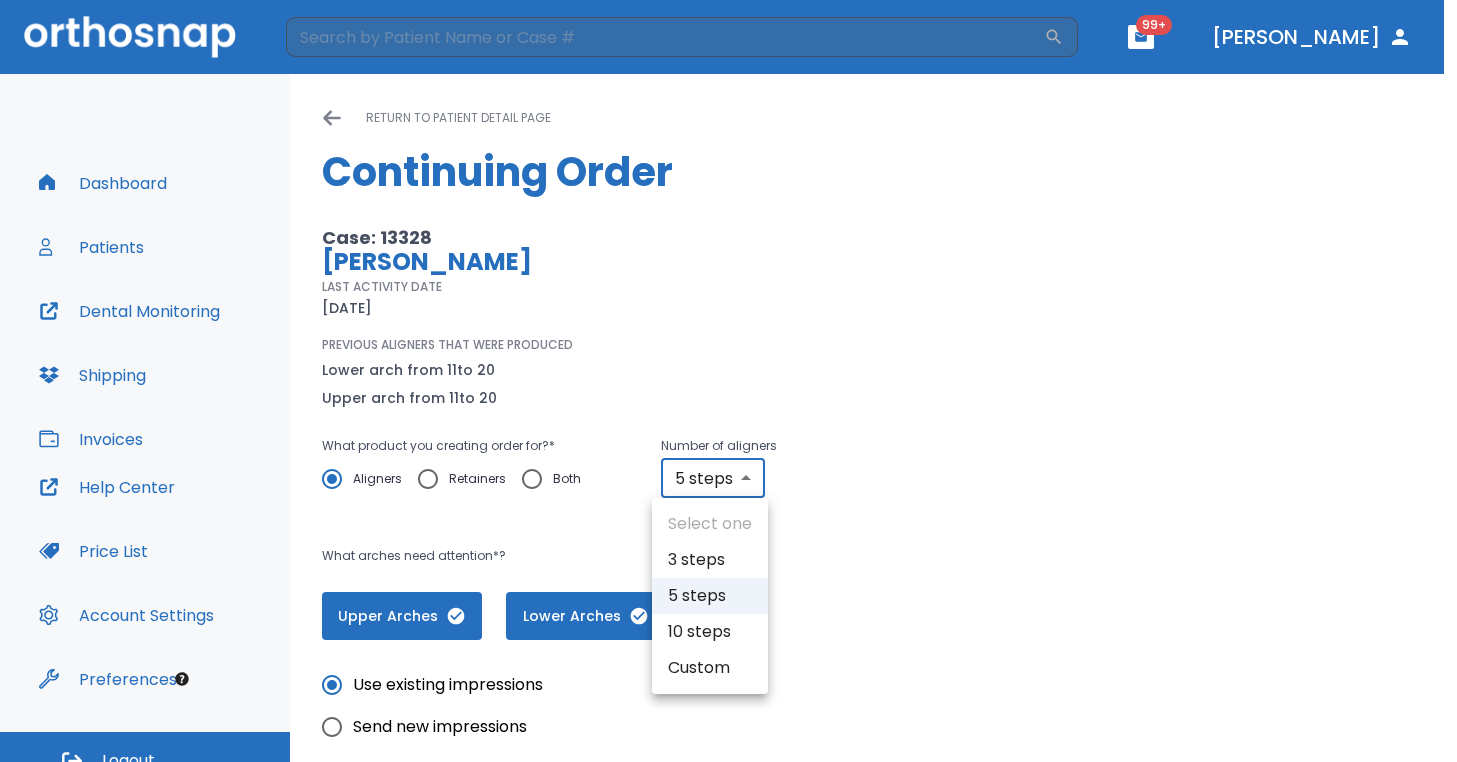
click at [737, 468] on body "​ 99+ Dr. Hayer Dashboard Patients Dental Monitoring Shipping Invoices Help Cen…" at bounding box center [728, 381] width 1457 height 762
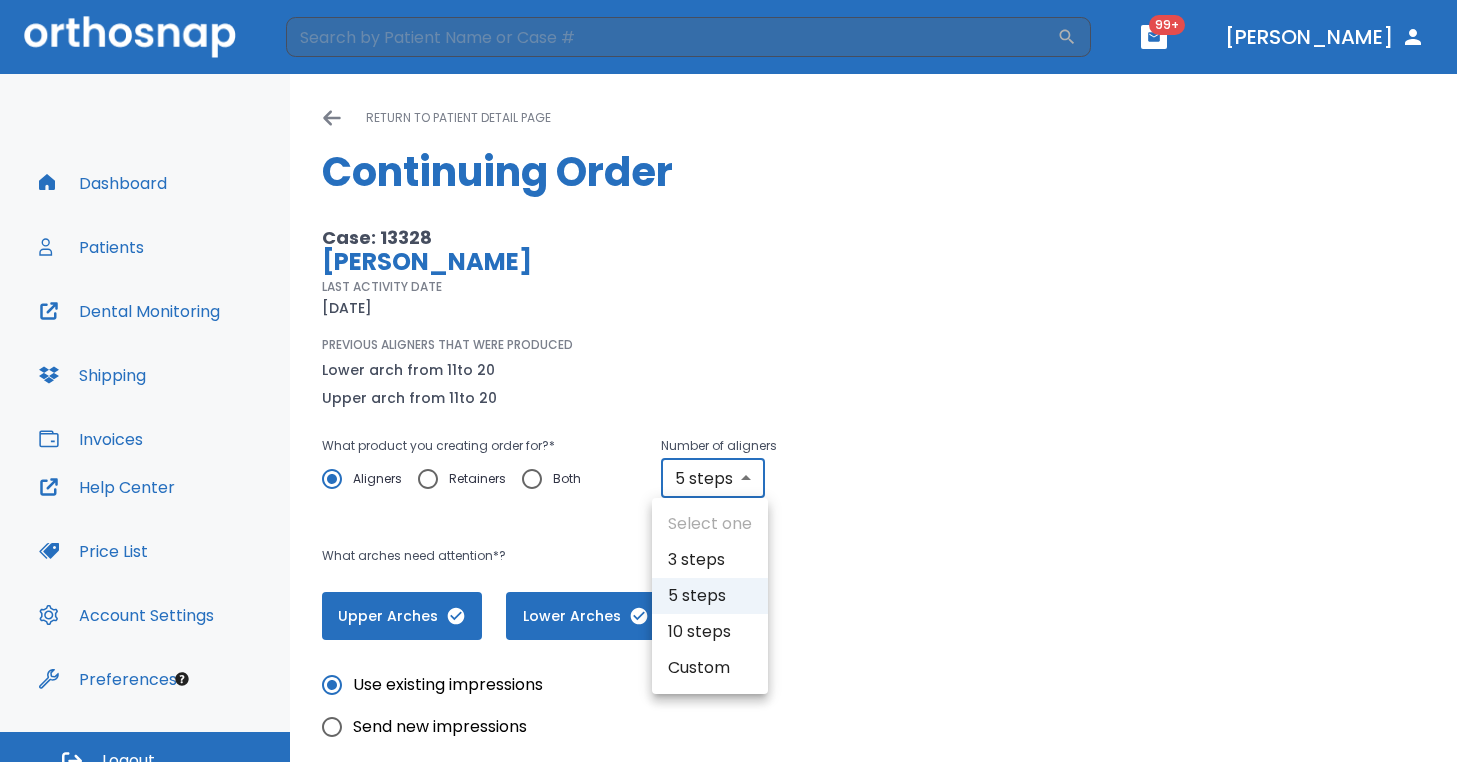
click at [730, 641] on li "10 steps" at bounding box center [710, 632] width 116 height 36
type input "10"
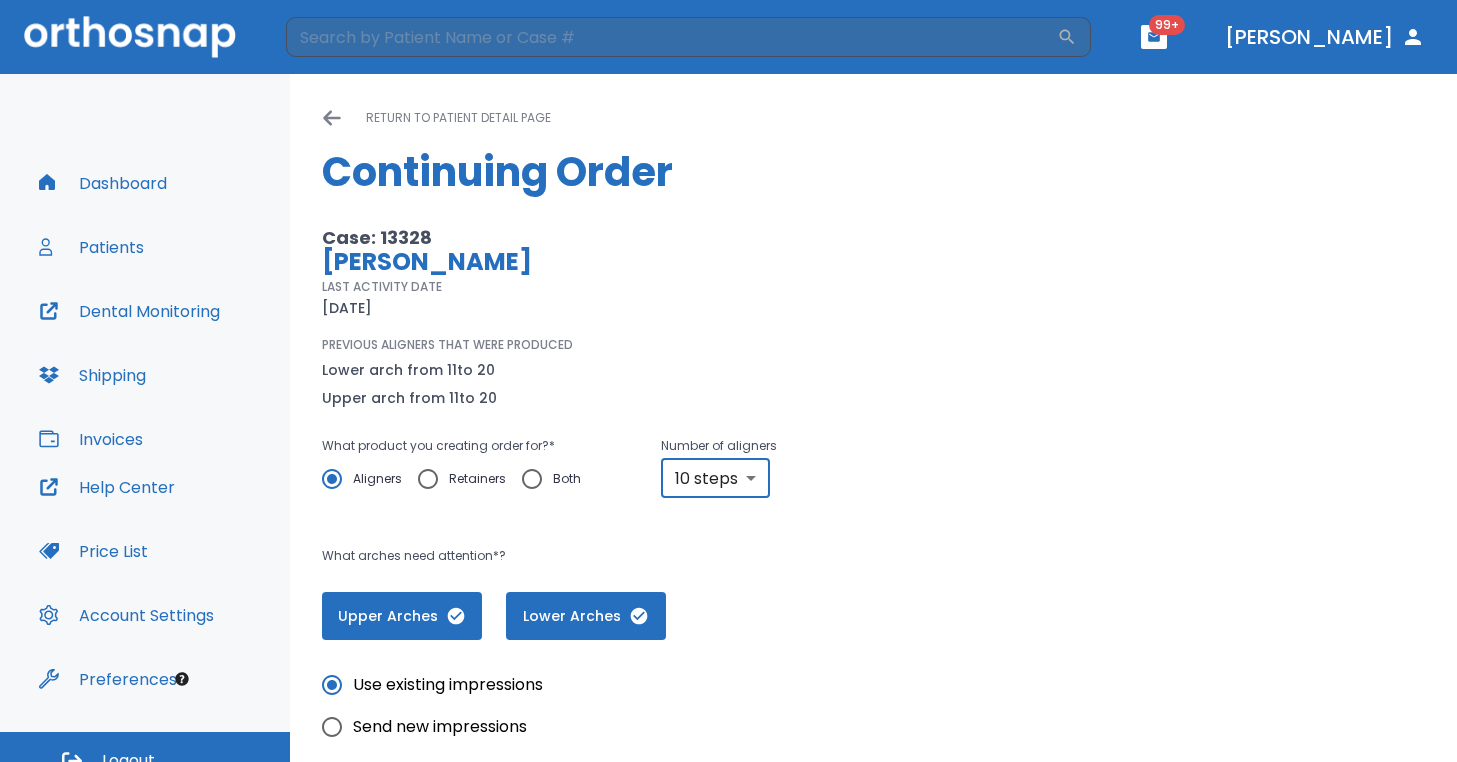
click at [811, 592] on div "Upper Arches Lower Arches" at bounding box center [643, 616] width 643 height 48
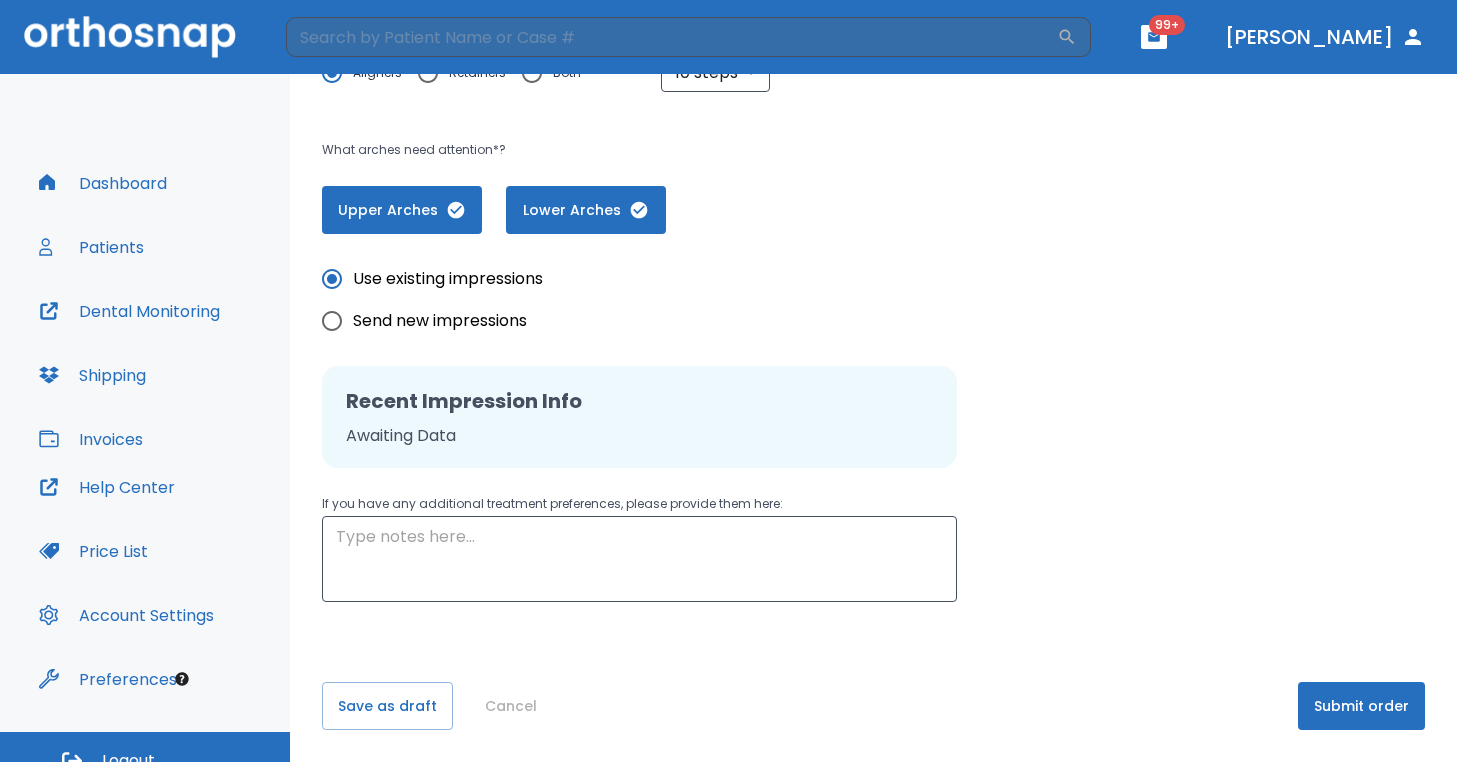
scroll to position [405, 0]
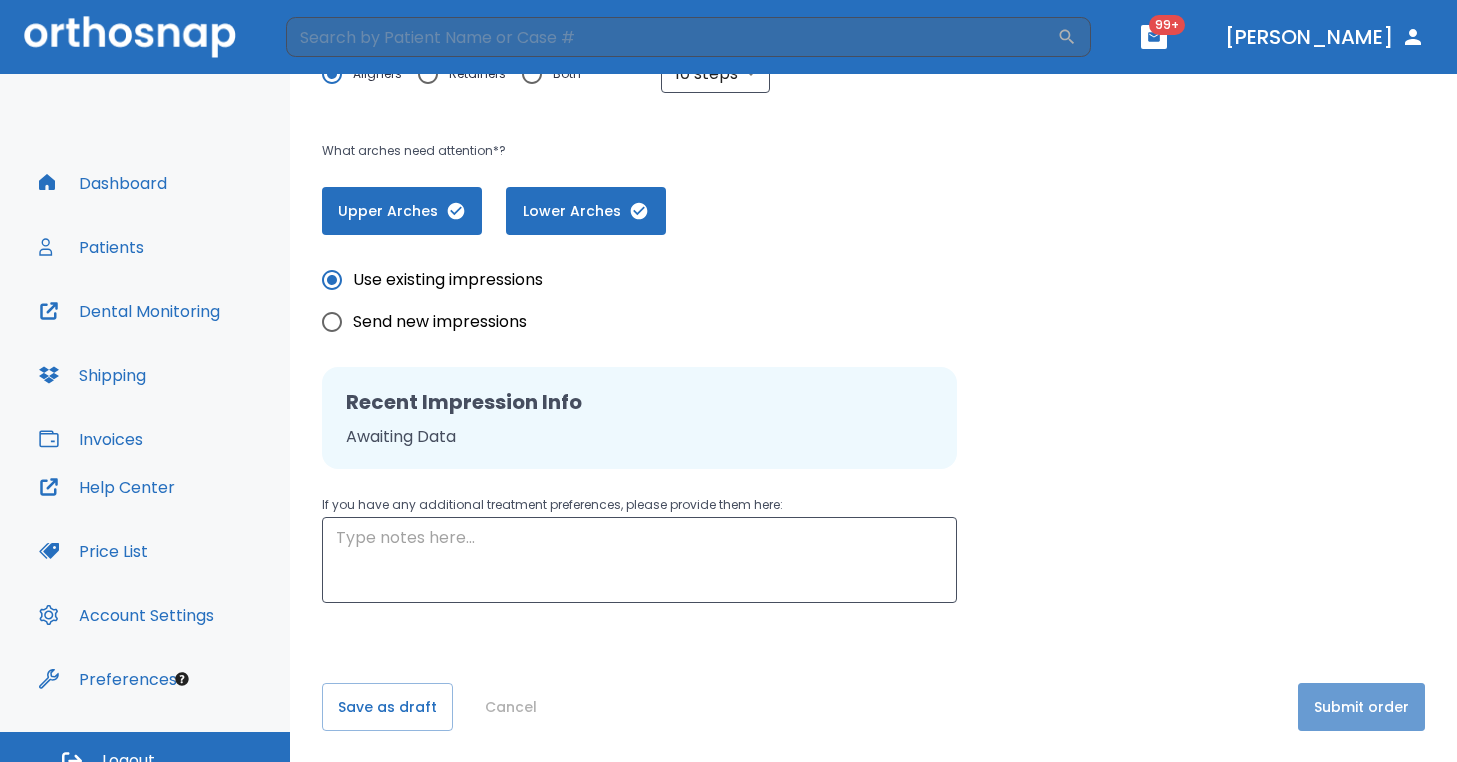
click at [1368, 707] on button "Submit order" at bounding box center [1361, 707] width 127 height 48
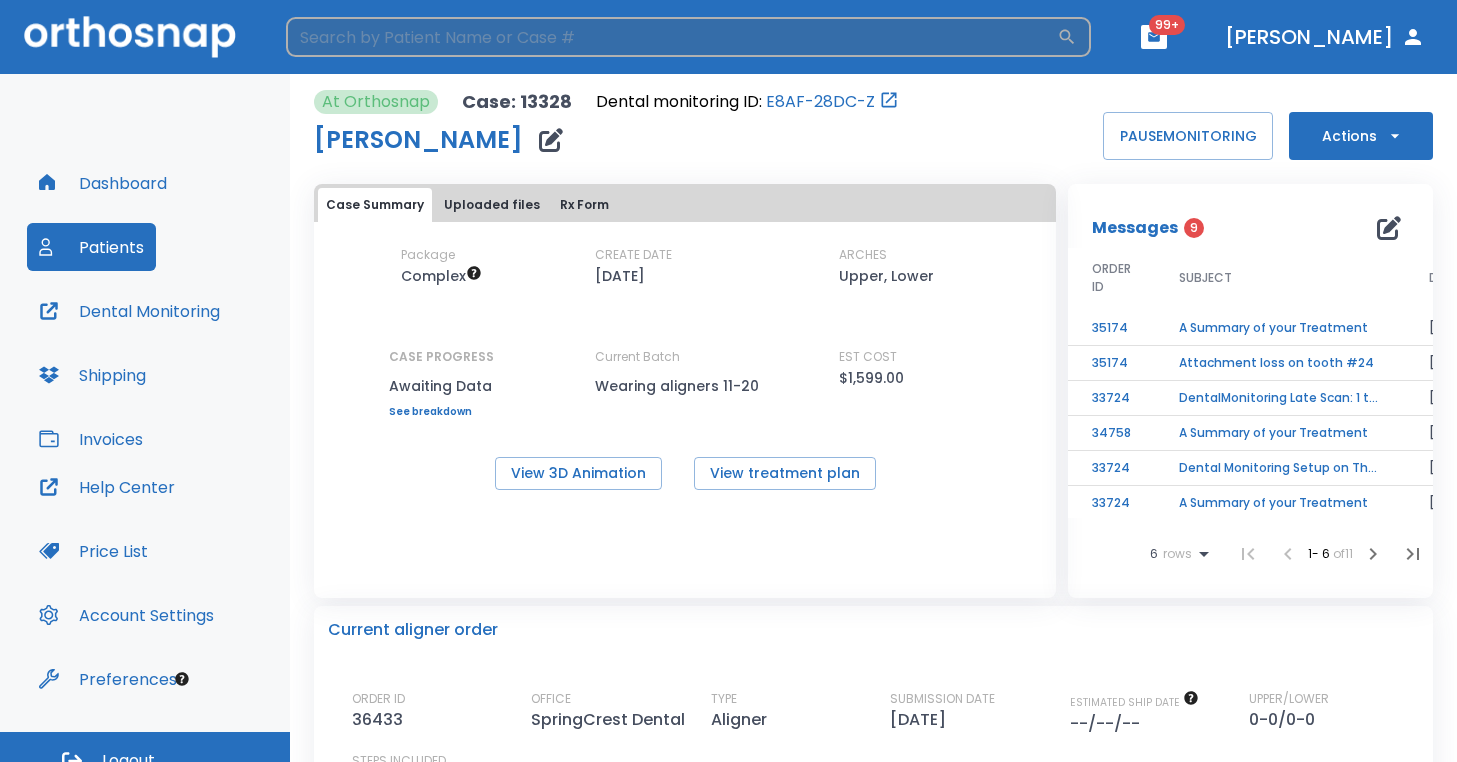
click at [552, 39] on input "search" at bounding box center [671, 37] width 771 height 40
type input "denise"
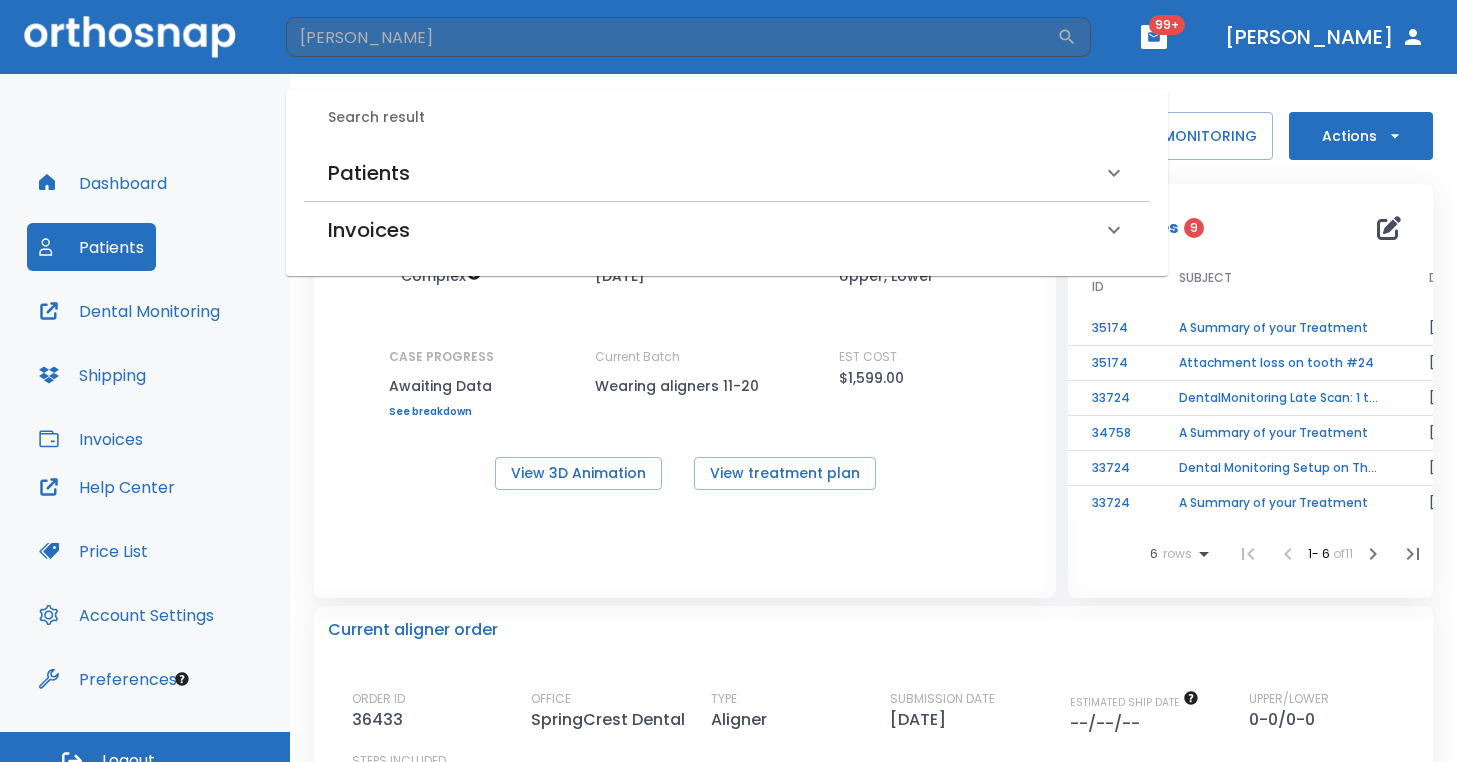
click at [384, 169] on h6 "Patients" at bounding box center [369, 173] width 82 height 32
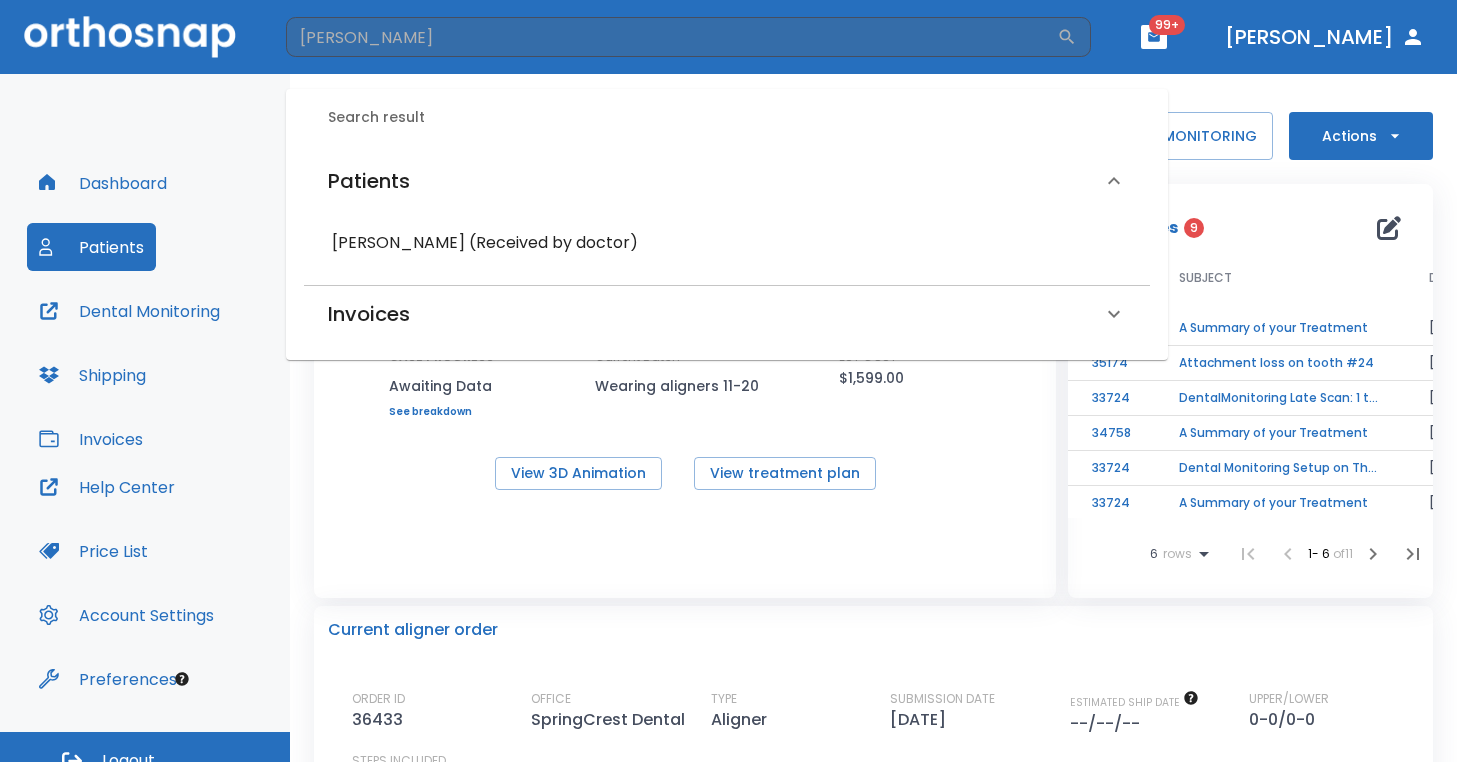
click at [402, 228] on div "Denise Manely (Received by doctor)" at bounding box center [727, 243] width 814 height 36
click at [406, 233] on h6 "Denise Manely (Received by doctor)" at bounding box center [727, 243] width 790 height 28
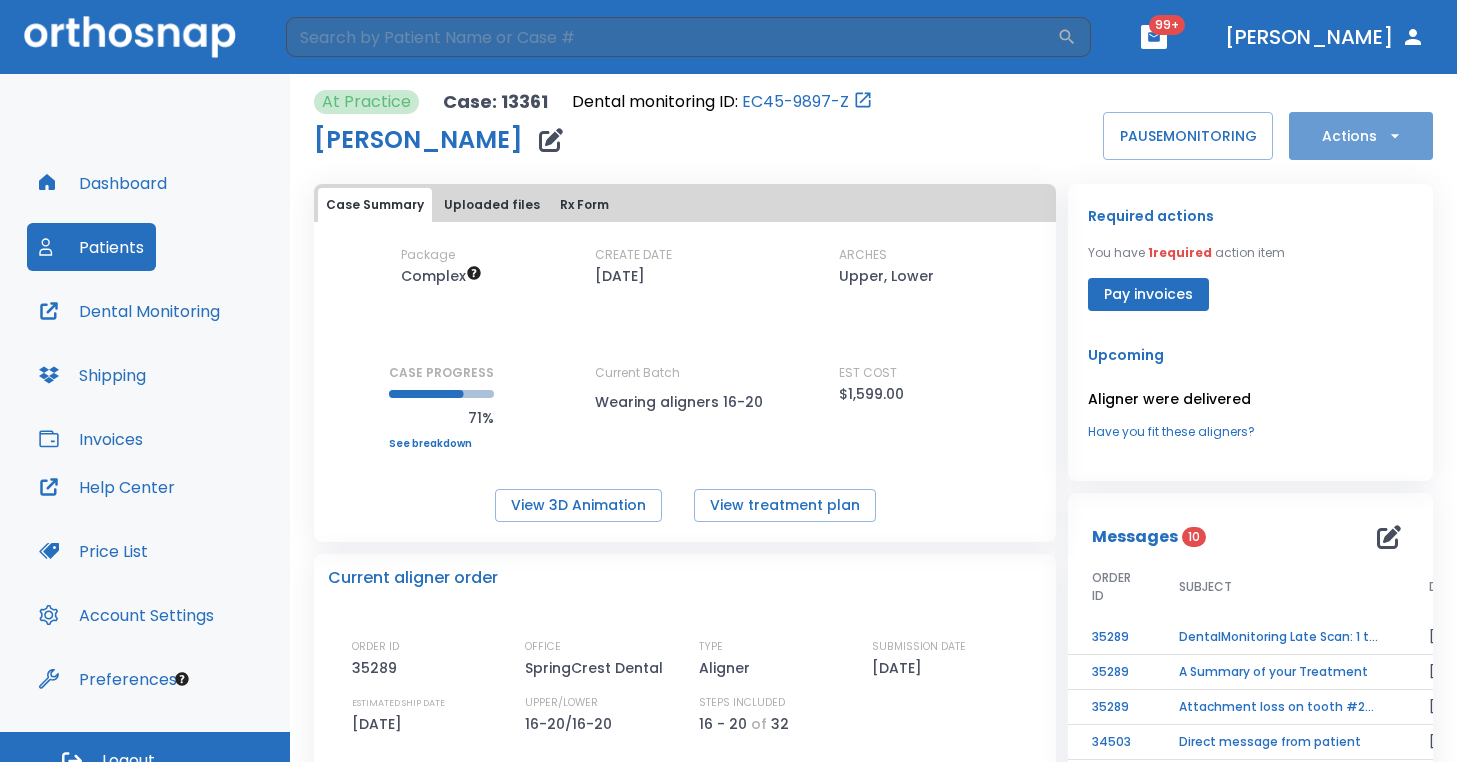
click at [1385, 139] on icon "button" at bounding box center [1395, 136] width 20 height 20
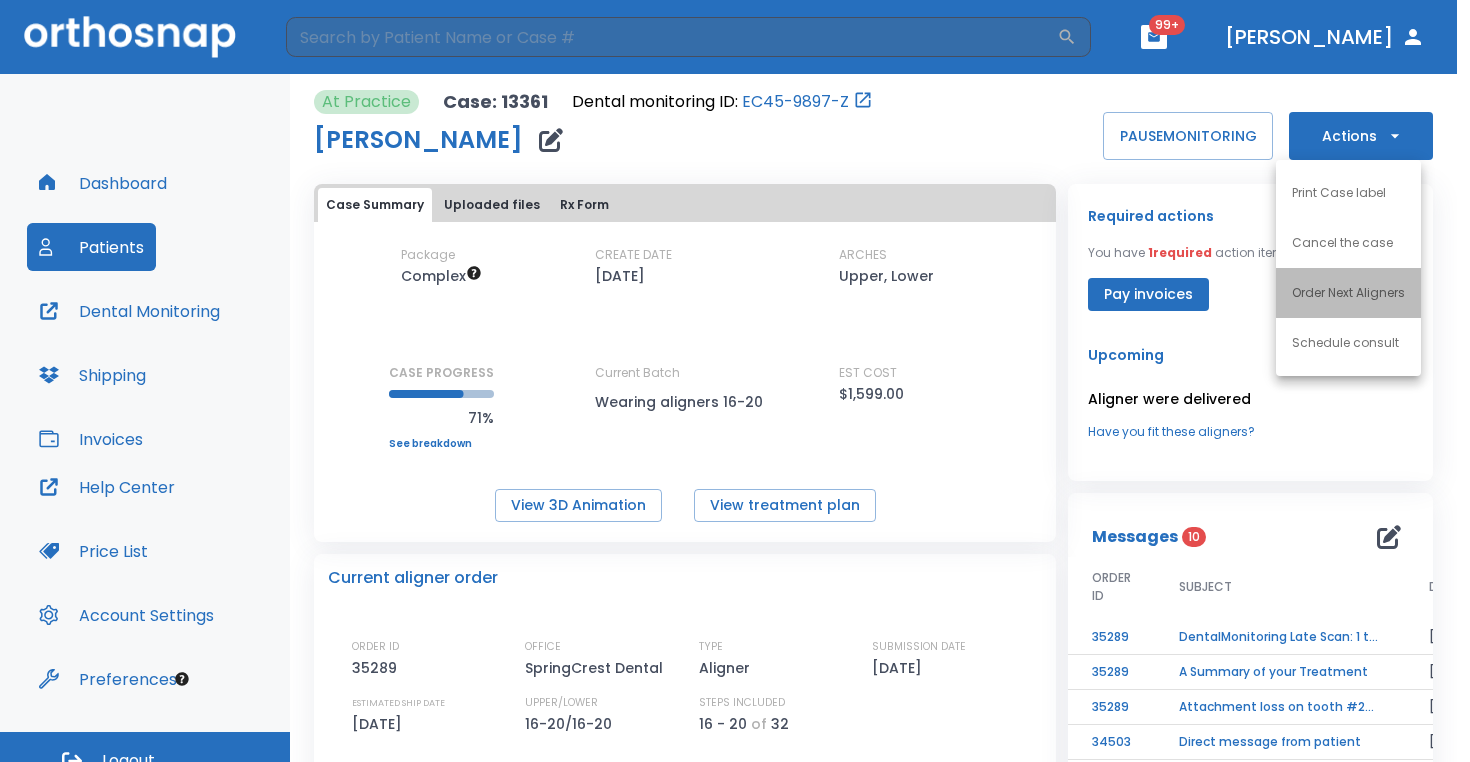
click at [1337, 297] on p "Order Next Aligners" at bounding box center [1348, 293] width 113 height 18
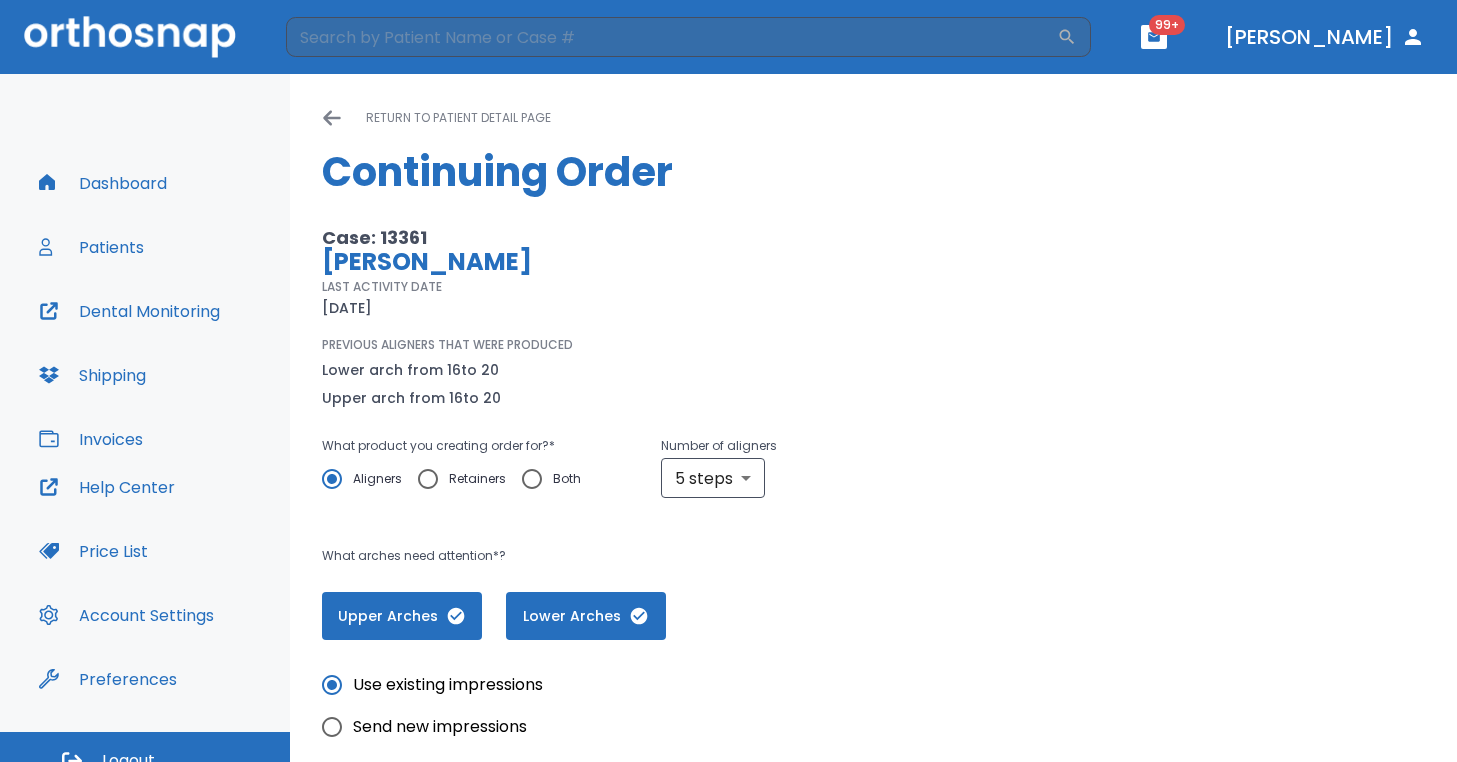
click at [739, 343] on div "PREVIOUS ALIGNERS THAT WERE PRODUCED Lower arch from 16 to 20 Upper arch from 1…" at bounding box center [643, 373] width 643 height 74
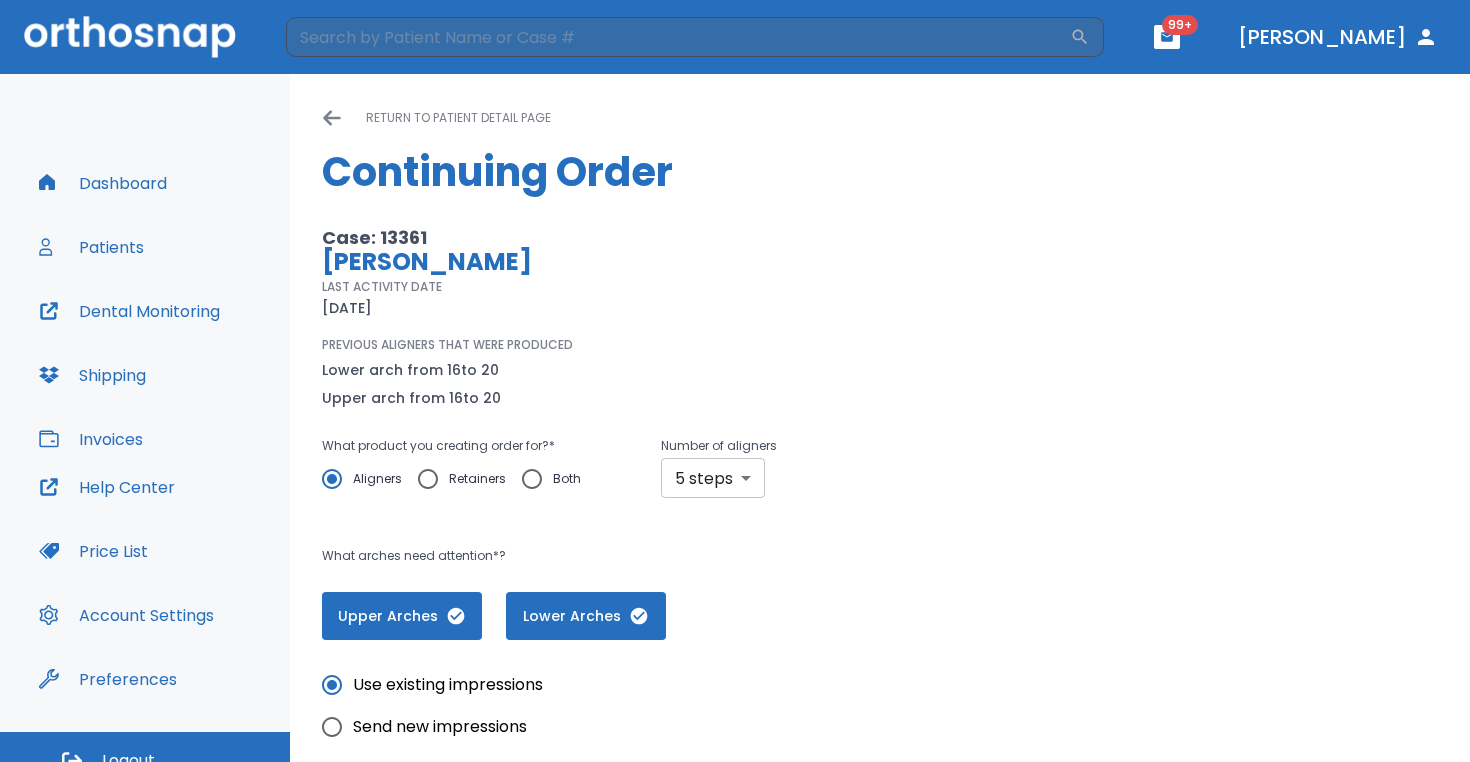
click at [739, 465] on body "​ 99+ Dr. Hayer Dashboard Patients Dental Monitoring Shipping Invoices Help Cen…" at bounding box center [735, 381] width 1470 height 762
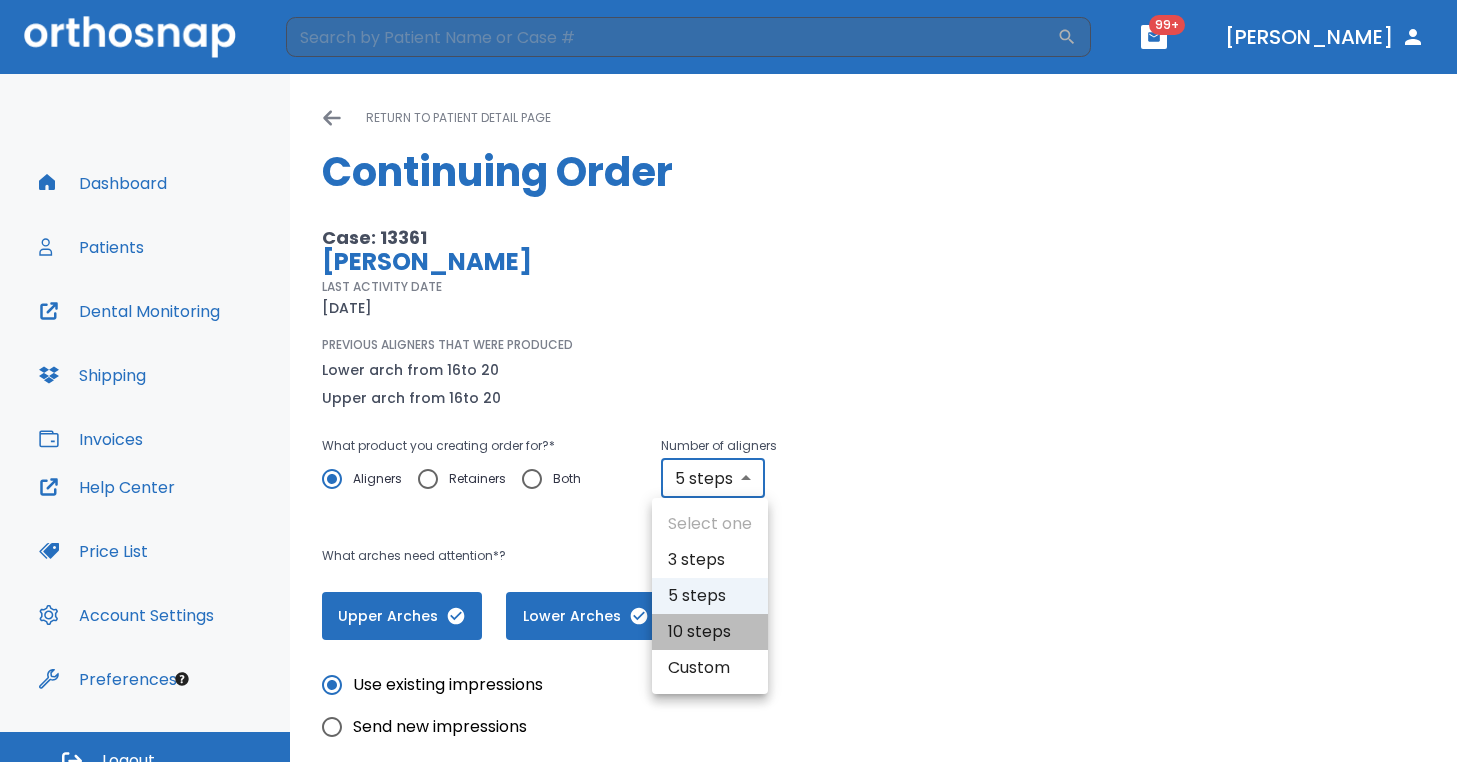
click at [733, 640] on li "10 steps" at bounding box center [710, 632] width 116 height 36
type input "10"
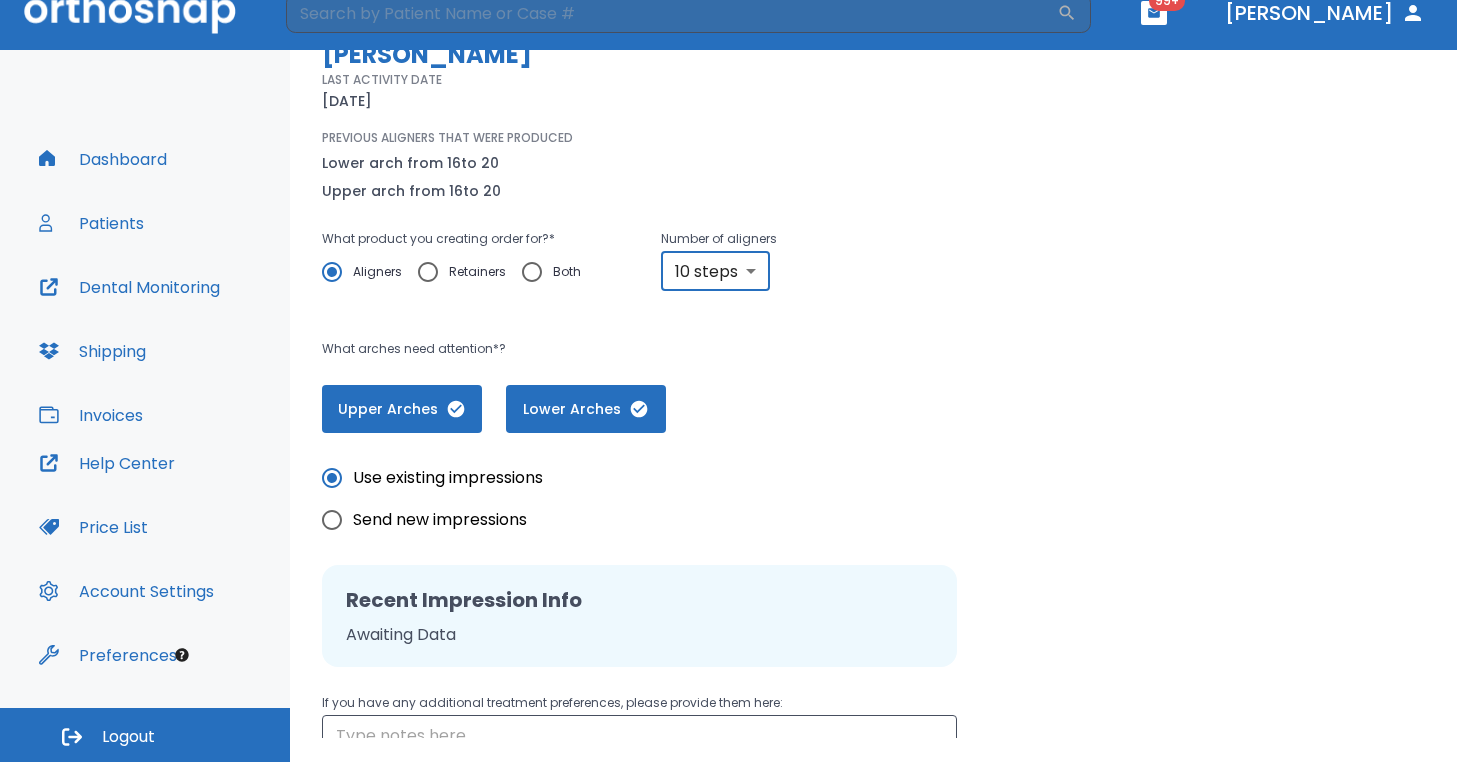
scroll to position [406, 0]
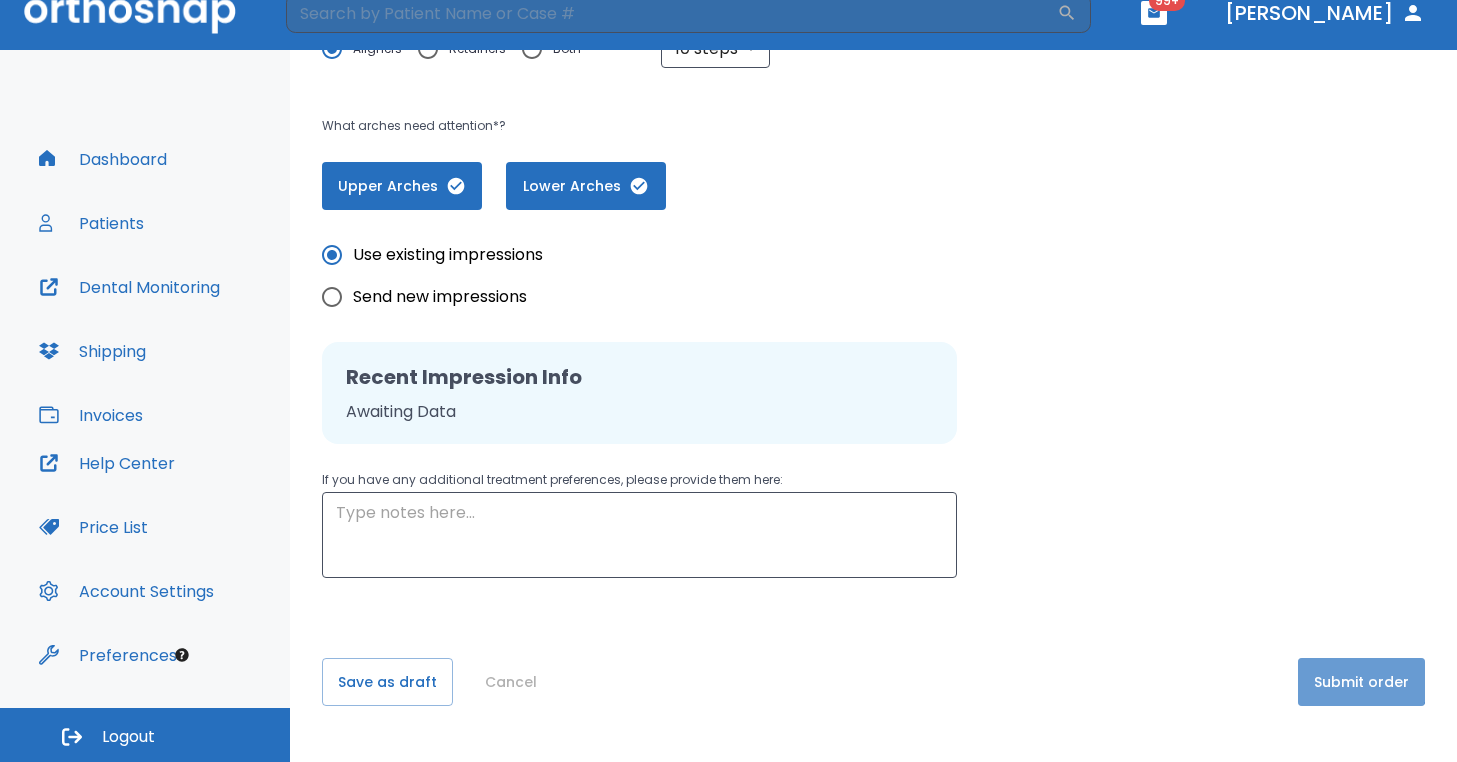
click at [1335, 679] on button "Submit order" at bounding box center [1361, 682] width 127 height 48
